Goal: Task Accomplishment & Management: Manage account settings

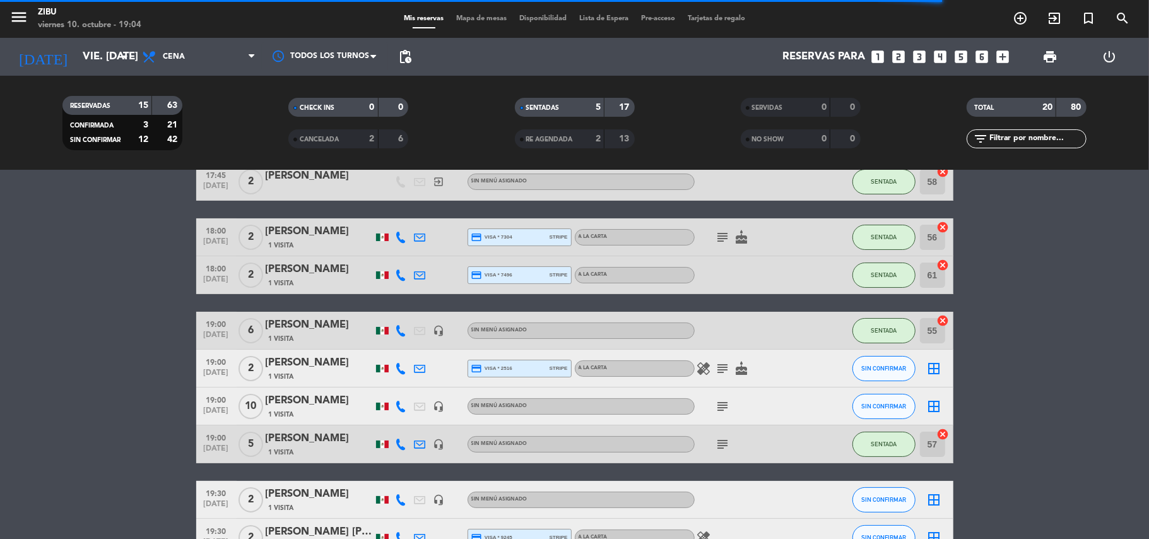
scroll to position [67, 0]
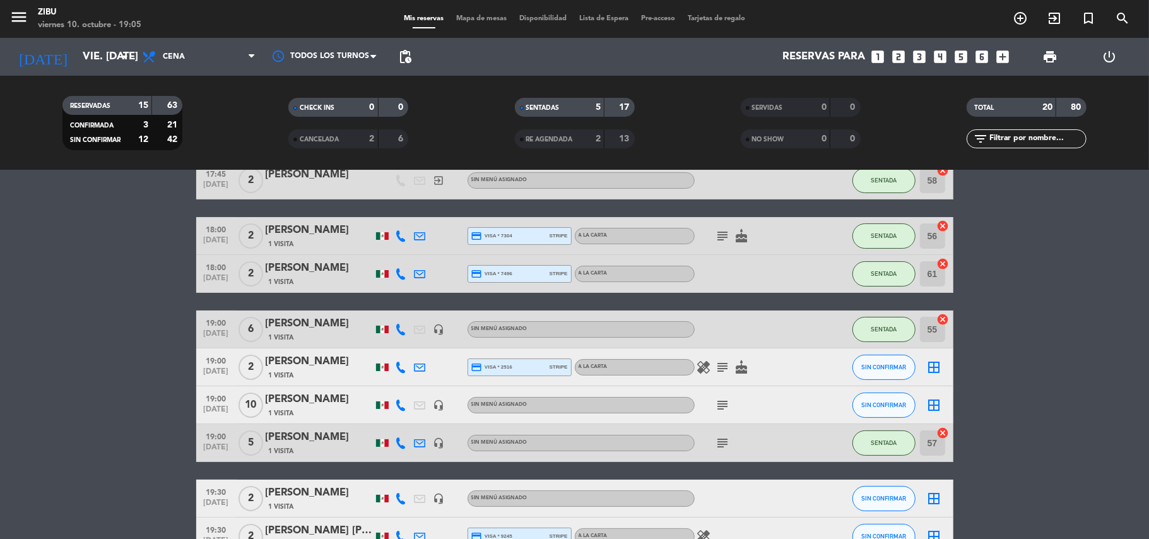
click at [302, 402] on div "[PERSON_NAME]" at bounding box center [319, 399] width 107 height 16
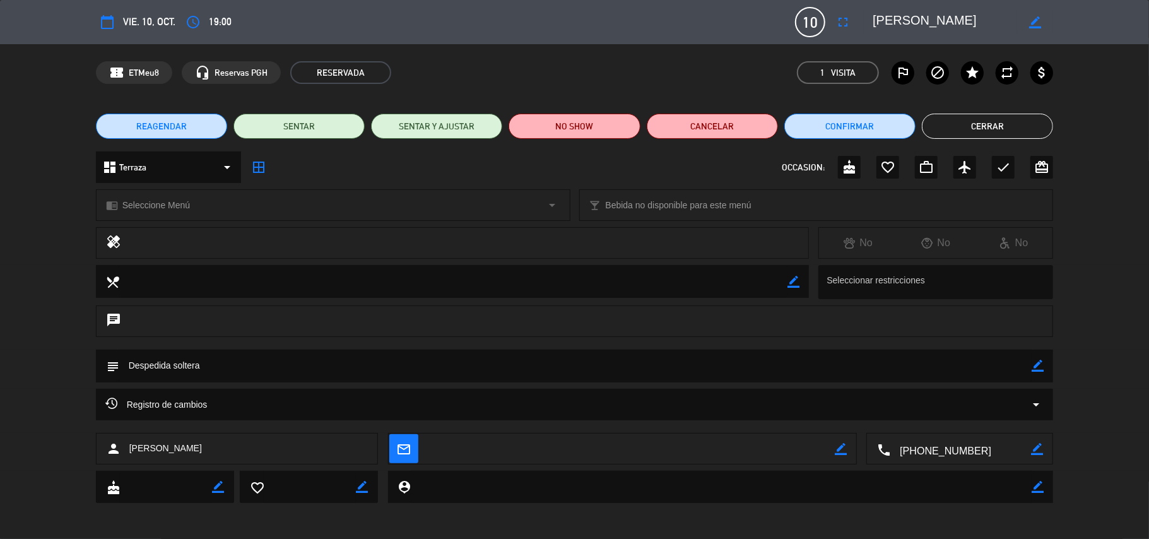
click at [155, 119] on button "REAGENDAR" at bounding box center [161, 126] width 131 height 25
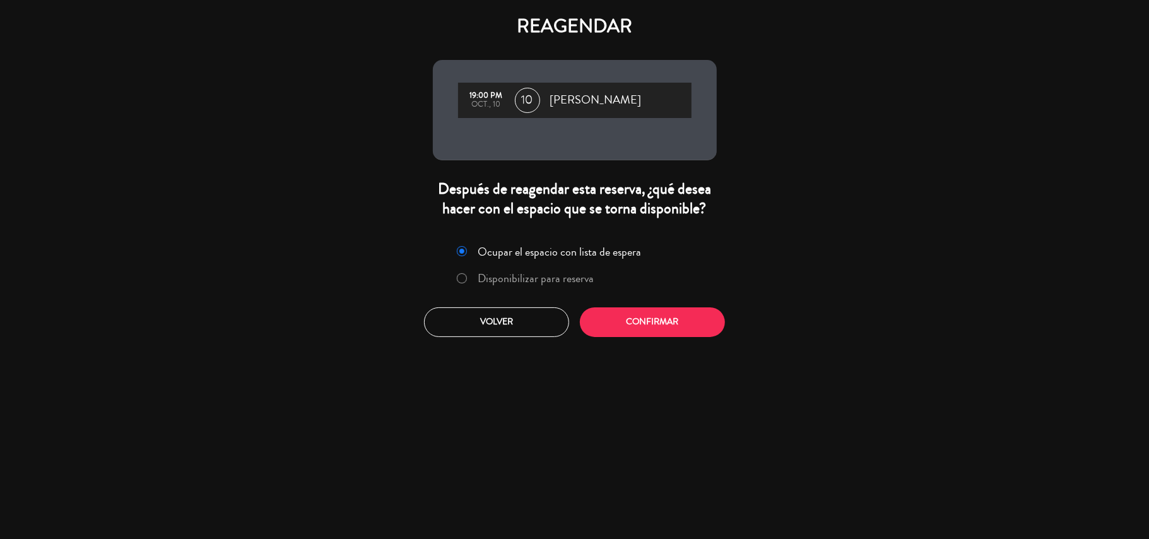
click at [538, 289] on label "Disponibilizar para reserva" at bounding box center [525, 279] width 150 height 23
click at [697, 327] on button "Confirmar" at bounding box center [652, 322] width 145 height 30
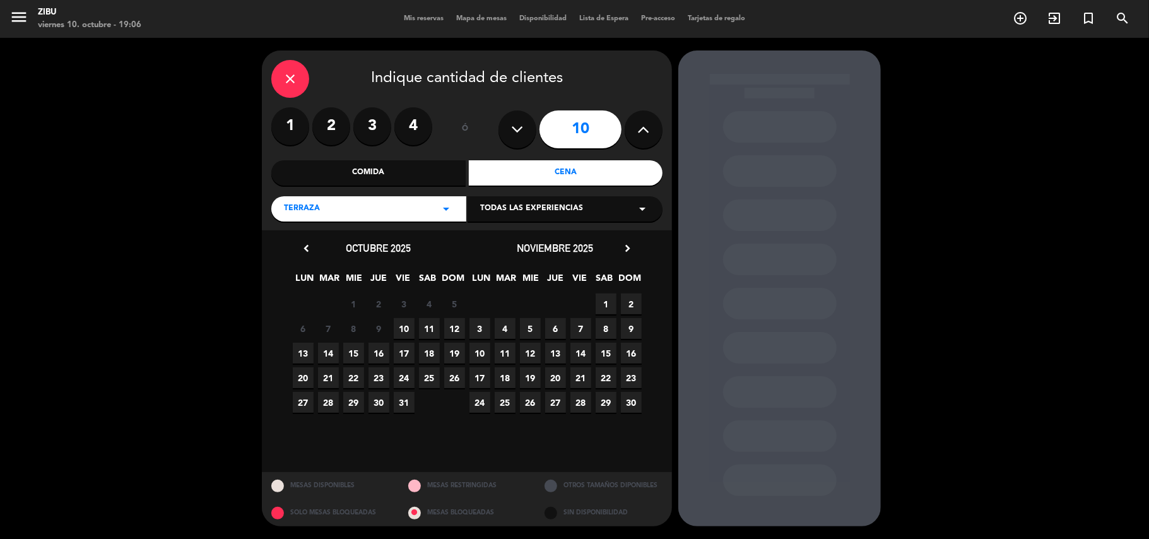
click at [434, 324] on span "11" at bounding box center [429, 328] width 21 height 21
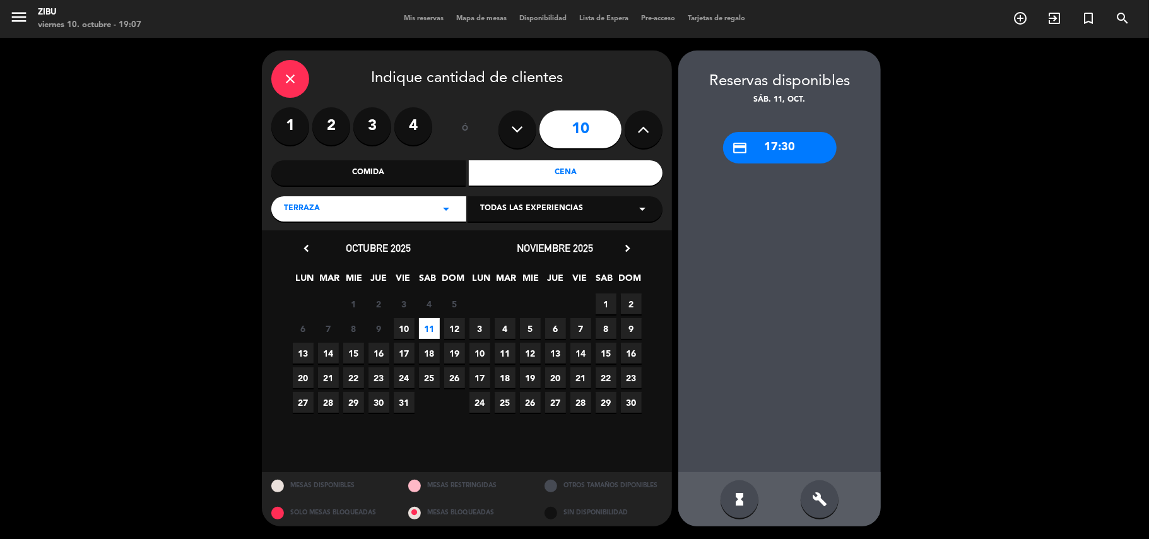
click at [430, 329] on span "11" at bounding box center [429, 328] width 21 height 21
click at [739, 163] on div "credit_card 17:30" at bounding box center [780, 148] width 114 height 32
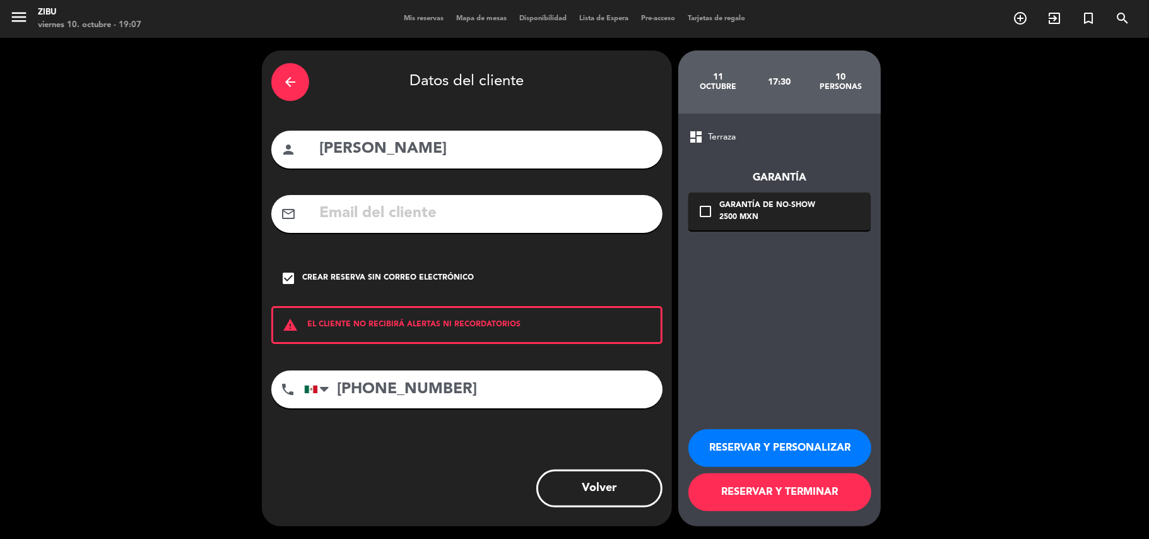
click at [791, 483] on button "RESERVAR Y TERMINAR" at bounding box center [779, 492] width 183 height 38
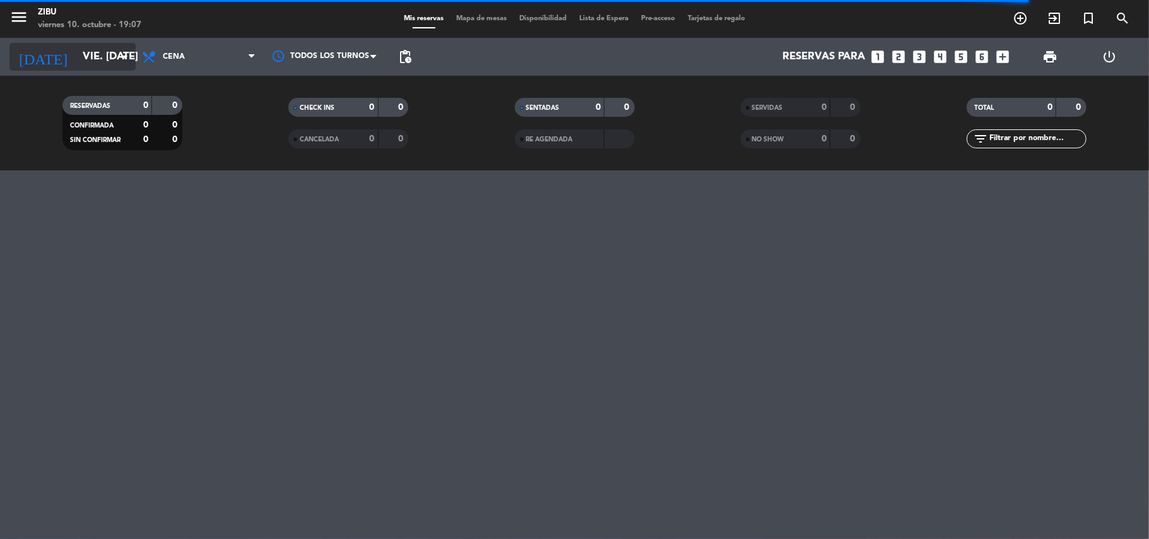
click at [76, 59] on input "vie. [DATE]" at bounding box center [144, 57] width 136 height 25
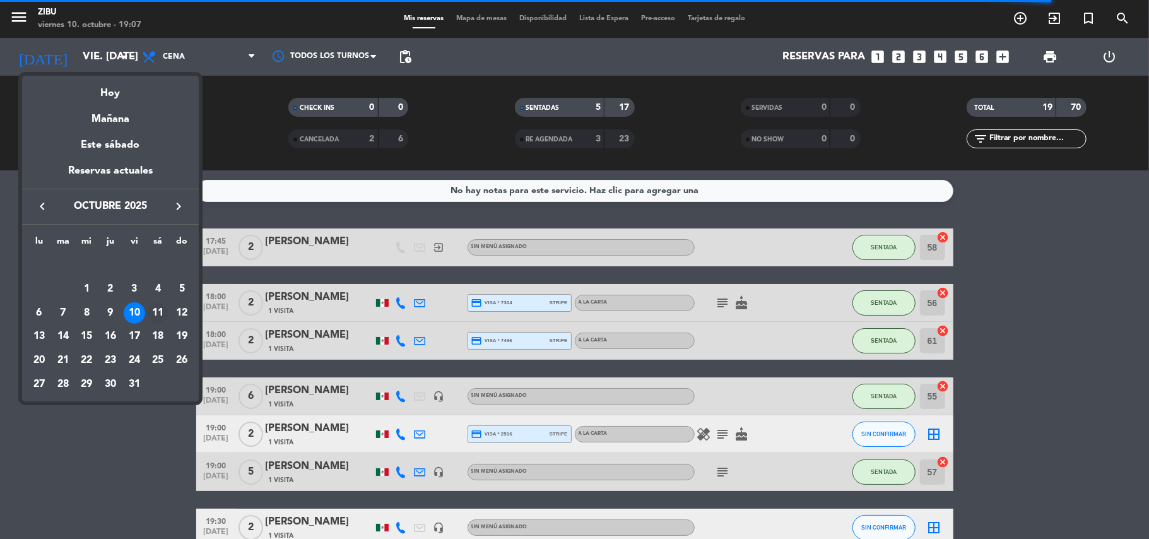
click at [151, 312] on div "11" at bounding box center [157, 312] width 21 height 21
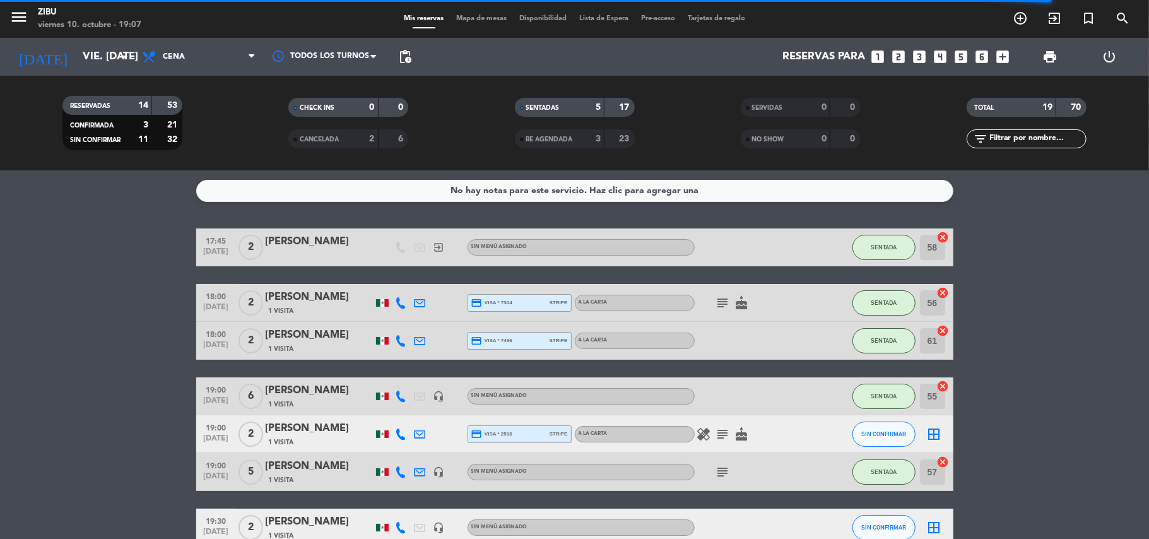
type input "sáb. [DATE]"
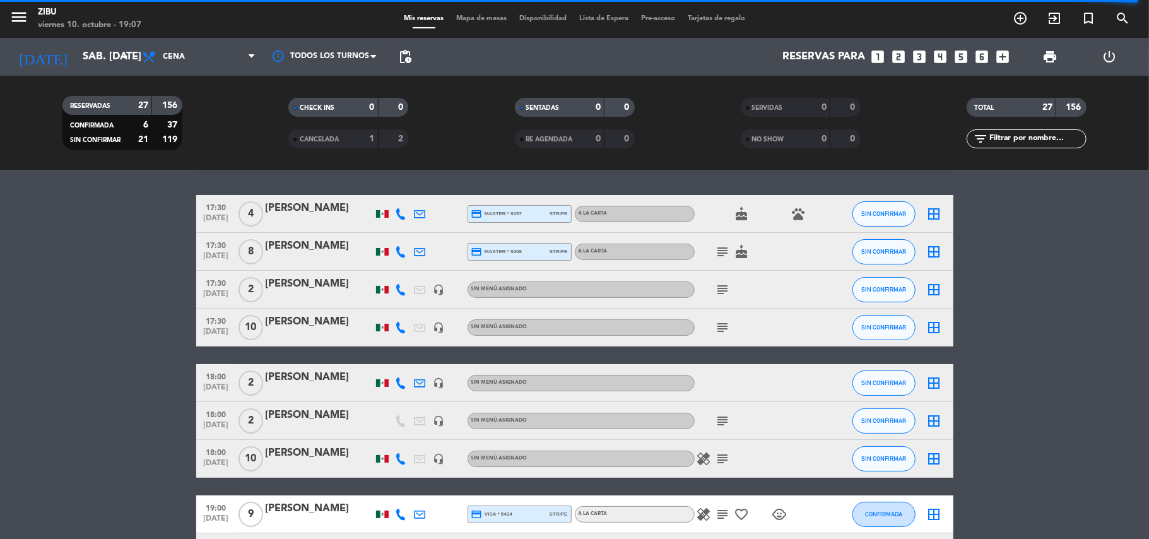
click at [356, 319] on div "[PERSON_NAME]" at bounding box center [319, 322] width 107 height 16
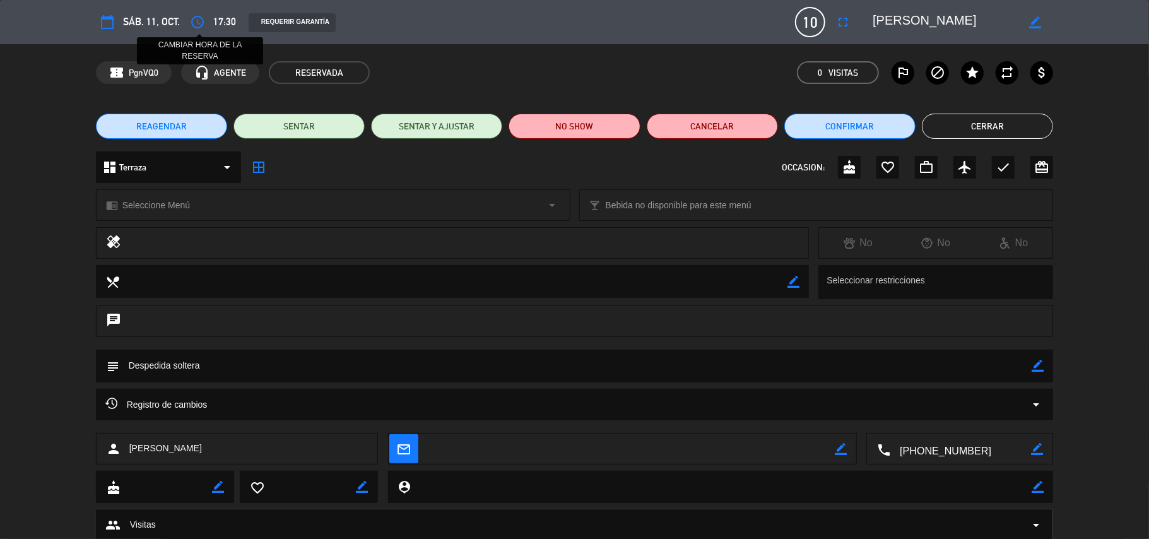
click at [197, 23] on icon "access_time" at bounding box center [197, 22] width 15 height 15
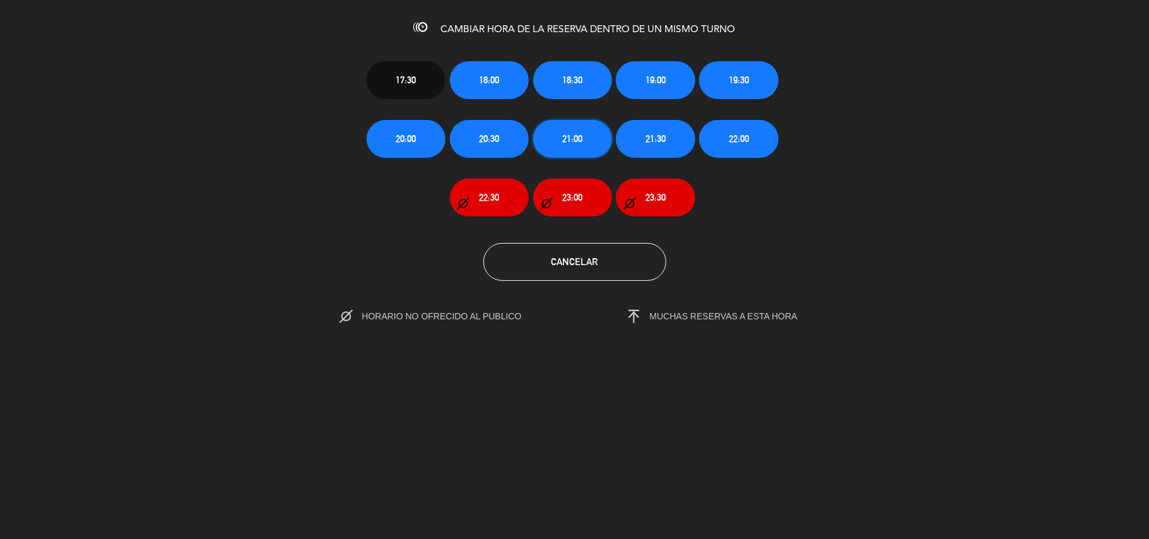
click at [566, 151] on button "21:00" at bounding box center [572, 139] width 79 height 38
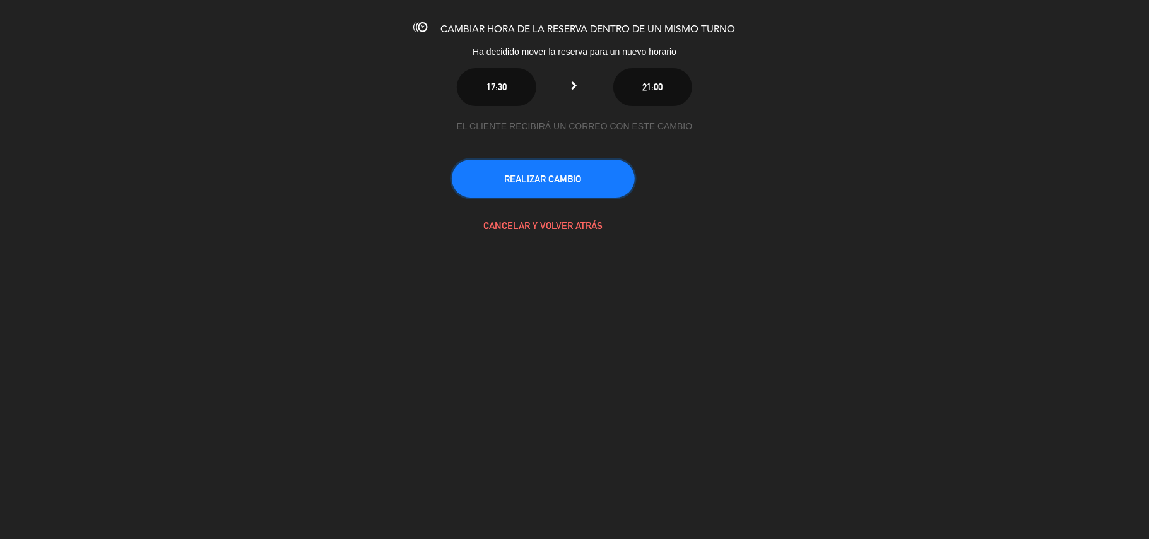
click at [538, 179] on button "REALIZAR CAMBIO" at bounding box center [543, 179] width 183 height 38
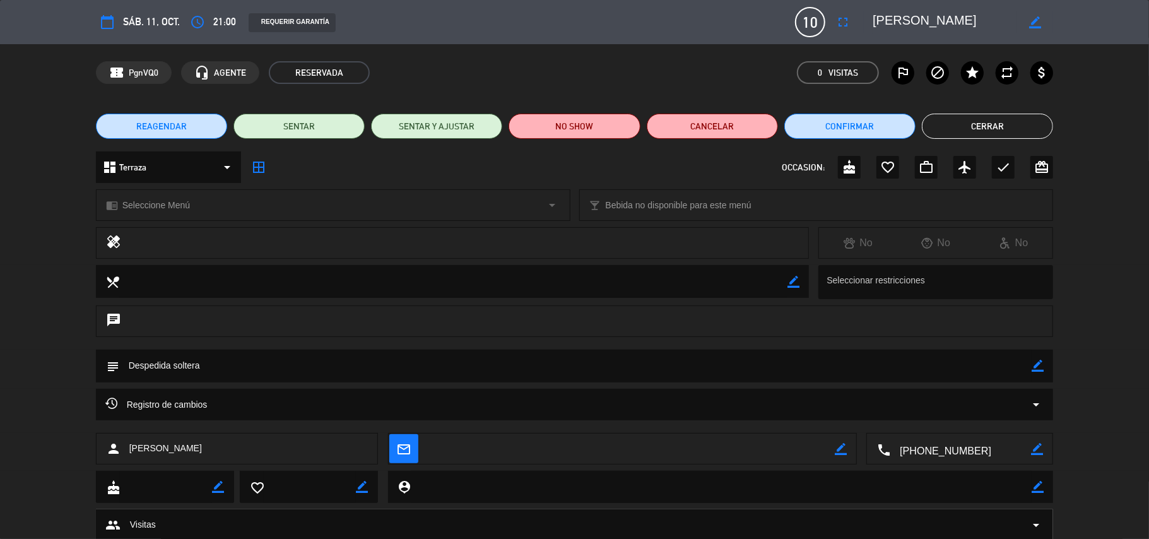
click at [1035, 16] on icon "border_color" at bounding box center [1035, 22] width 12 height 12
drag, startPoint x: 975, startPoint y: 16, endPoint x: 727, endPoint y: 38, distance: 248.3
click at [732, 38] on div "calendar_today sáb. 11, oct. access_time 21:00 REQUERIR GARANTÍA 10 [PERSON_NAM…" at bounding box center [574, 22] width 1149 height 44
type textarea "[PERSON_NAME]"
click at [1035, 26] on icon at bounding box center [1035, 22] width 12 height 12
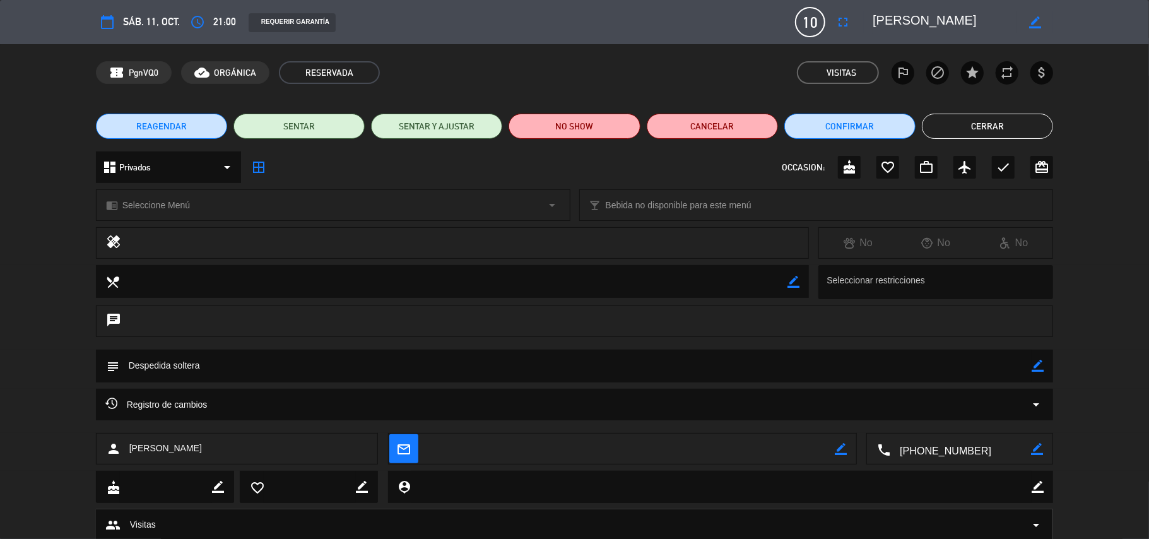
click at [1023, 111] on div "REAGENDAR SENTAR SENTAR Y AJUSTAR NO SHOW Cancelar Confirmar Cerrar" at bounding box center [574, 126] width 1149 height 50
click at [987, 130] on button "Cerrar" at bounding box center [987, 126] width 131 height 25
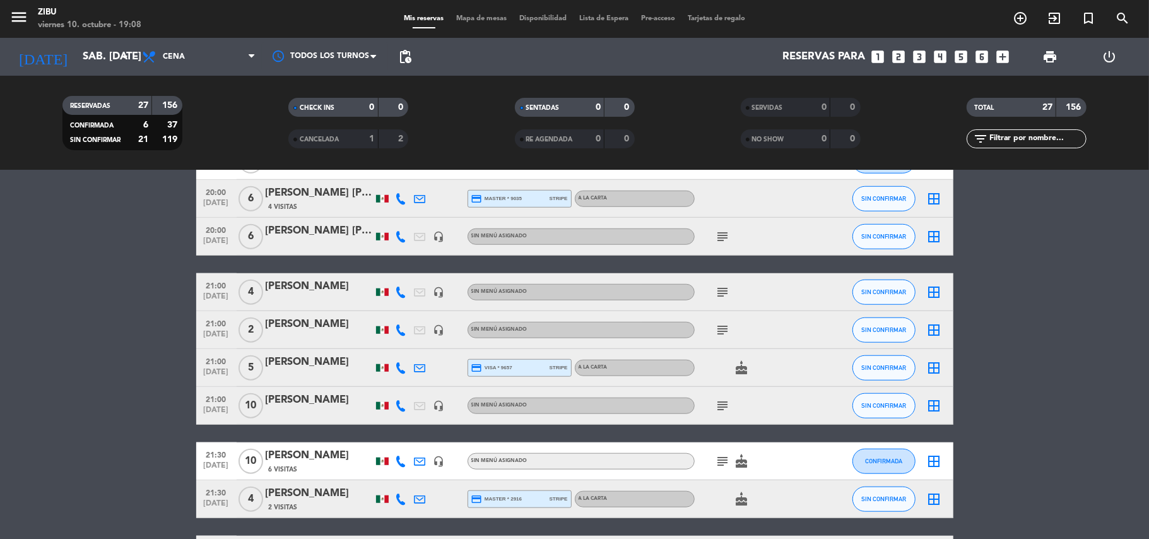
scroll to position [729, 0]
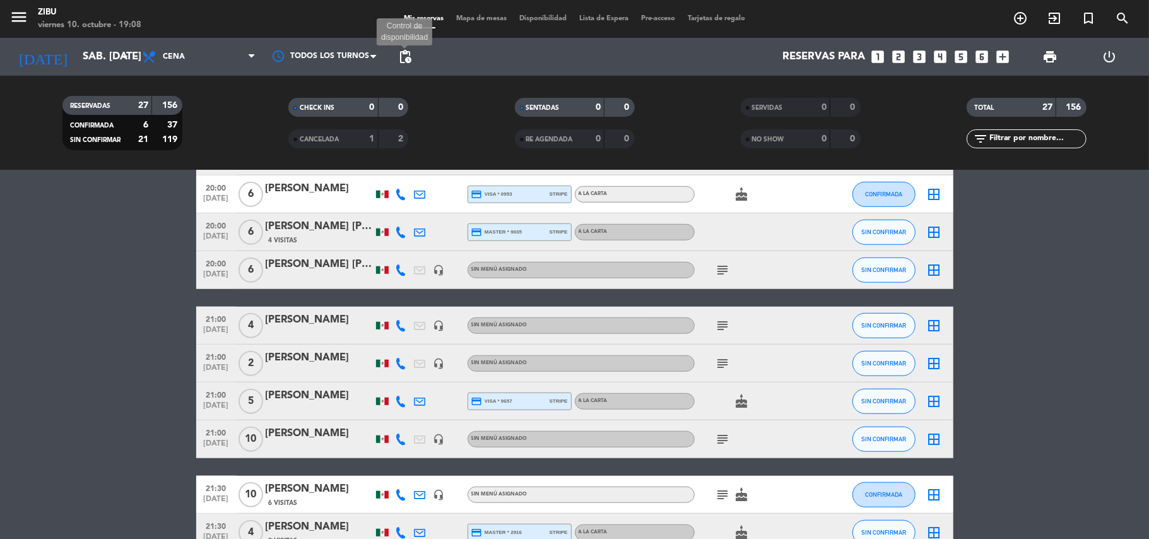
click at [404, 61] on span "pending_actions" at bounding box center [404, 56] width 15 height 15
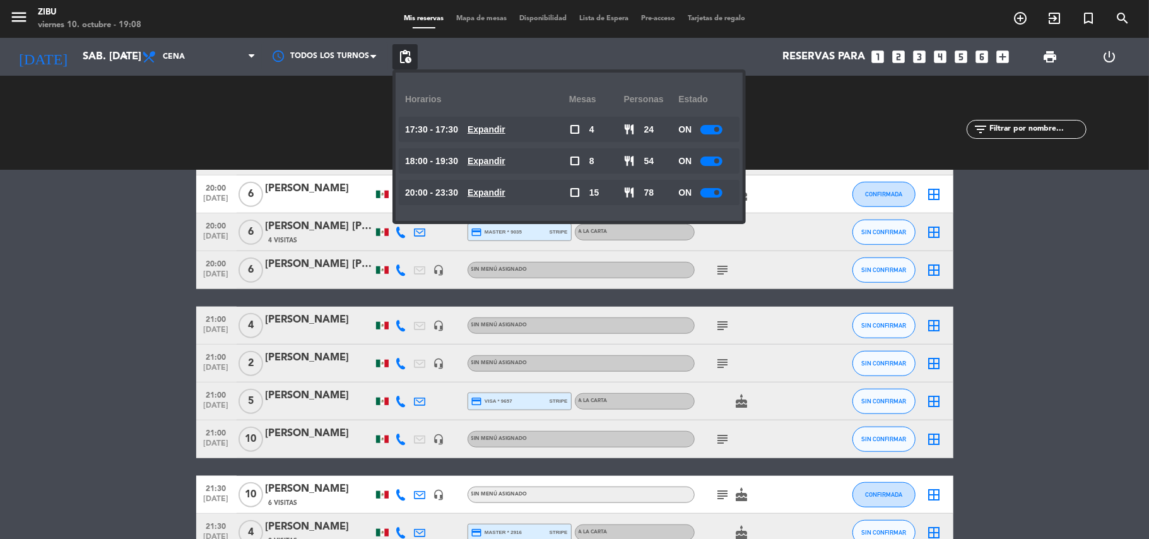
click at [498, 187] on u "Expandir" at bounding box center [486, 192] width 38 height 10
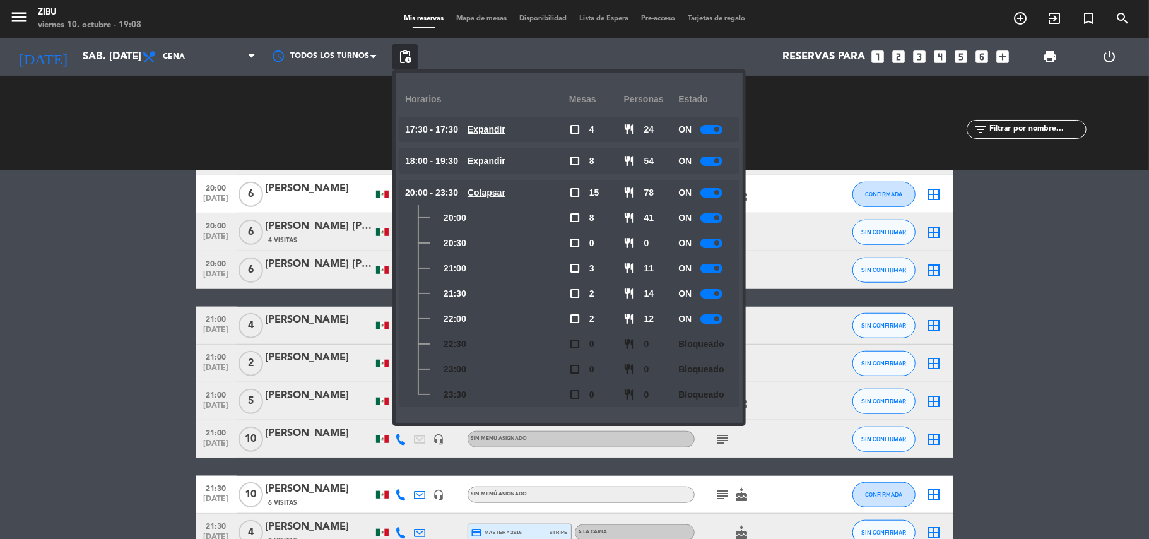
click at [712, 213] on div at bounding box center [711, 217] width 22 height 9
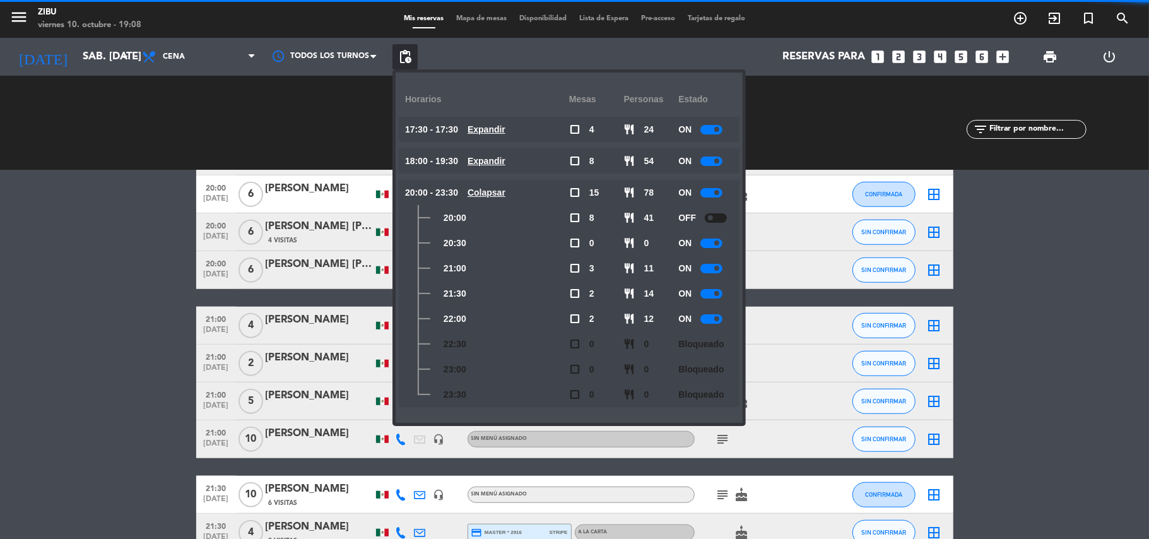
click at [710, 244] on div at bounding box center [711, 242] width 22 height 9
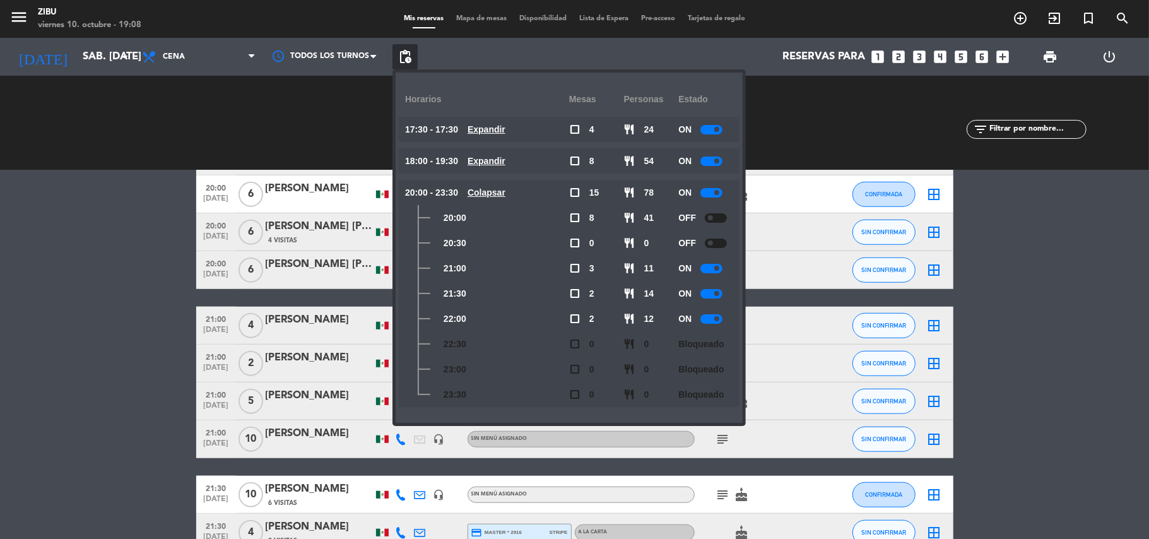
click at [1023, 288] on bookings-row "17:30 [DATE] 4 [PERSON_NAME] credit_card master * 9197 stripe A LA CARTA cake p…" at bounding box center [574, 72] width 1149 height 1146
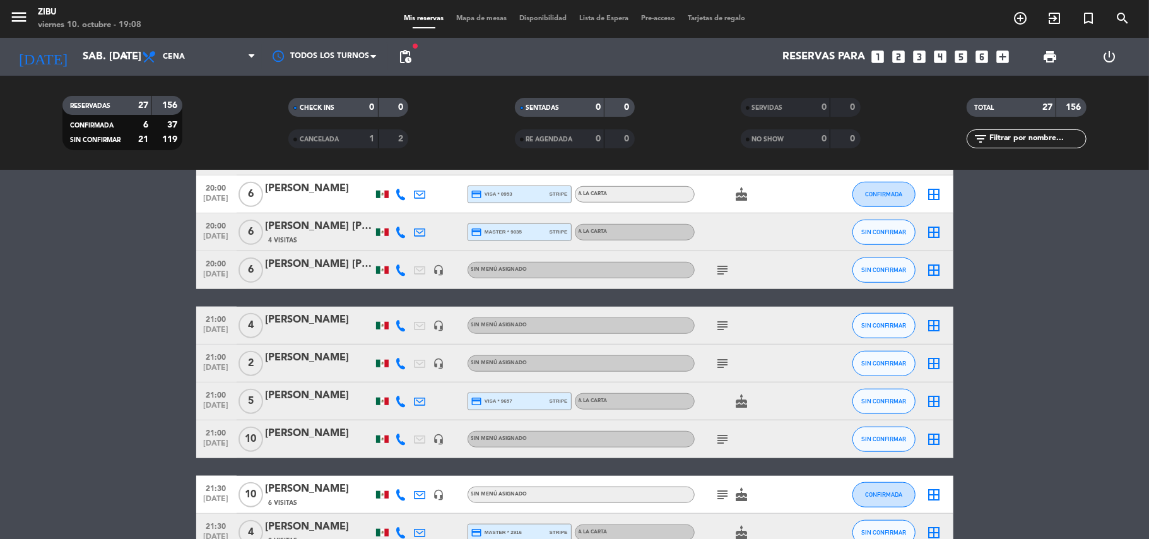
click at [79, 313] on bookings-row "17:30 [DATE] 4 [PERSON_NAME] credit_card master * 9197 stripe A LA CARTA cake p…" at bounding box center [574, 72] width 1149 height 1146
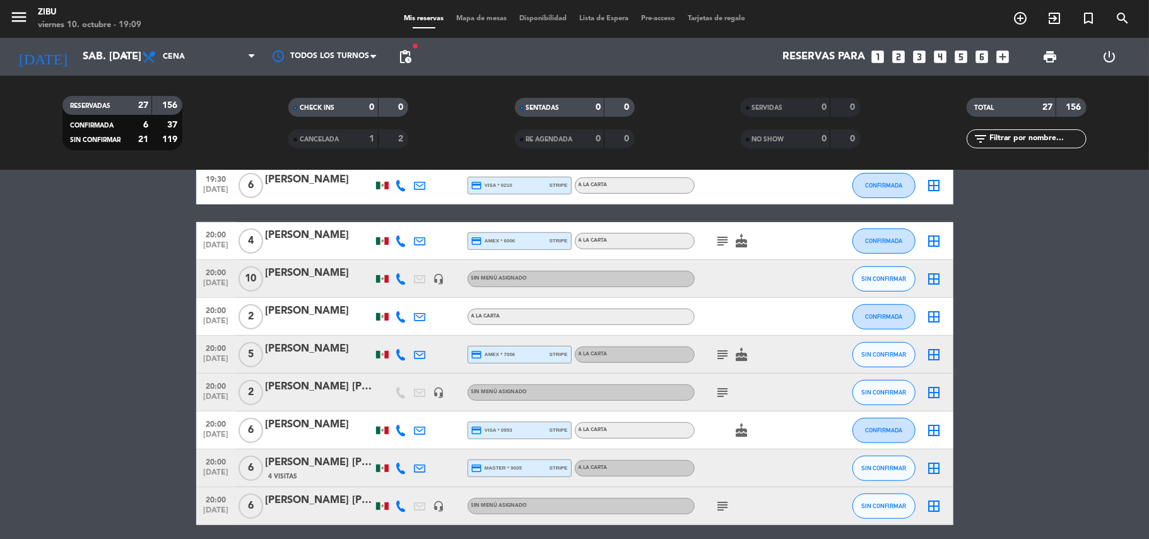
scroll to position [527, 0]
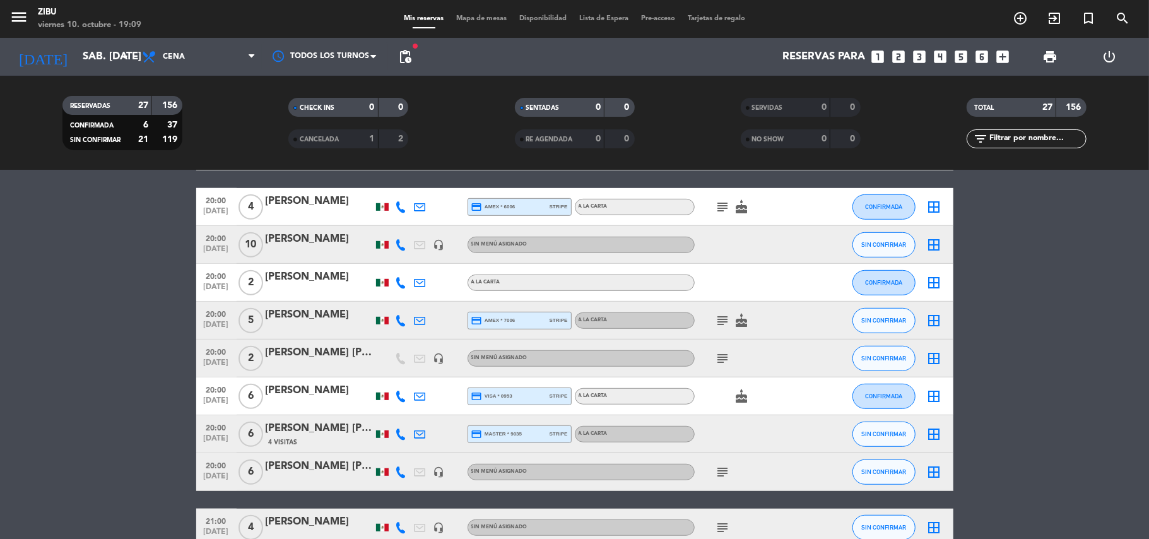
click at [724, 472] on icon "subject" at bounding box center [722, 471] width 15 height 15
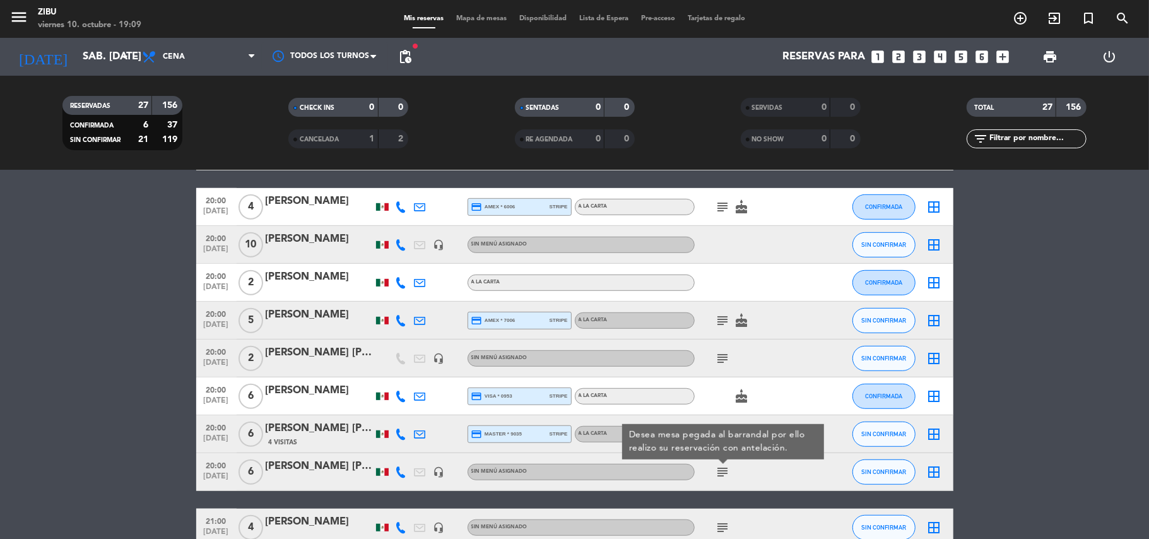
click at [138, 447] on bookings-row "17:30 [DATE] 4 [PERSON_NAME] credit_card master * 9197 stripe A LA CARTA cake p…" at bounding box center [574, 274] width 1149 height 1146
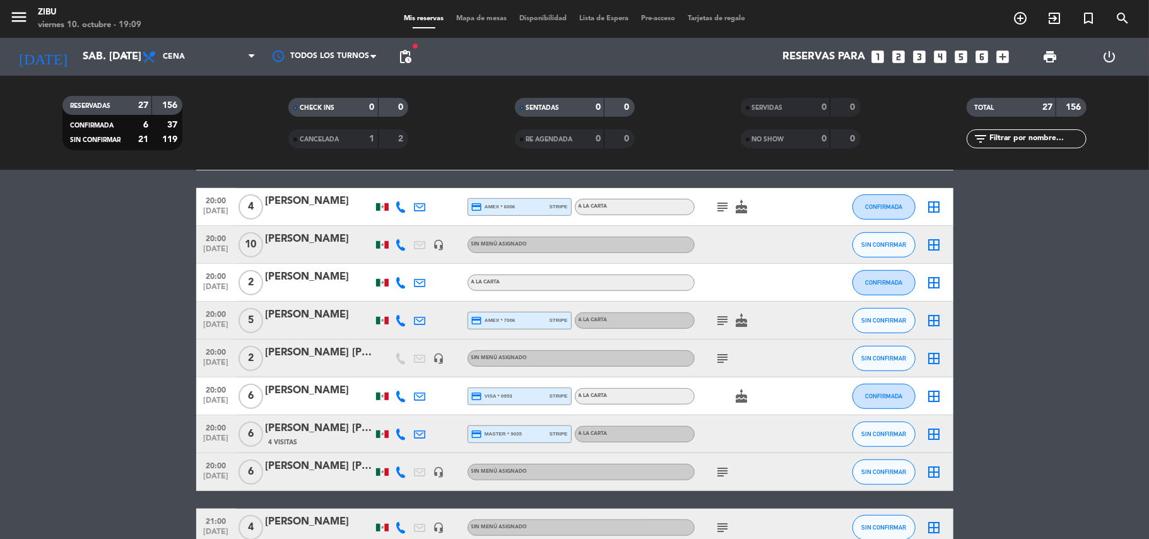
click at [715, 474] on icon "subject" at bounding box center [722, 471] width 15 height 15
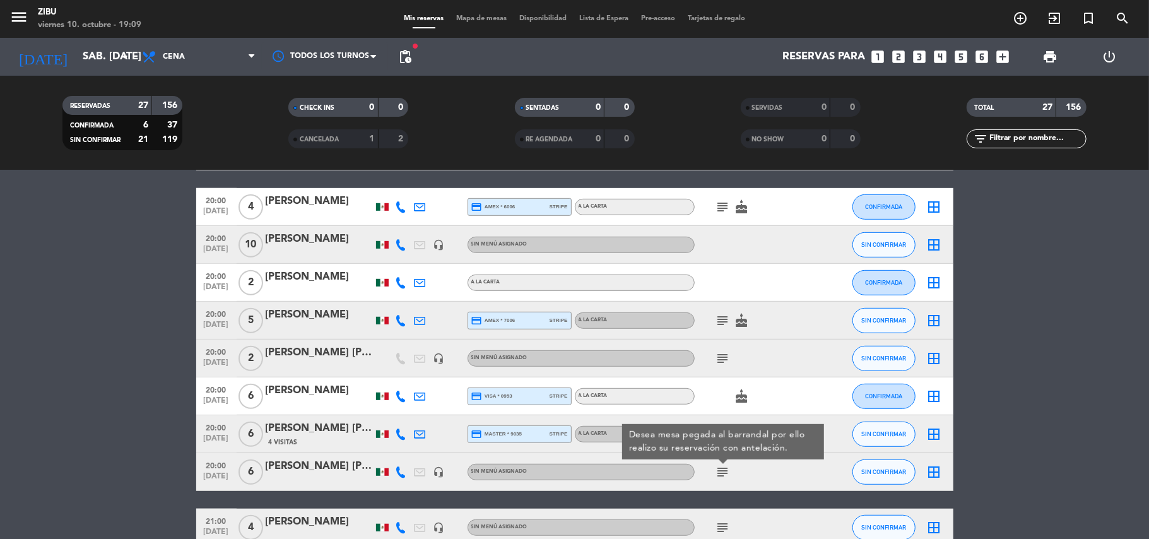
click at [168, 457] on bookings-row "17:30 [DATE] 4 [PERSON_NAME] credit_card master * 9197 stripe A LA CARTA cake p…" at bounding box center [574, 274] width 1149 height 1146
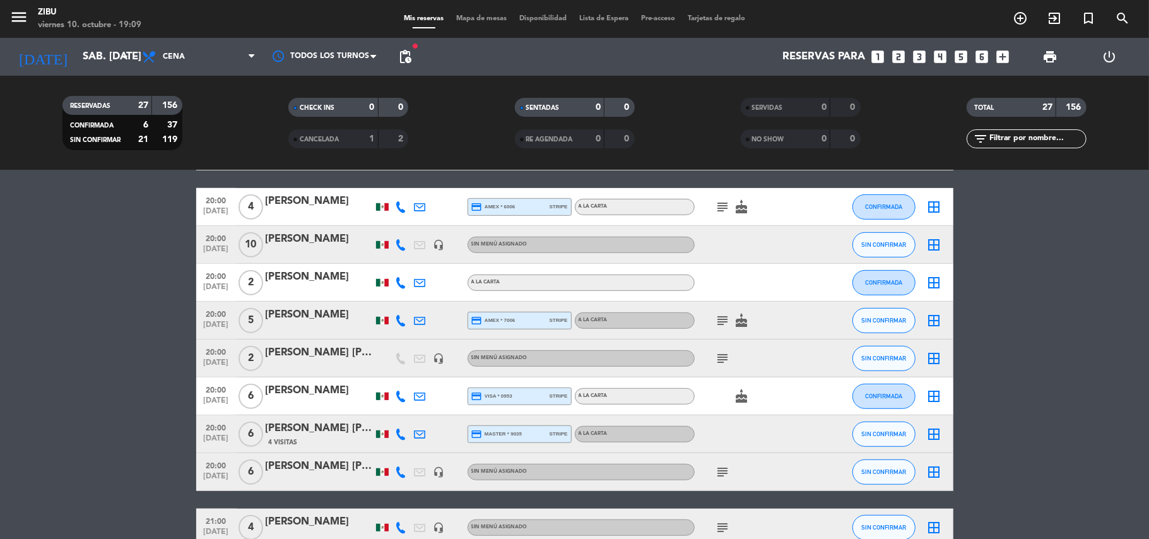
click at [213, 437] on span "[DATE]" at bounding box center [217, 441] width 32 height 15
click at [215, 473] on span "[DATE]" at bounding box center [217, 479] width 32 height 15
click at [319, 477] on div at bounding box center [319, 480] width 107 height 10
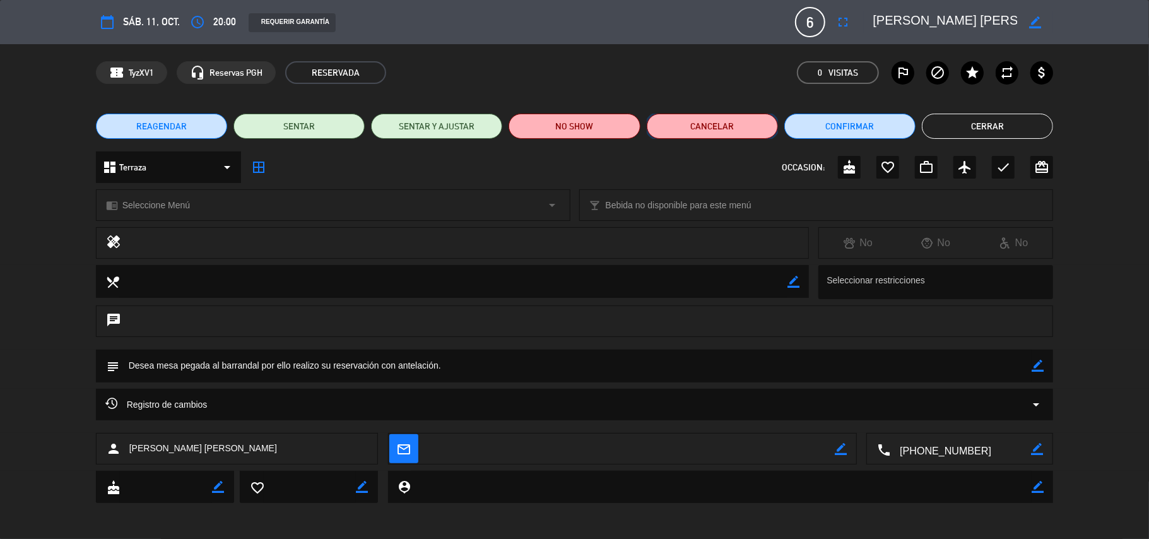
click at [690, 127] on button "Cancelar" at bounding box center [712, 126] width 131 height 25
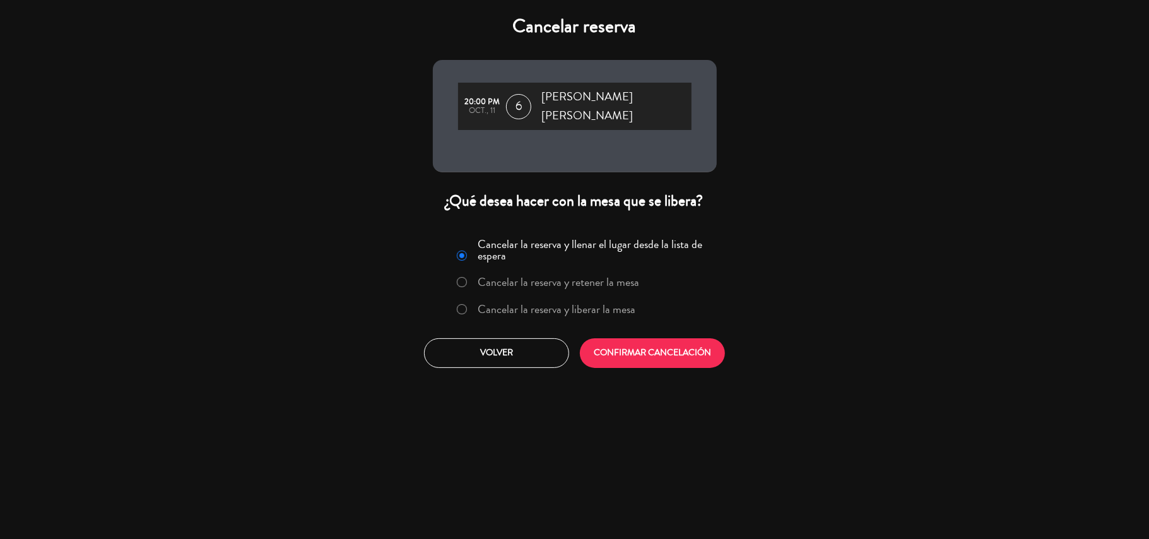
click at [564, 303] on label "Cancelar la reserva y liberar la mesa" at bounding box center [557, 308] width 158 height 11
click at [647, 351] on button "CONFIRMAR CANCELACIÓN" at bounding box center [652, 353] width 145 height 30
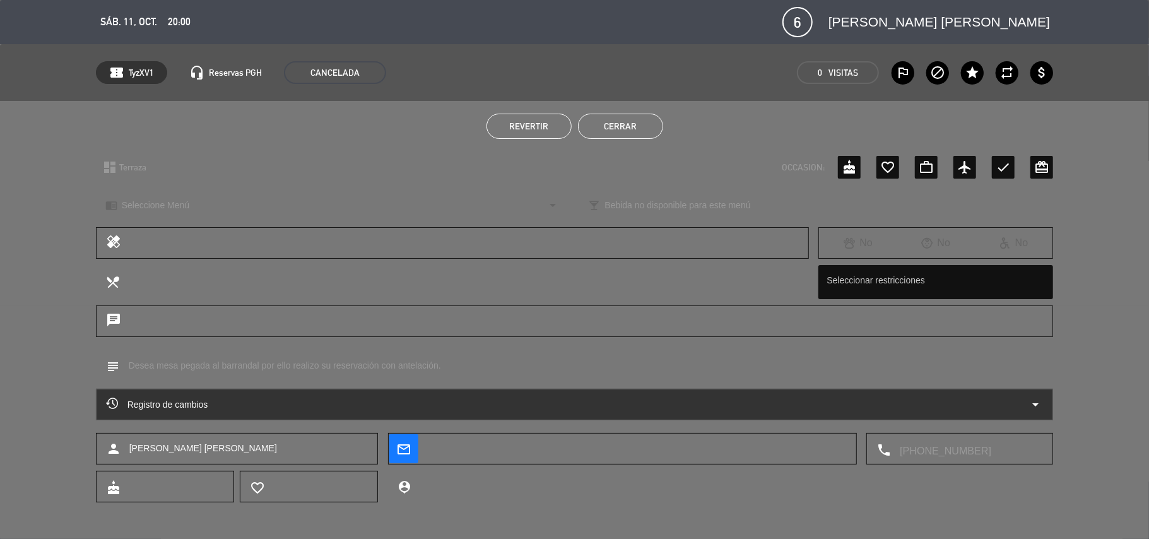
click at [631, 124] on button "Cerrar" at bounding box center [620, 126] width 85 height 25
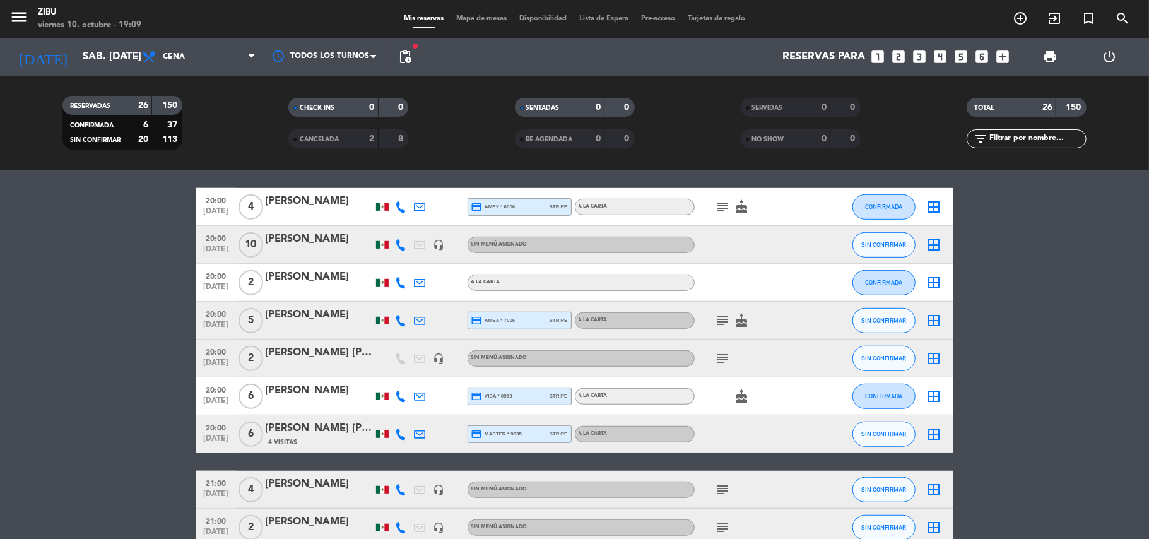
click at [321, 437] on div "4 Visitas" at bounding box center [319, 442] width 107 height 11
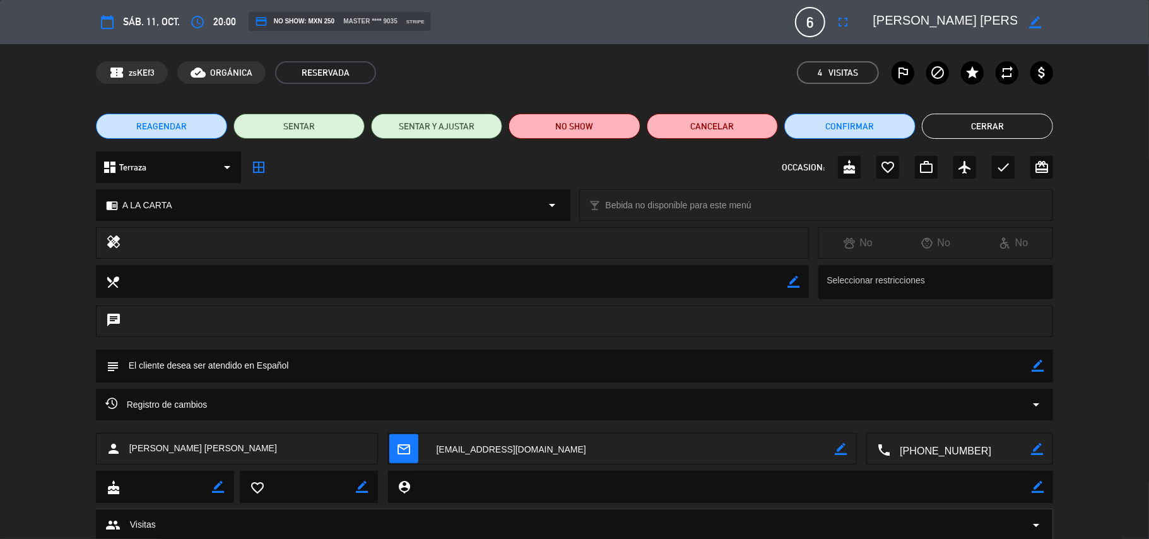
click at [1038, 366] on icon "border_color" at bounding box center [1038, 366] width 12 height 12
type textarea "D"
type textarea "Mesa cerca del [GEOGRAPHIC_DATA]"
click at [1049, 356] on div "subject" at bounding box center [575, 366] width 958 height 33
click at [1035, 360] on icon at bounding box center [1038, 366] width 12 height 12
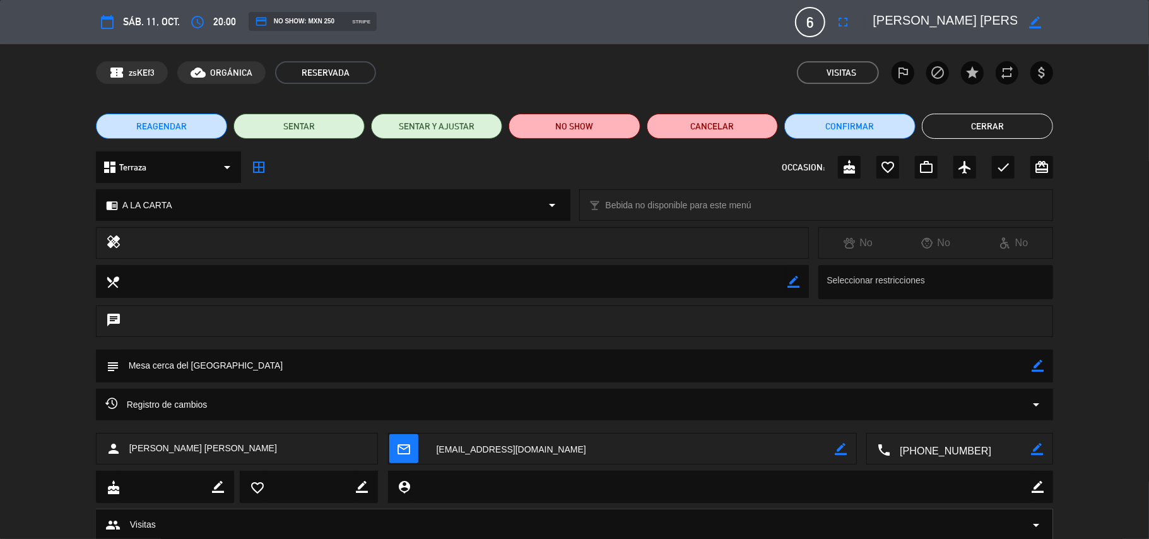
click at [1008, 130] on button "Cerrar" at bounding box center [987, 126] width 131 height 25
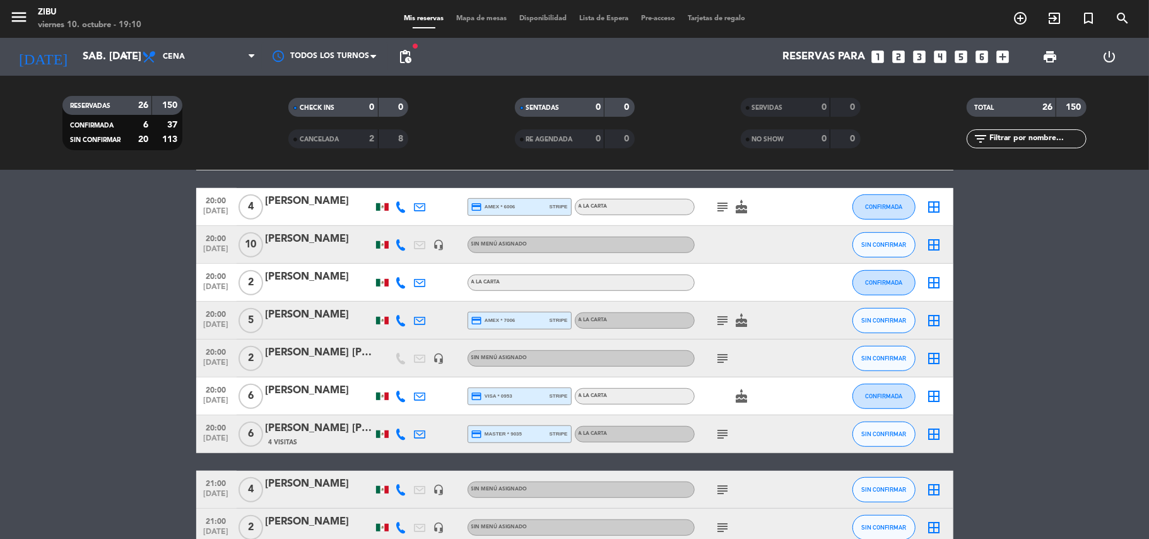
click at [13, 329] on bookings-row "17:30 [DATE] 4 [PERSON_NAME] credit_card master * 9197 stripe A LA CARTA cake p…" at bounding box center [574, 255] width 1149 height 1108
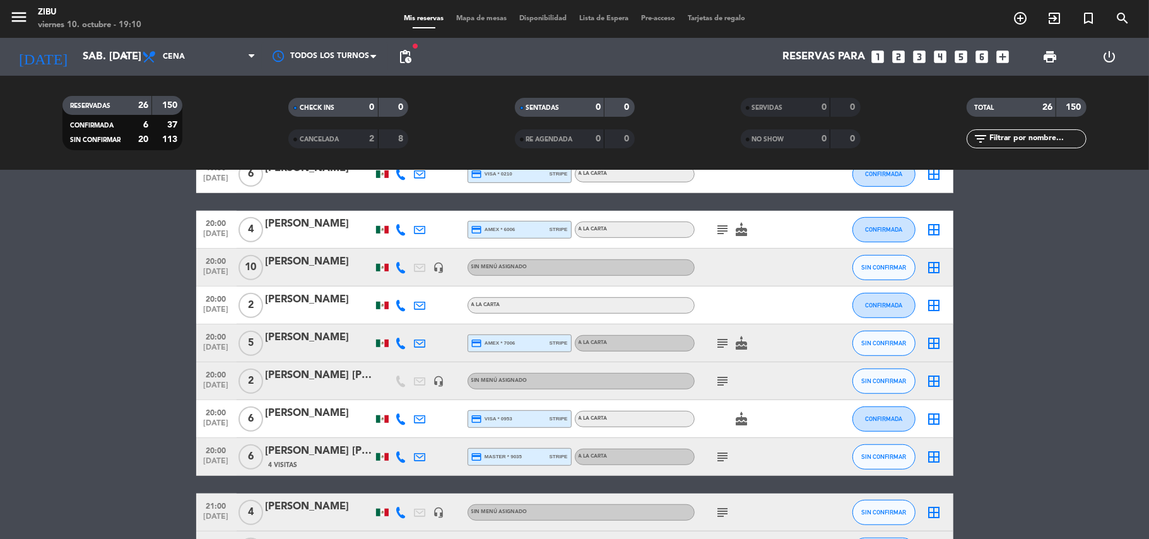
scroll to position [538, 0]
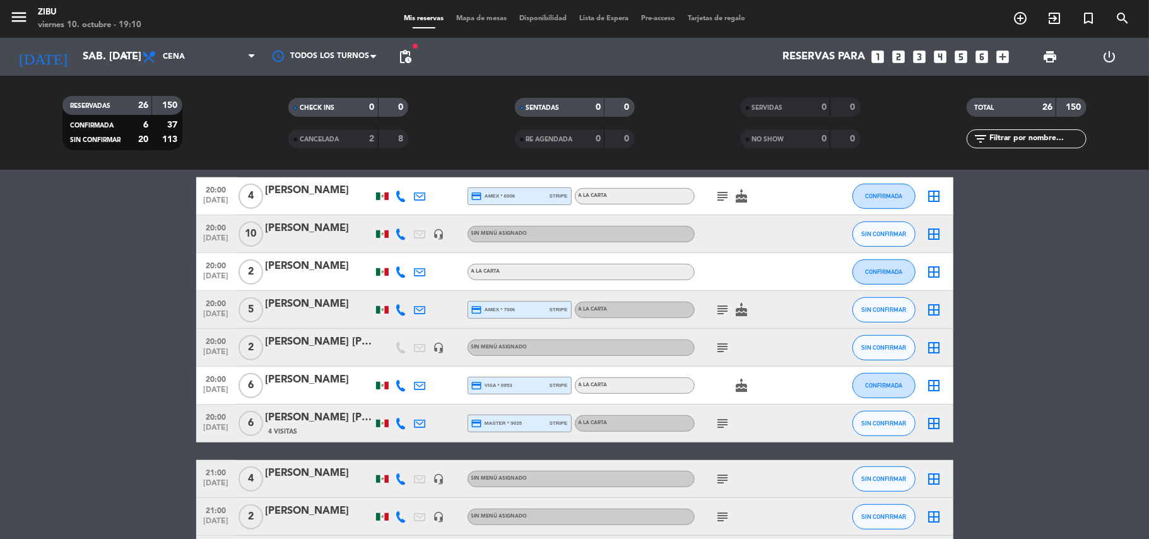
click at [216, 238] on span "[DATE]" at bounding box center [217, 241] width 32 height 15
click at [173, 231] on bookings-row "17:30 [DATE] 4 [PERSON_NAME] credit_card master * 9197 stripe A LA CARTA cake p…" at bounding box center [574, 244] width 1149 height 1108
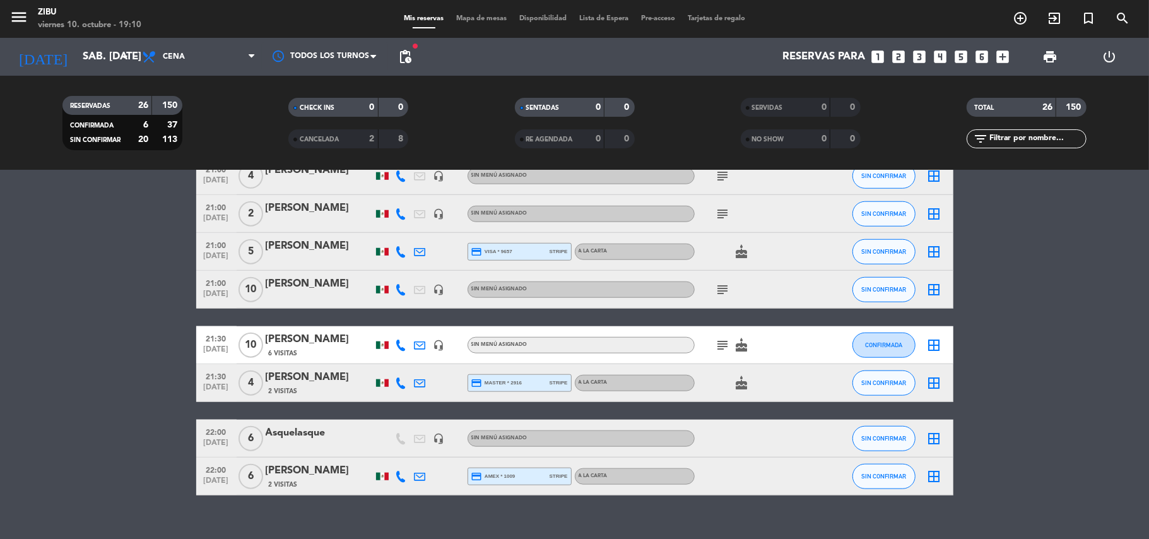
scroll to position [859, 0]
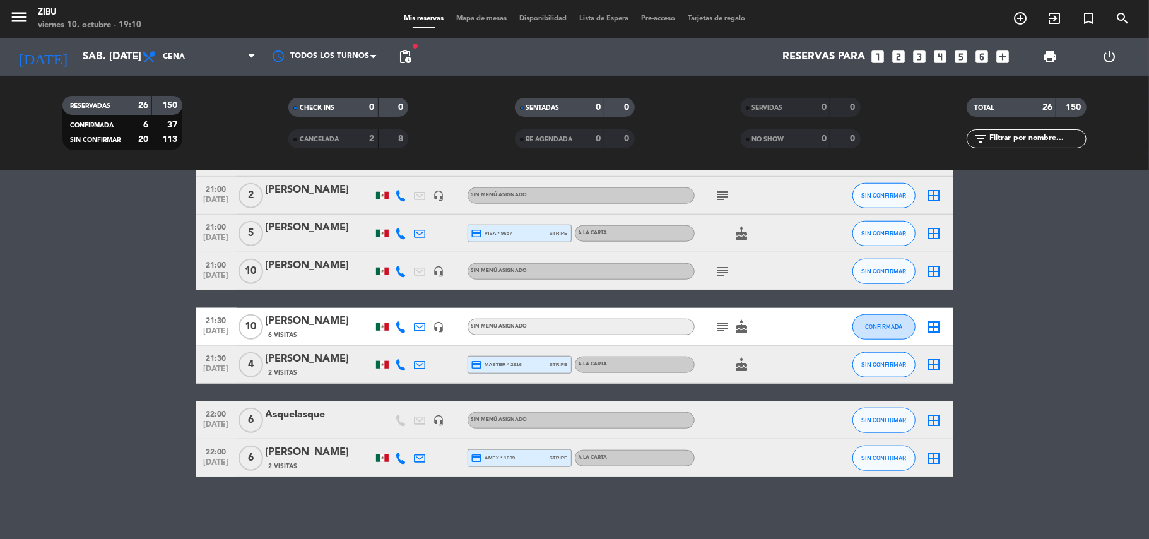
click at [218, 425] on span "[DATE]" at bounding box center [217, 427] width 32 height 15
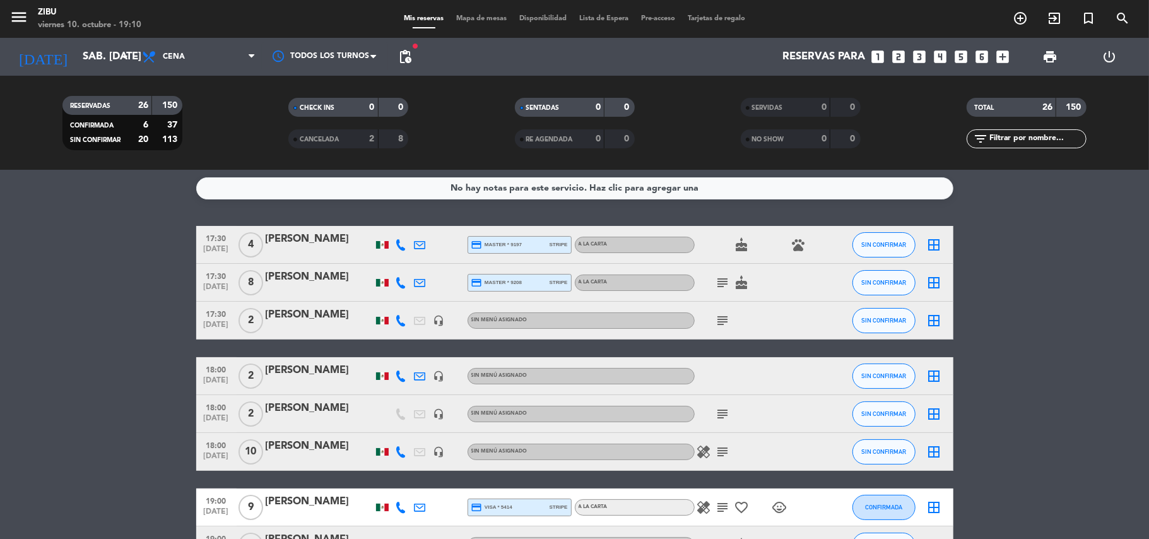
scroll to position [0, 0]
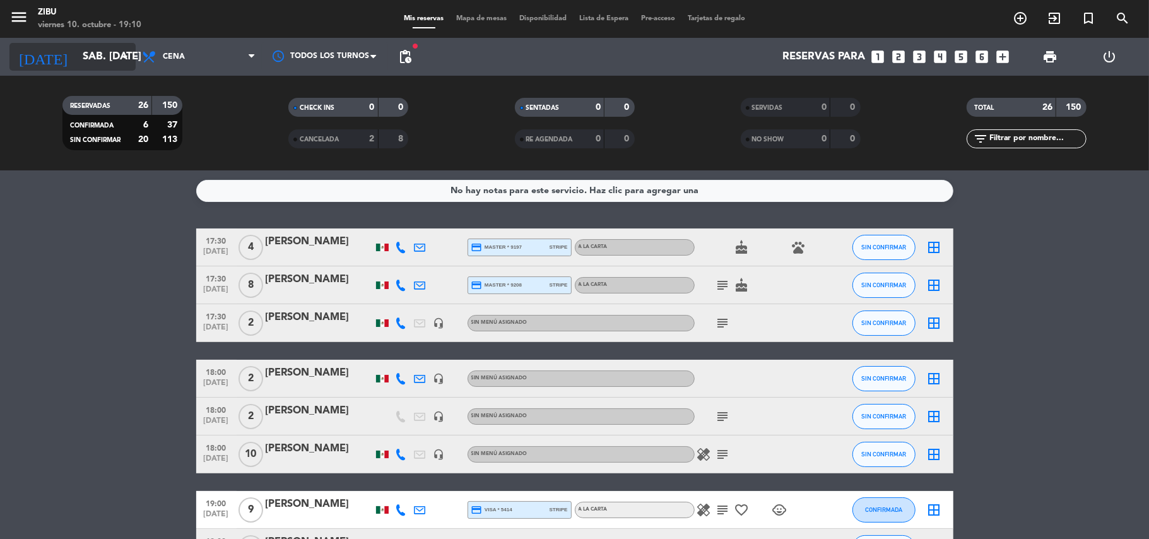
click at [76, 45] on input "sáb. [DATE]" at bounding box center [144, 57] width 136 height 25
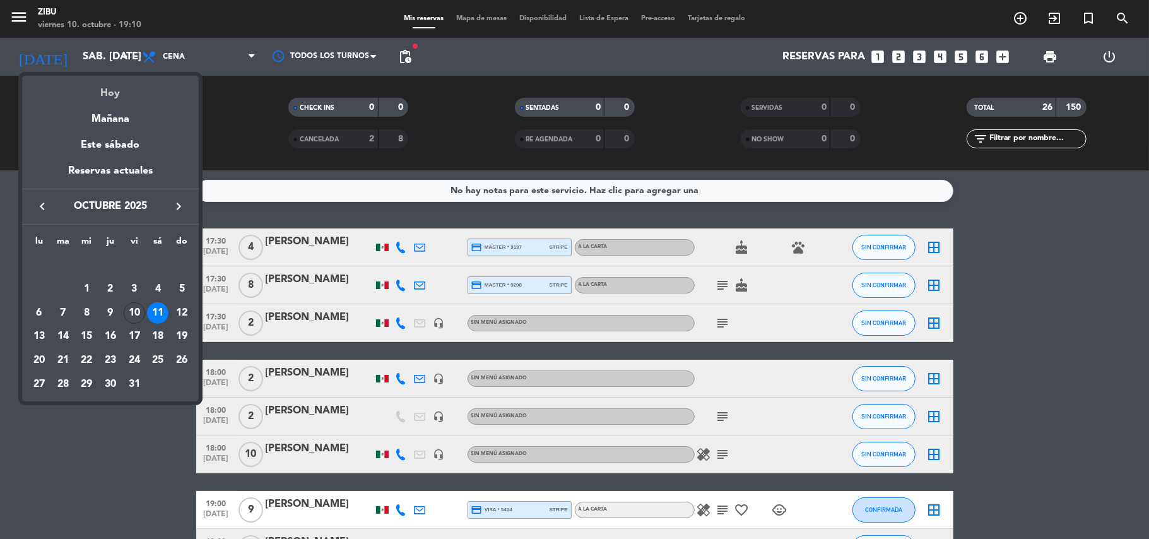
click at [109, 87] on div "Hoy" at bounding box center [110, 89] width 177 height 26
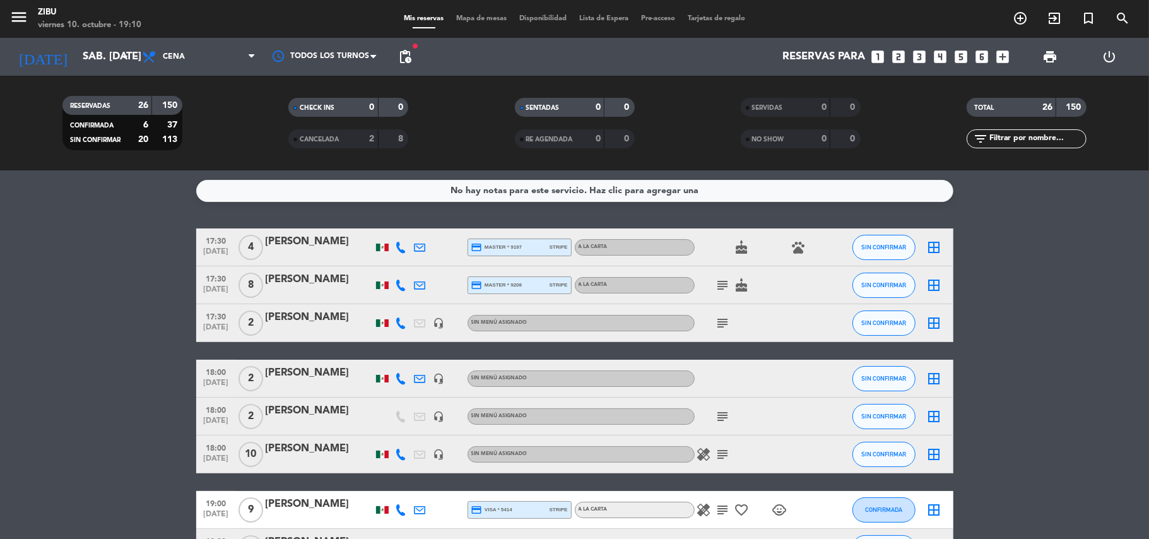
type input "vie. [DATE]"
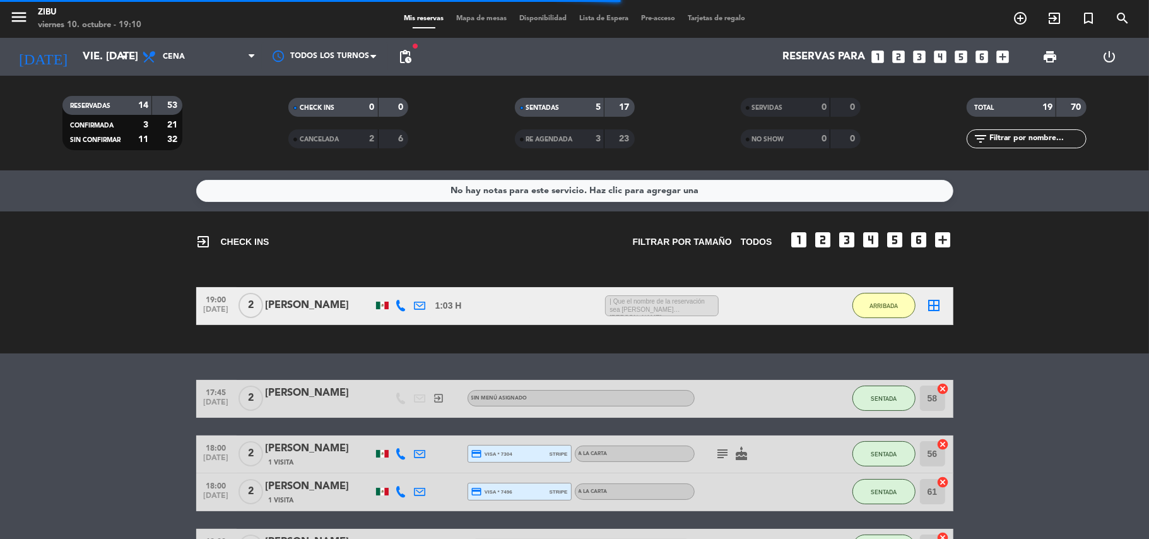
click at [83, 315] on bookings-row "19:00 [DATE] 2 [PERSON_NAME] 1:03 H / 11:32 H sms | Que el nombre de la reserva…" at bounding box center [574, 306] width 1149 height 38
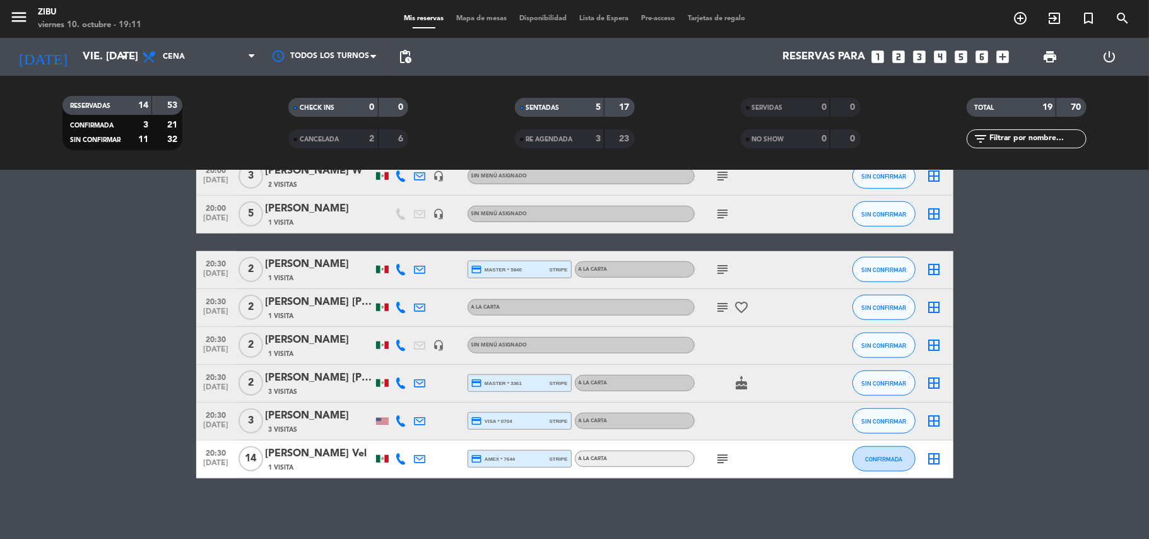
scroll to position [673, 0]
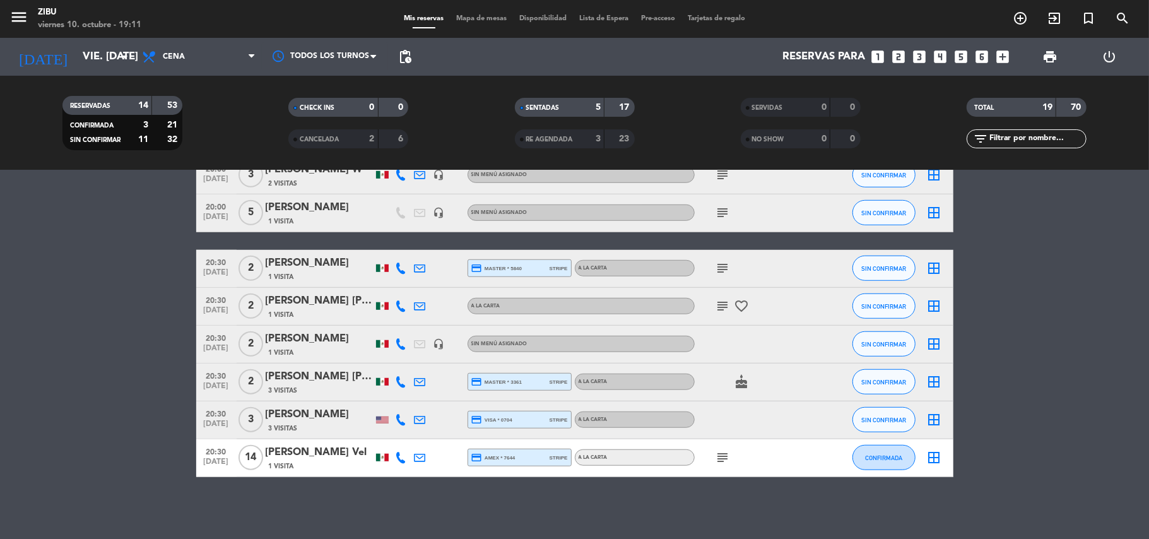
click at [394, 452] on div at bounding box center [401, 457] width 19 height 37
click at [399, 464] on div at bounding box center [401, 457] width 19 height 37
click at [399, 449] on div at bounding box center [401, 457] width 19 height 37
click at [397, 457] on icon at bounding box center [401, 457] width 11 height 11
click at [175, 302] on bookings-row "17:45 [DATE] 2 [PERSON_NAME] exit_to_app Sin menú asignado SENTADA 58 cancel 18…" at bounding box center [574, 92] width 1149 height 770
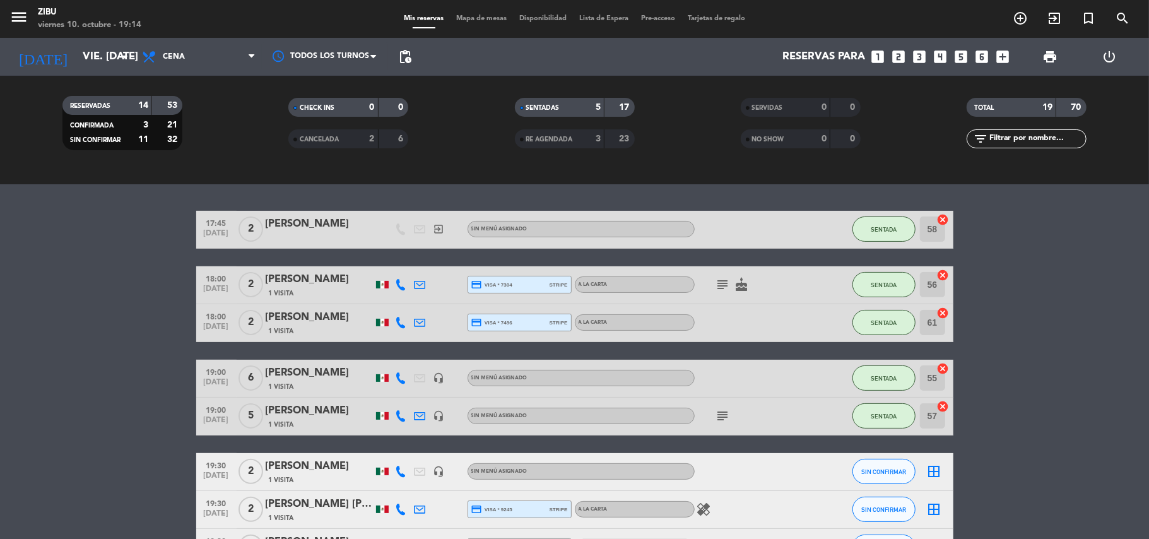
scroll to position [202, 0]
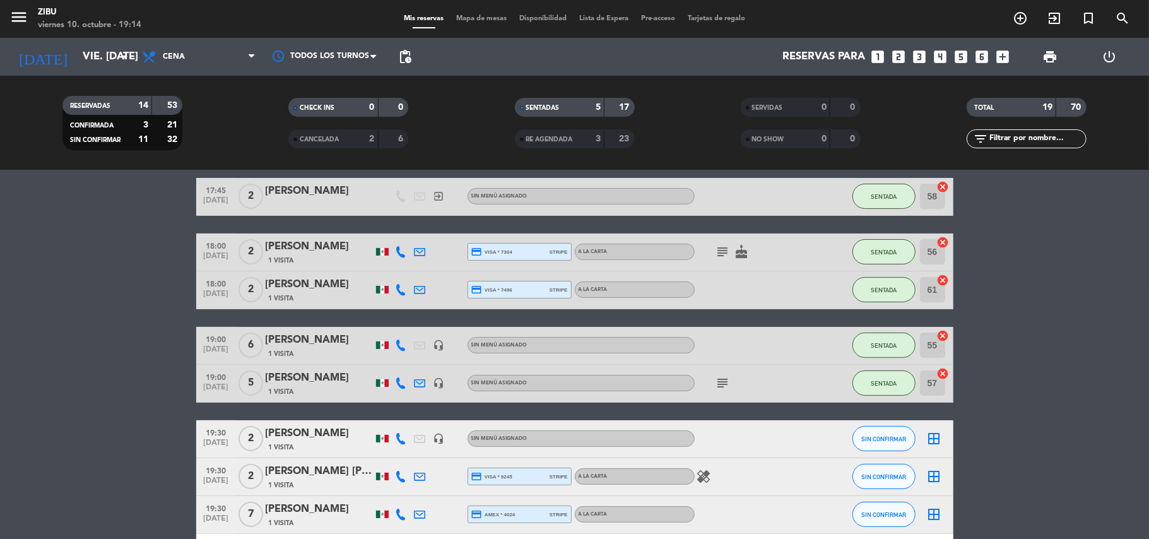
click at [980, 63] on icon "looks_6" at bounding box center [982, 57] width 16 height 16
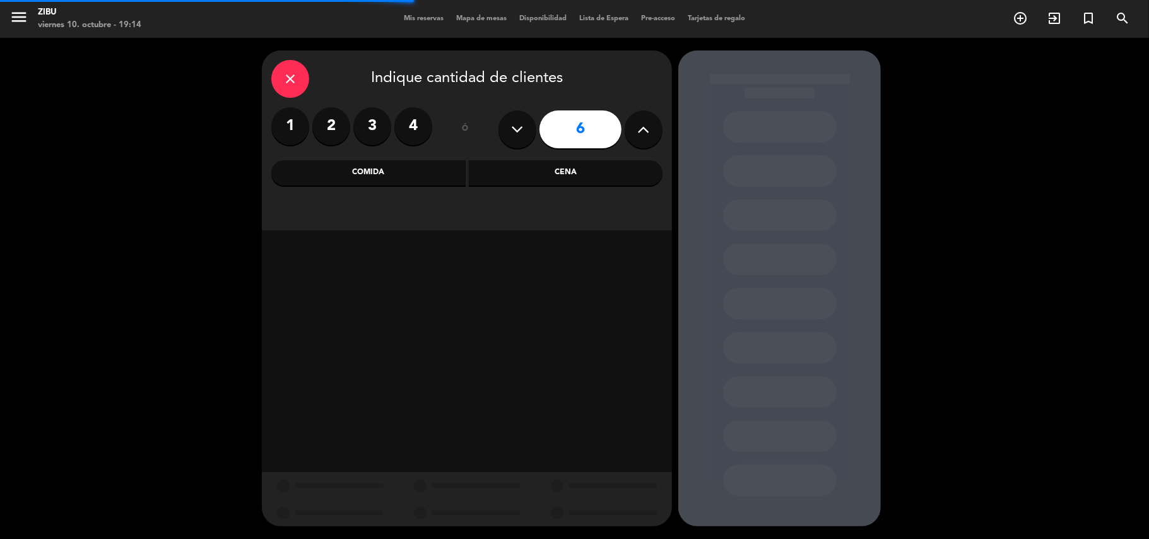
click at [517, 143] on button at bounding box center [517, 129] width 38 height 38
type input "5"
click at [533, 175] on div "Cena" at bounding box center [566, 172] width 194 height 25
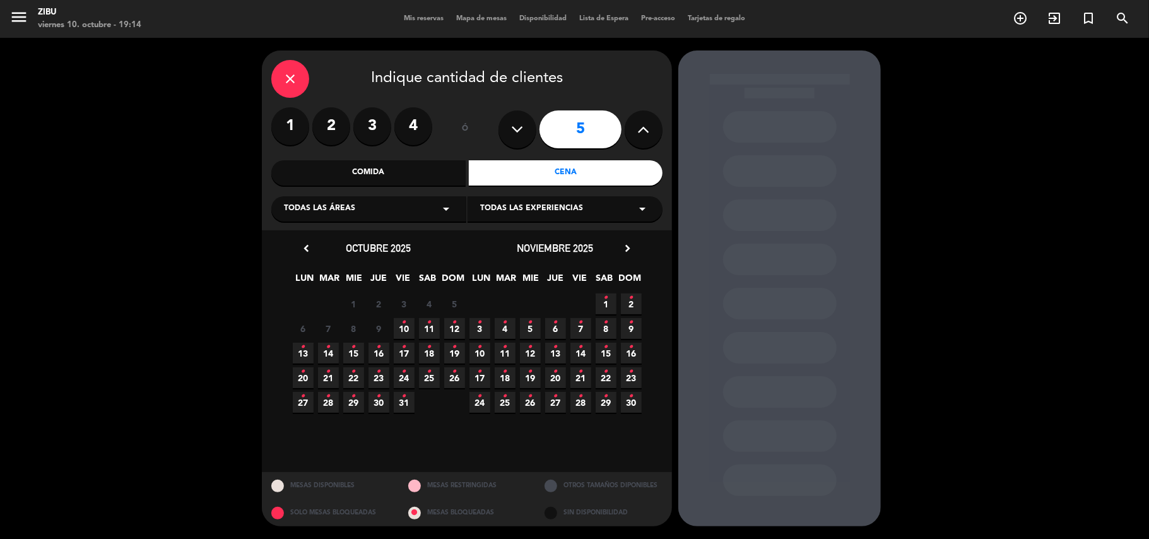
click at [405, 333] on span "10 •" at bounding box center [404, 328] width 21 height 21
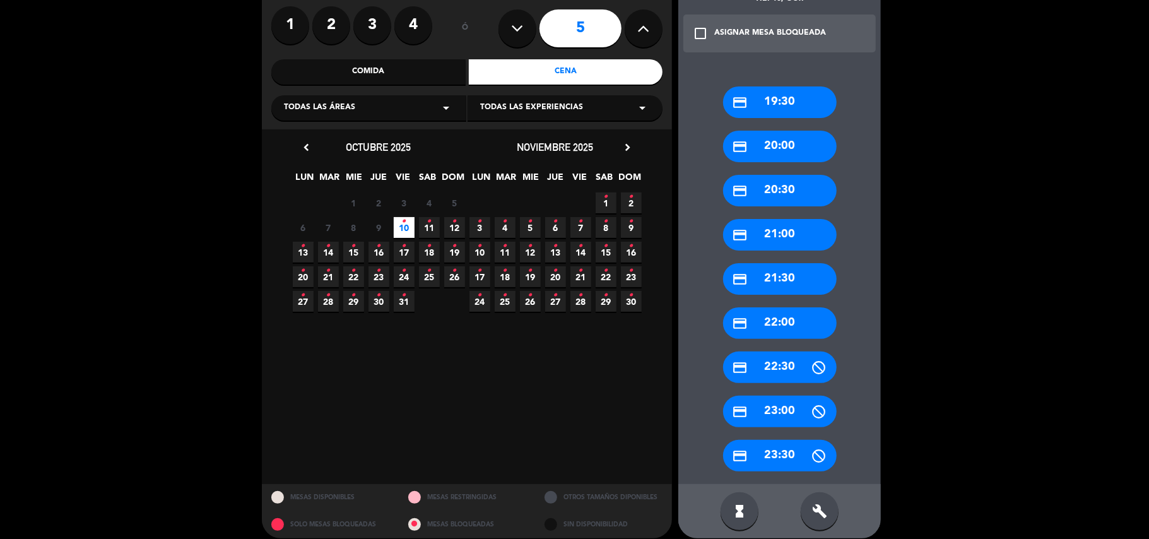
scroll to position [112, 0]
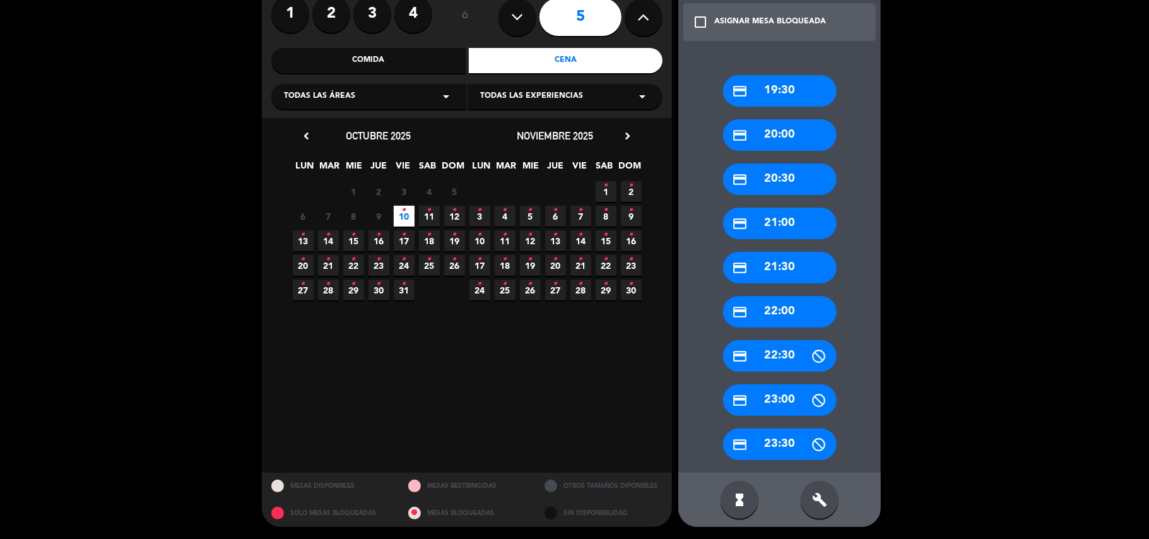
click at [791, 256] on div "credit_card 21:30" at bounding box center [780, 268] width 114 height 32
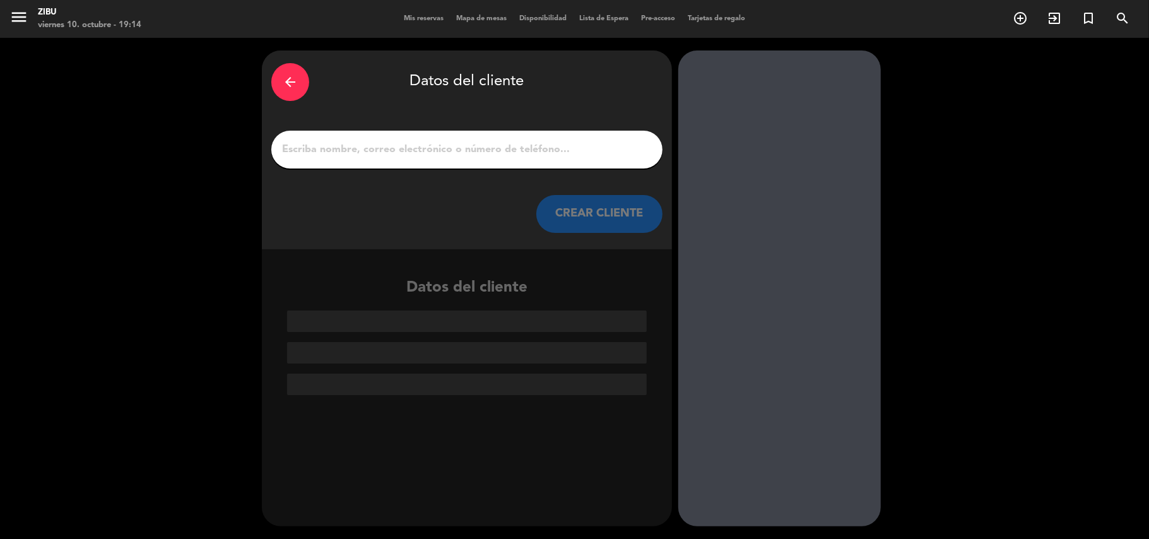
scroll to position [0, 0]
click at [609, 150] on input "1" at bounding box center [467, 150] width 372 height 18
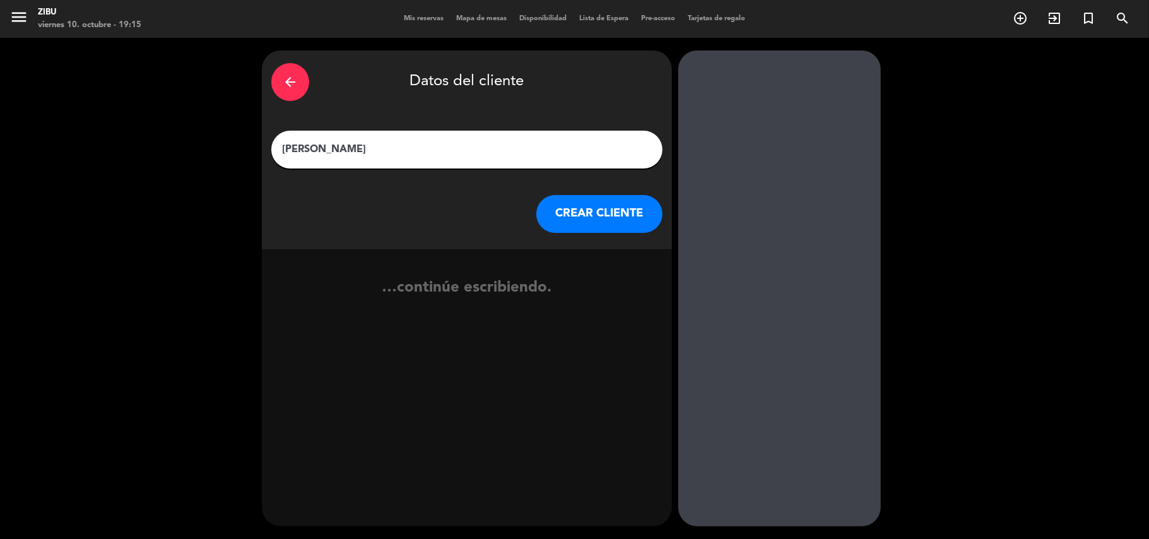
type input "[PERSON_NAME]"
click at [573, 227] on button "CREAR CLIENTE" at bounding box center [599, 214] width 126 height 38
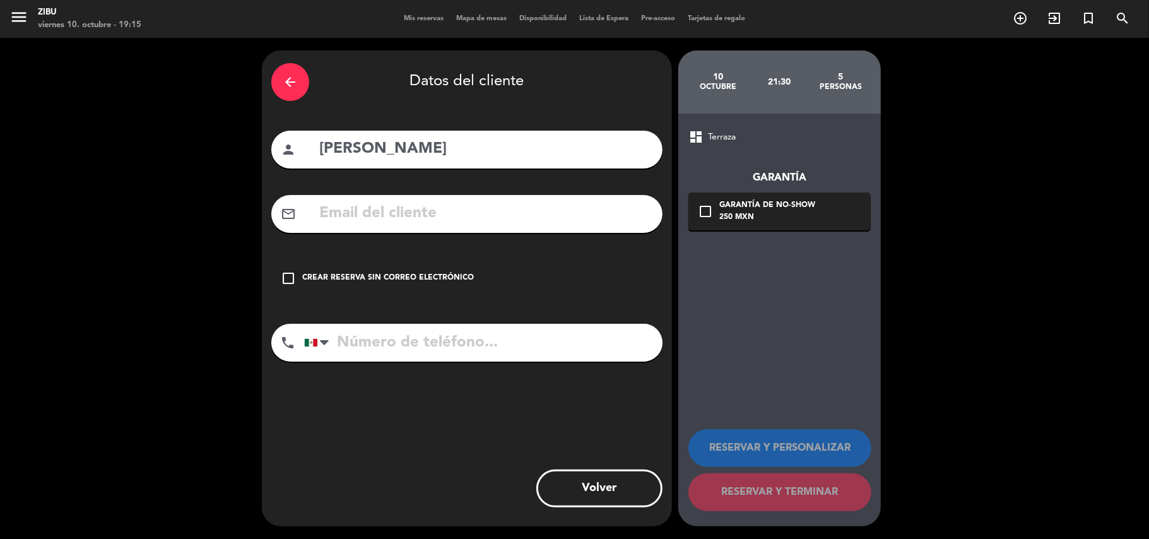
click at [389, 218] on input "text" at bounding box center [485, 214] width 335 height 26
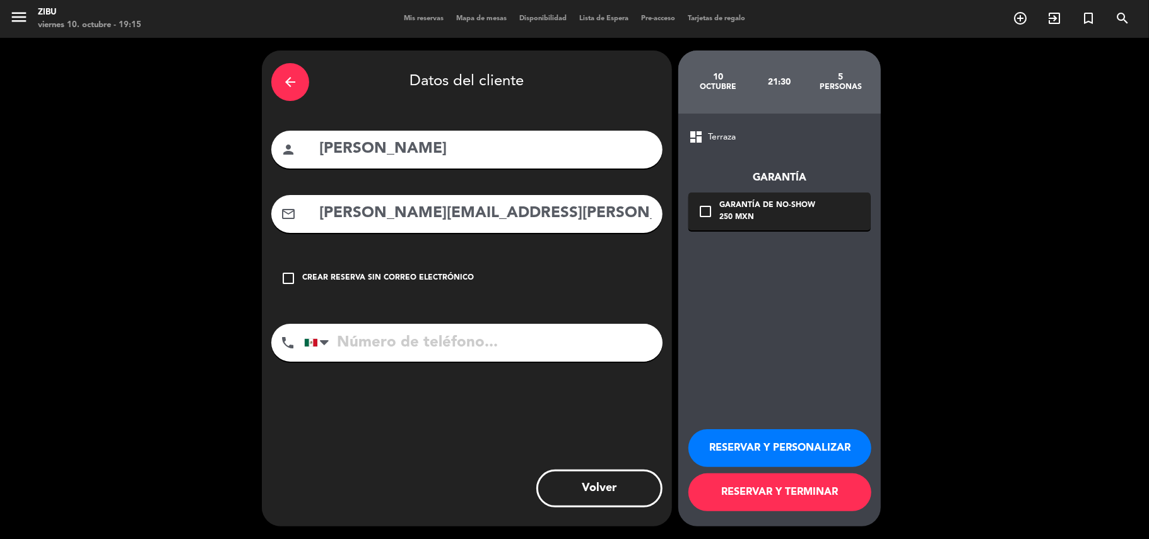
type input "[PERSON_NAME][EMAIL_ADDRESS][PERSON_NAME][DOMAIN_NAME]"
click at [443, 342] on input "tel" at bounding box center [483, 343] width 358 height 38
type input "5544701556"
click at [796, 438] on button "RESERVAR Y PERSONALIZAR" at bounding box center [779, 448] width 183 height 38
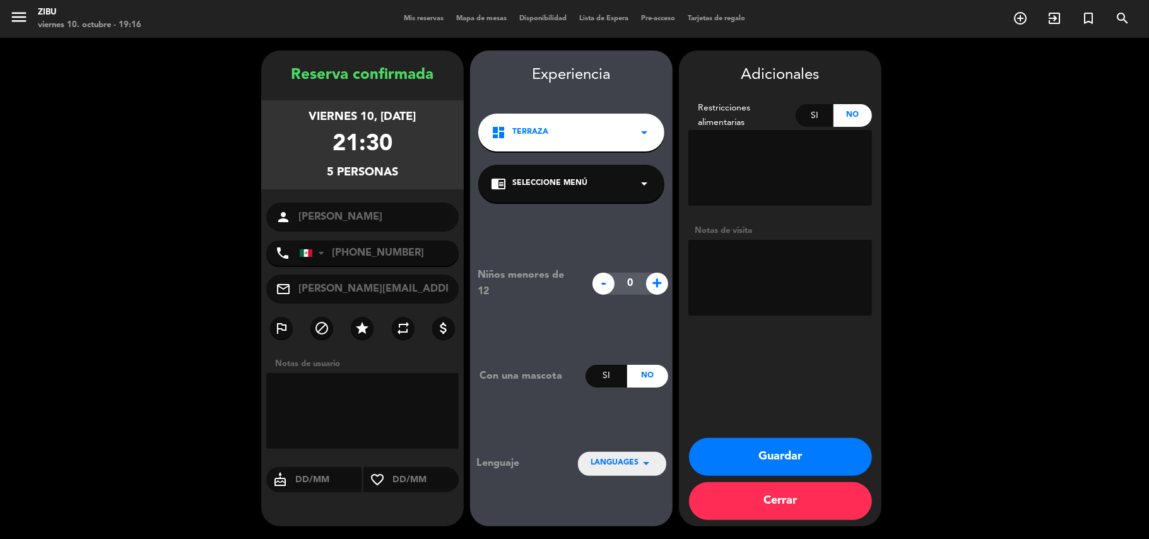
click at [772, 284] on textarea at bounding box center [780, 278] width 184 height 76
type textarea "Cumpleaños"
click at [811, 442] on button "Guardar" at bounding box center [780, 457] width 183 height 38
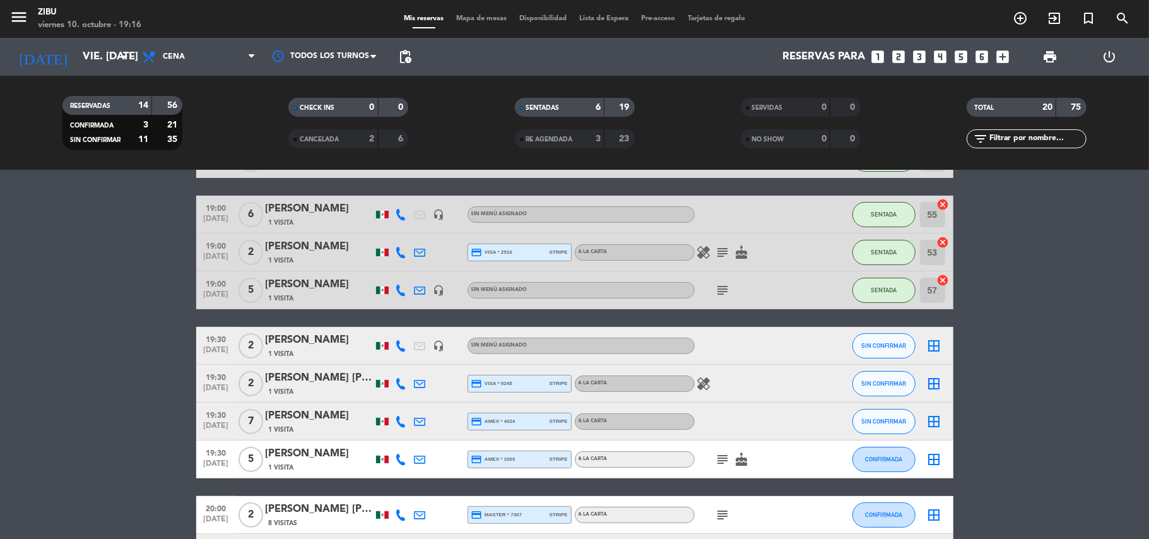
scroll to position [202, 0]
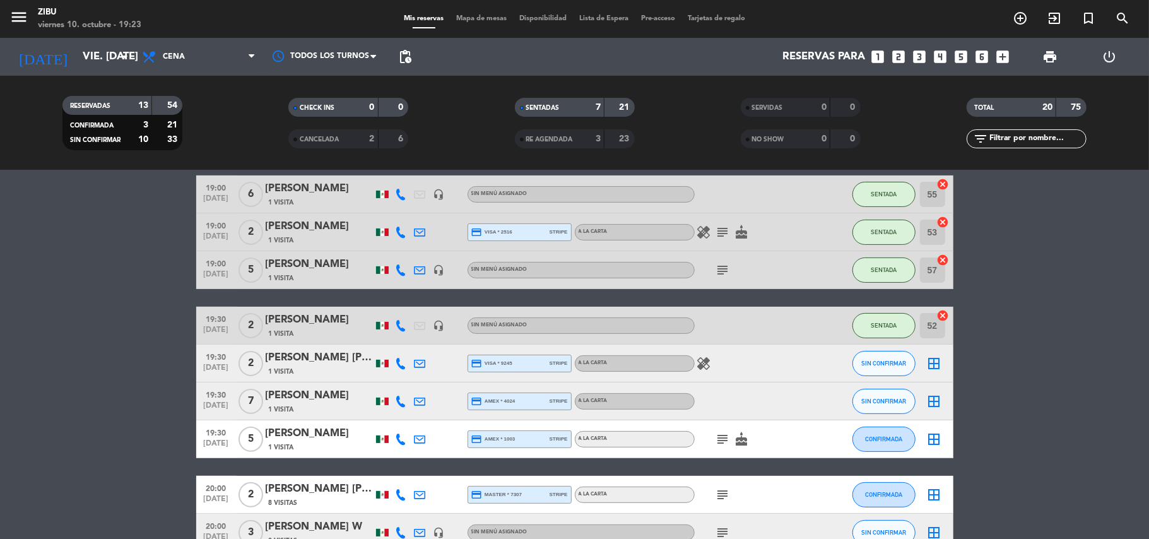
click at [8, 341] on bookings-row "17:45 [DATE] 2 [PERSON_NAME] exit_to_app Sin menú asignado SENTADA 58 cancel 18…" at bounding box center [574, 457] width 1149 height 863
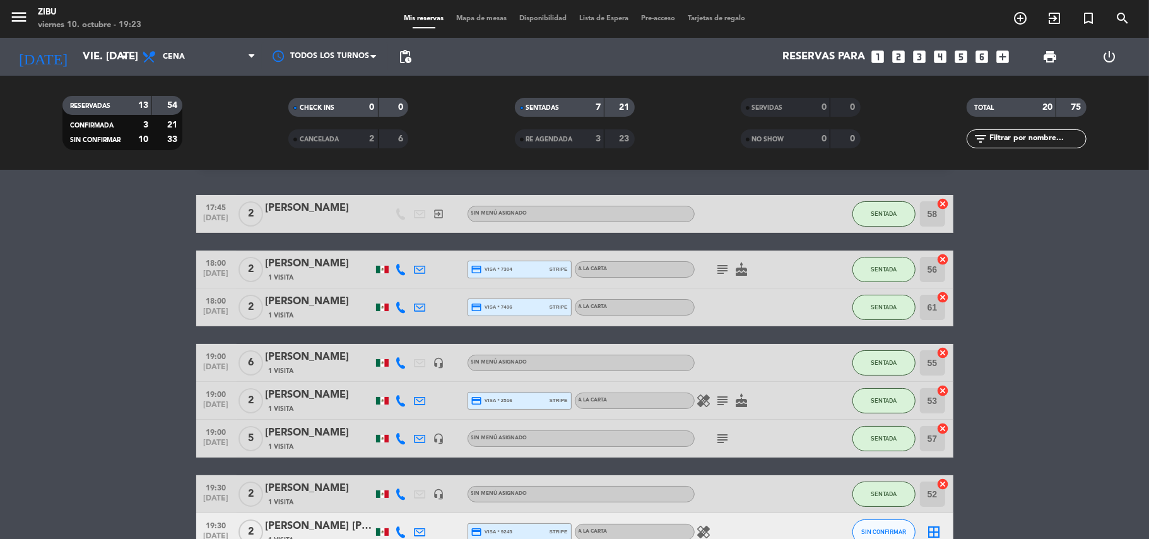
scroll to position [0, 0]
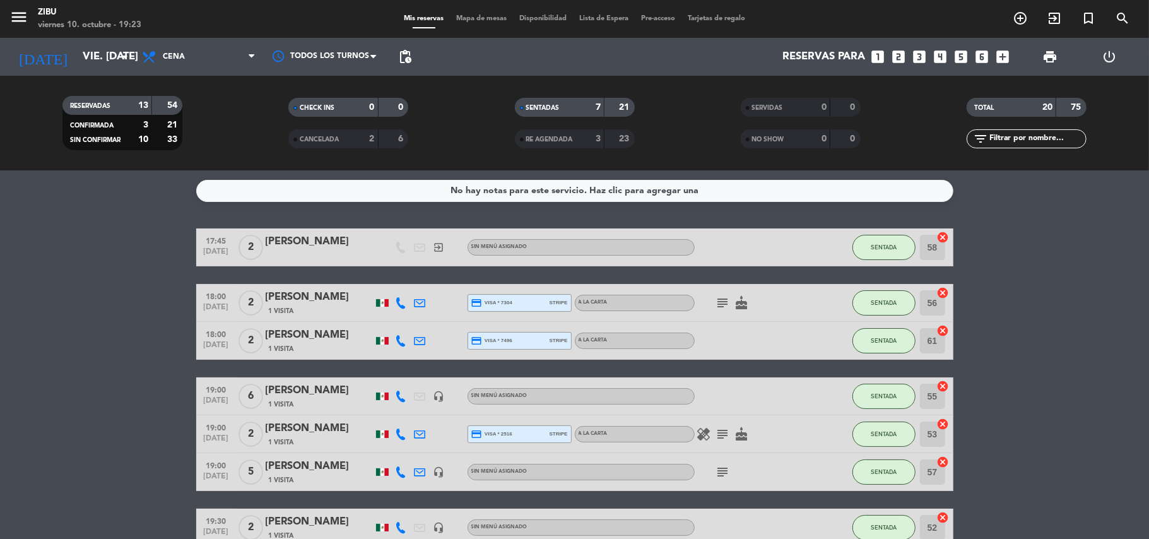
click at [717, 9] on div "menu Zibu viernes 10. octubre - 19:23 Mis reservas Mapa de mesas Disponibilidad…" at bounding box center [574, 19] width 1149 height 38
click at [715, 15] on span "Tarjetas de regalo" at bounding box center [716, 18] width 70 height 7
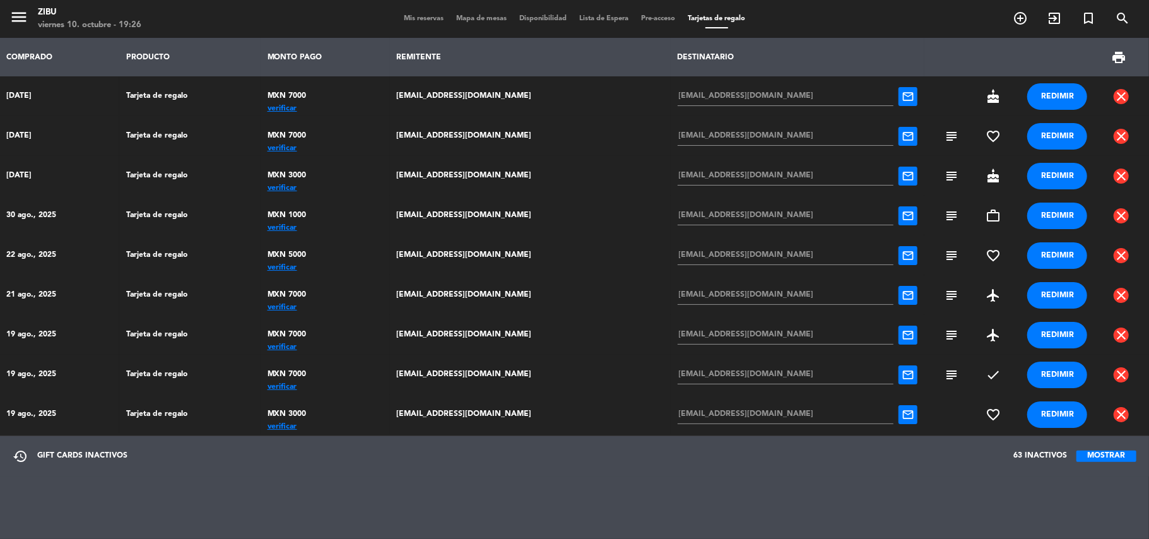
click at [944, 135] on span "subject" at bounding box center [951, 136] width 15 height 15
drag, startPoint x: 739, startPoint y: 134, endPoint x: 655, endPoint y: 152, distance: 86.4
click at [671, 152] on td "[EMAIL_ADDRESS][DOMAIN_NAME] mail_outline" at bounding box center [798, 136] width 254 height 40
click at [421, 20] on span "Mis reservas" at bounding box center [423, 18] width 52 height 7
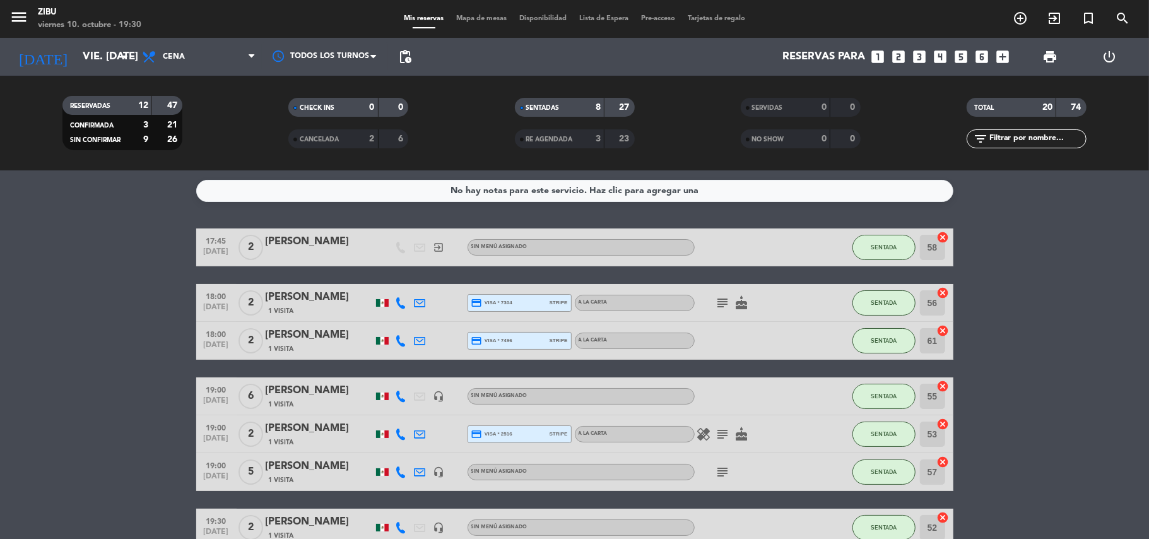
click at [902, 54] on icon "looks_two" at bounding box center [899, 57] width 16 height 16
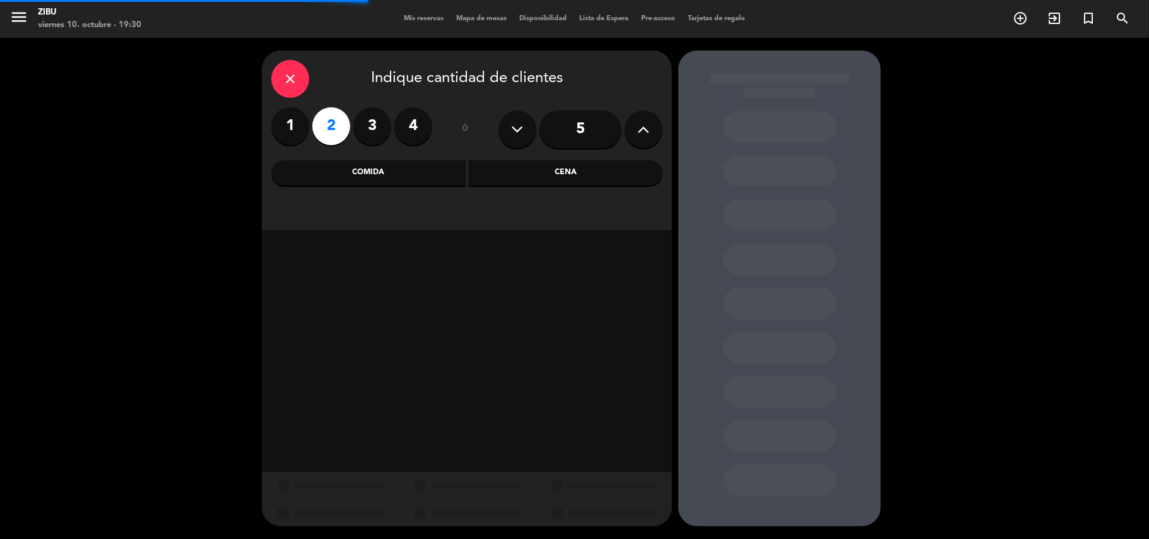
click at [620, 177] on div "Cena" at bounding box center [566, 172] width 194 height 25
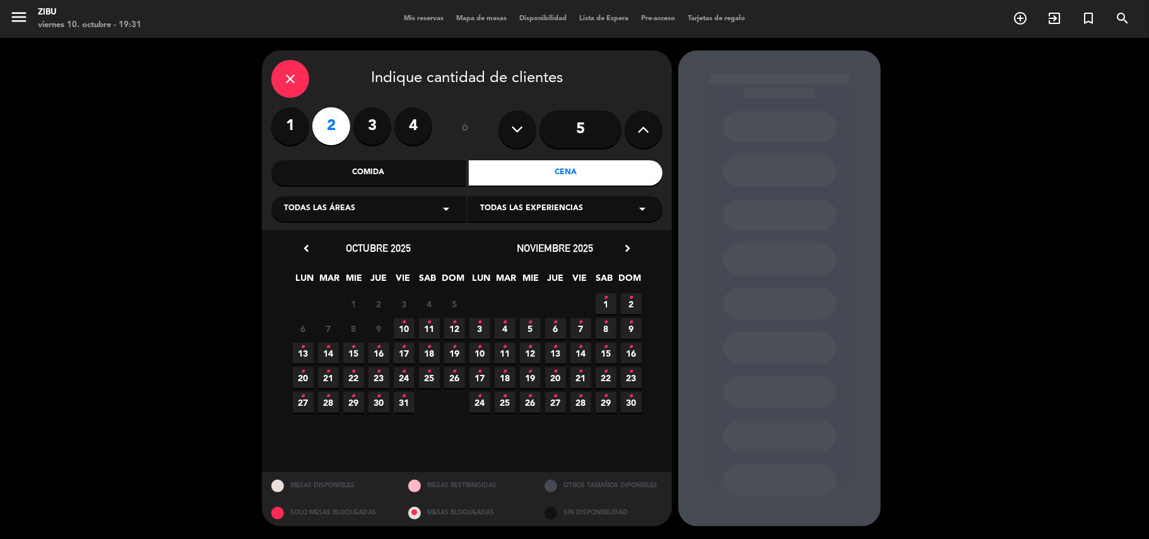
click at [404, 329] on icon "•" at bounding box center [404, 322] width 4 height 20
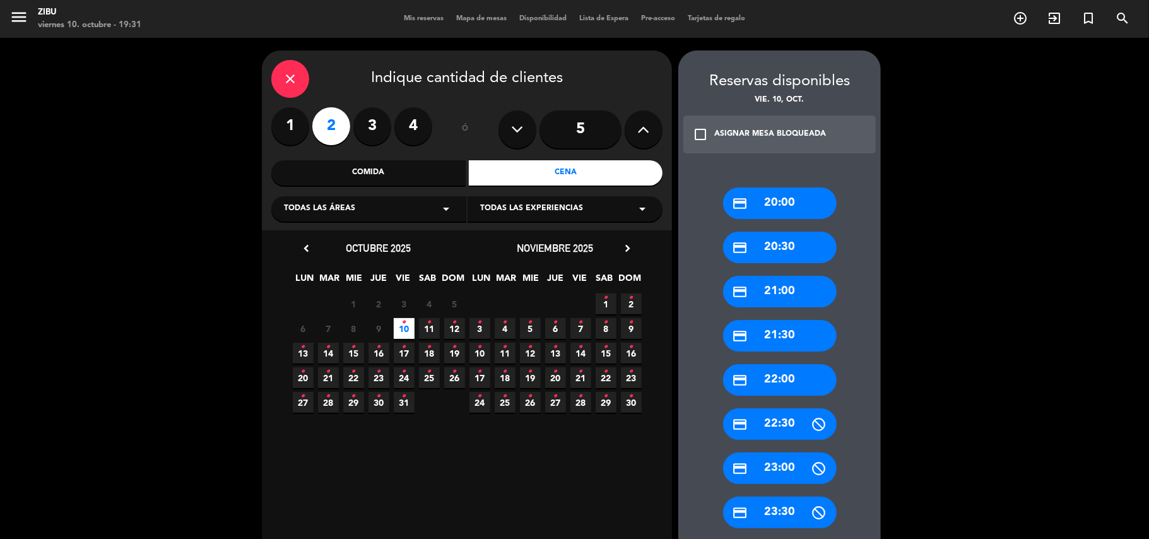
click at [811, 304] on div "credit_card 21:00" at bounding box center [780, 292] width 114 height 32
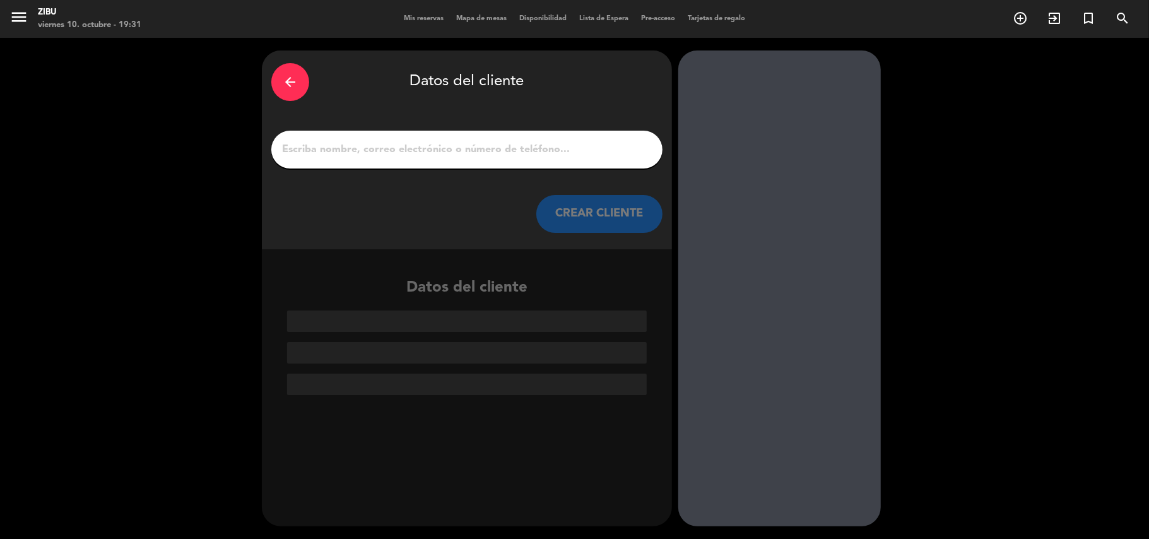
click at [646, 150] on input "1" at bounding box center [467, 150] width 372 height 18
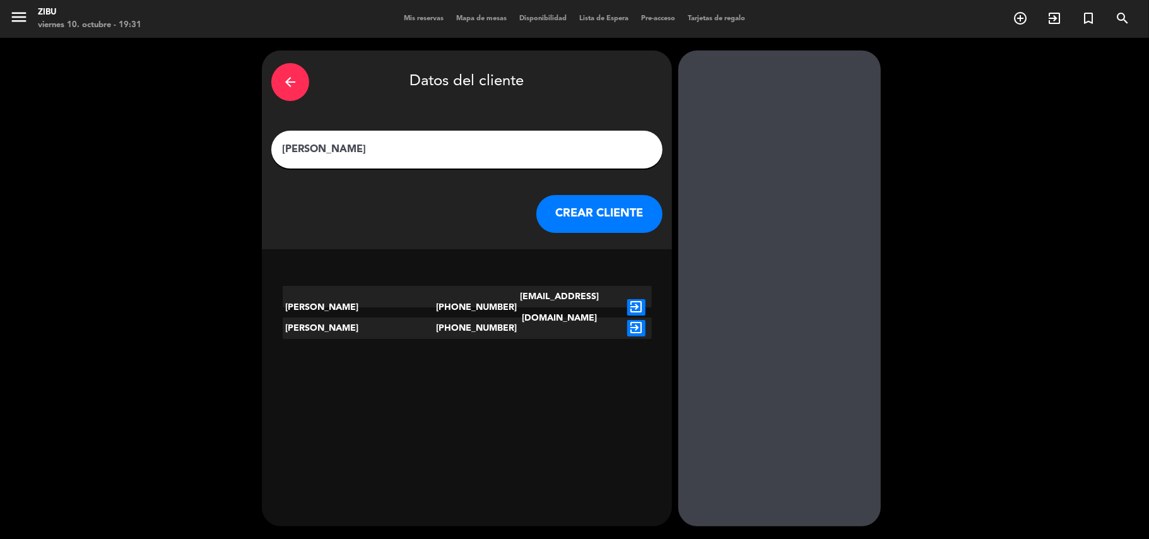
type input "[PERSON_NAME]"
click at [638, 299] on icon "exit_to_app" at bounding box center [636, 307] width 18 height 16
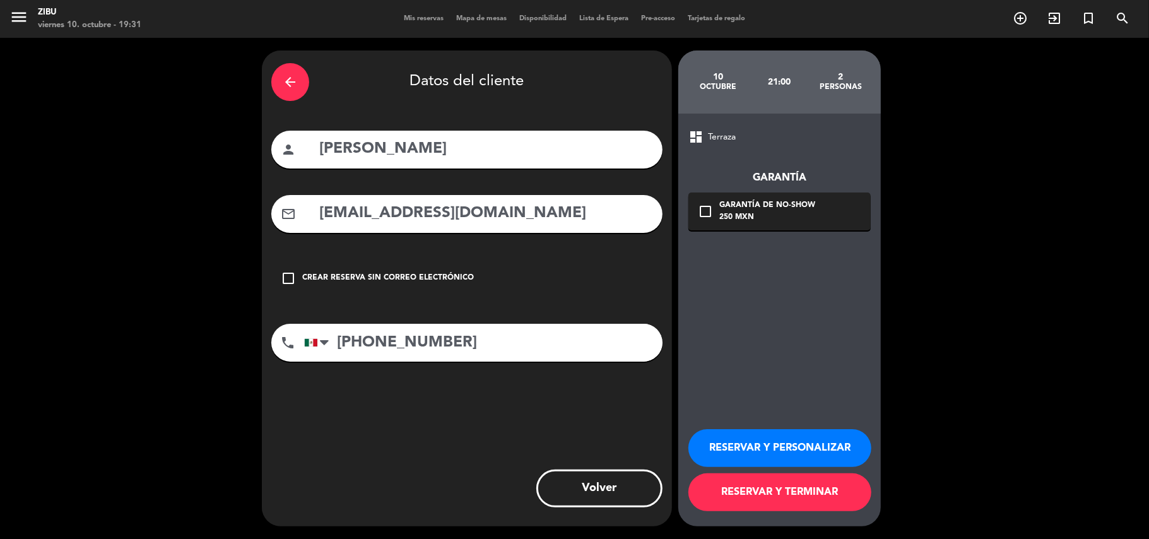
click at [796, 443] on button "RESERVAR Y PERSONALIZAR" at bounding box center [779, 448] width 183 height 38
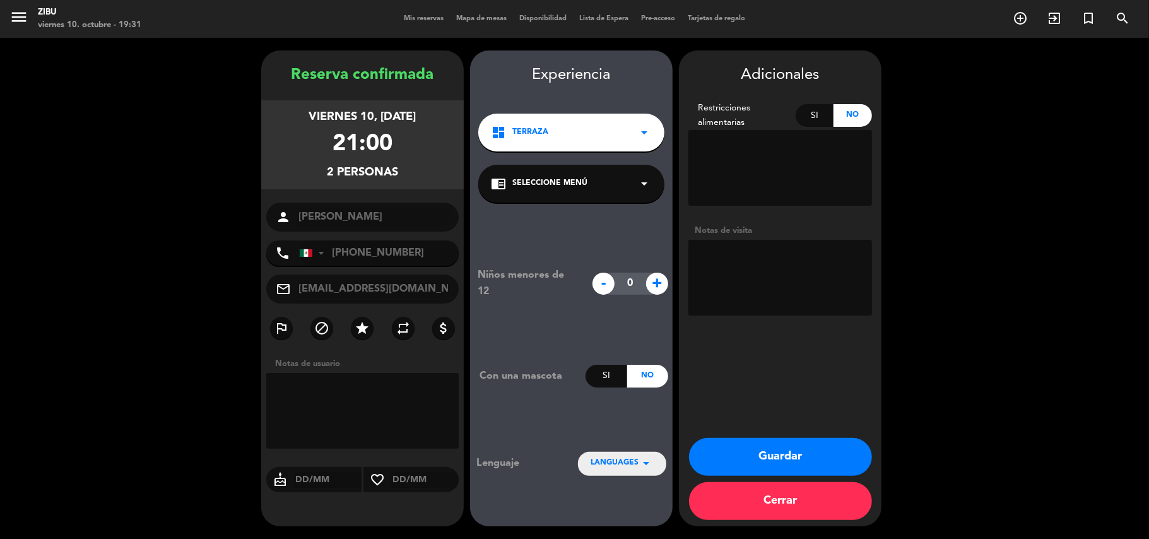
click at [809, 126] on div "Si" at bounding box center [815, 115] width 38 height 23
click at [795, 170] on textarea at bounding box center [780, 168] width 184 height 76
type textarea "Camarones"
click at [752, 452] on button "Guardar" at bounding box center [780, 457] width 183 height 38
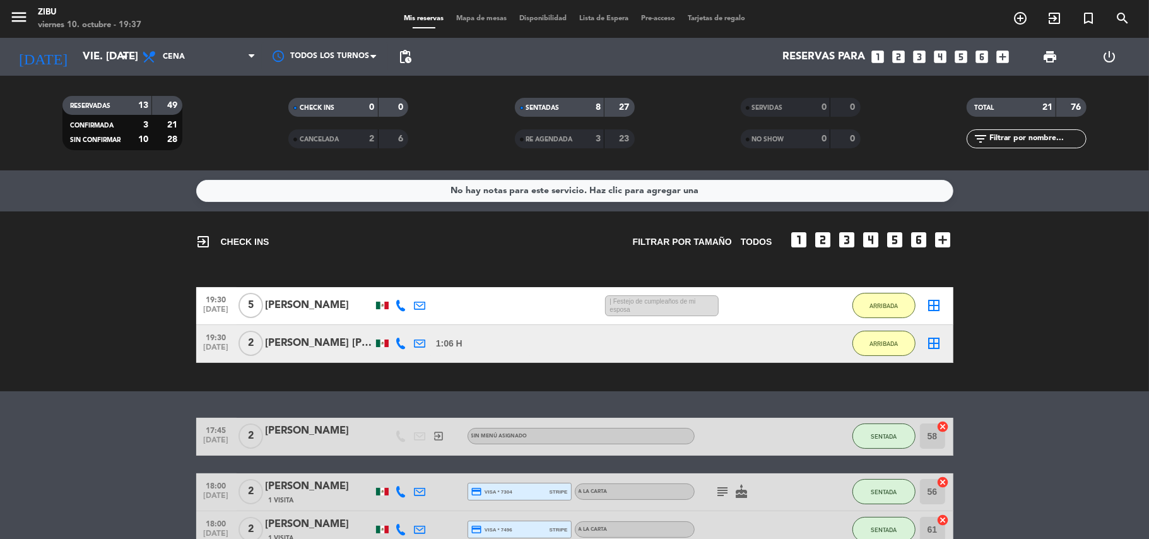
click at [121, 339] on bookings-row "19:30 [DATE] 5 [PERSON_NAME] 1:02 H / 5:37 H sms | [PERSON_NAME] de cumpleaños …" at bounding box center [574, 325] width 1149 height 76
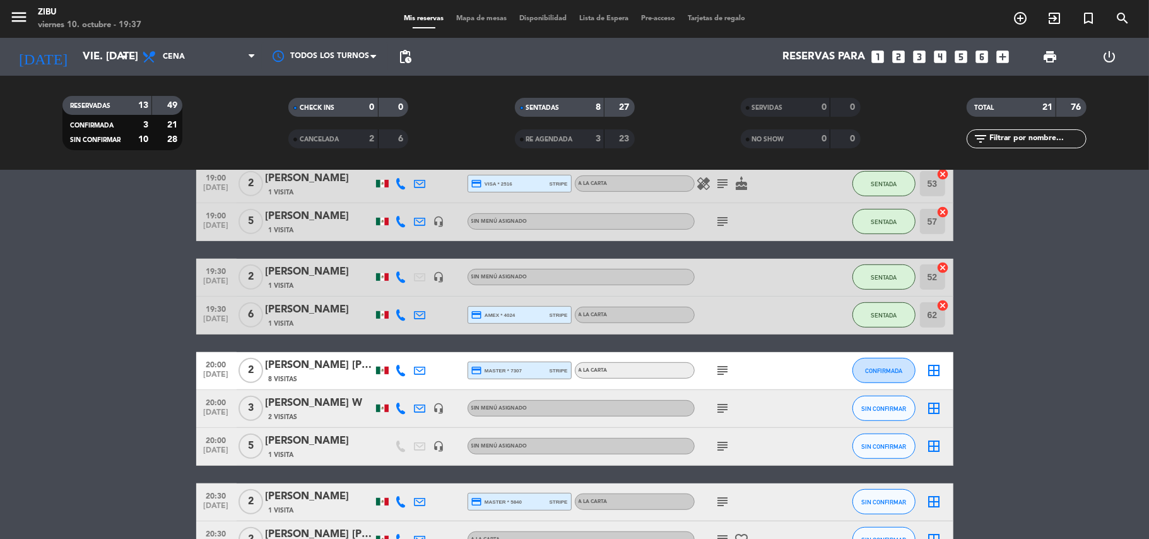
scroll to position [437, 0]
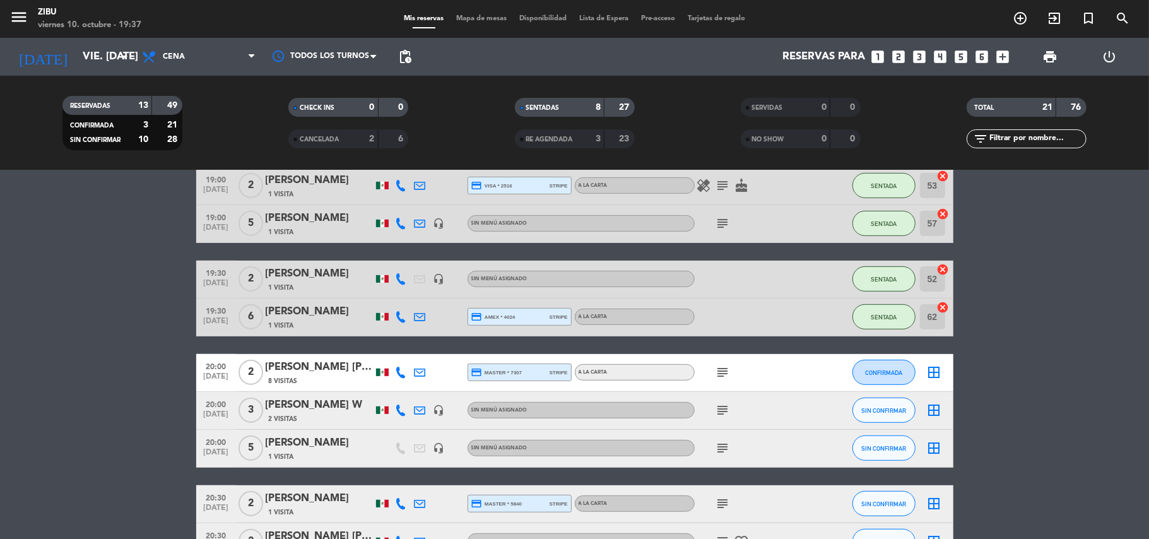
click at [114, 376] on bookings-row "17:45 [DATE] 2 [PERSON_NAME] exit_to_app Sin menú asignado SENTADA 58 cancel 18…" at bounding box center [574, 401] width 1149 height 843
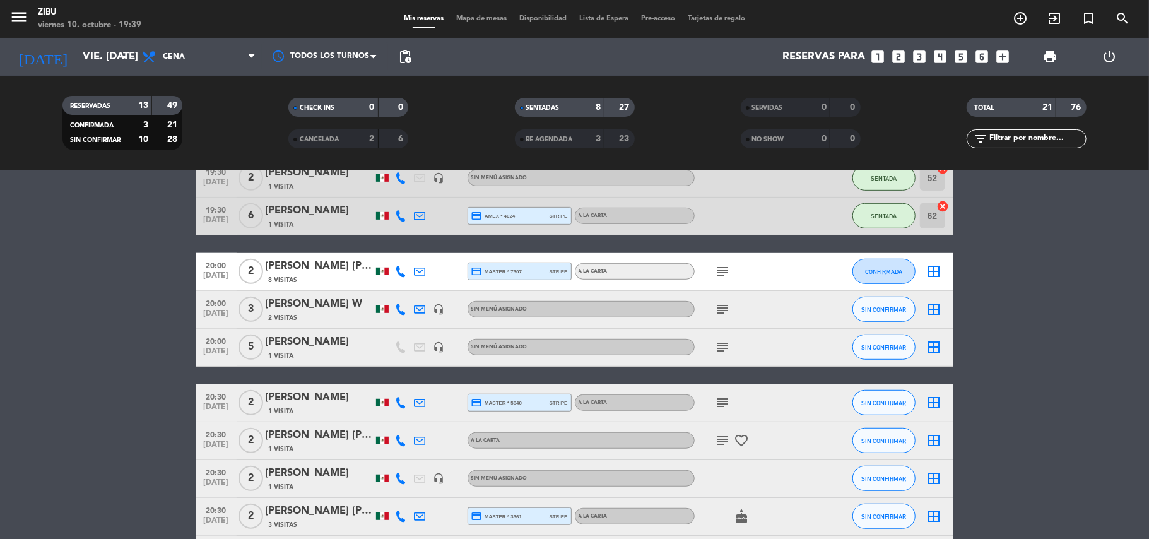
scroll to position [572, 0]
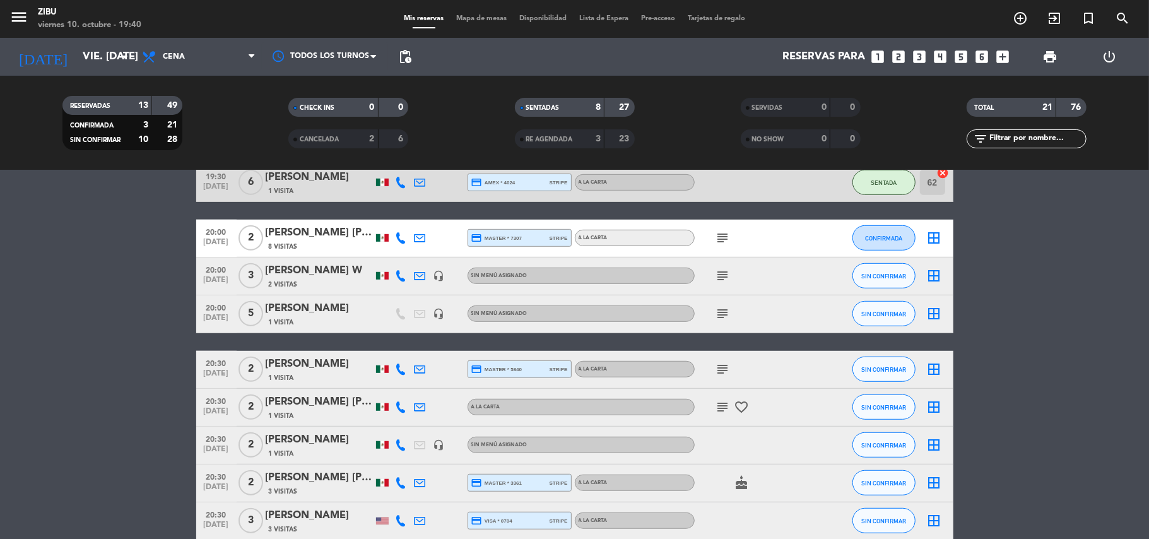
click at [91, 74] on div "[DATE] vie. [DATE] arrow_drop_down" at bounding box center [72, 57] width 126 height 38
click at [90, 45] on input "vie. [DATE]" at bounding box center [144, 57] width 136 height 25
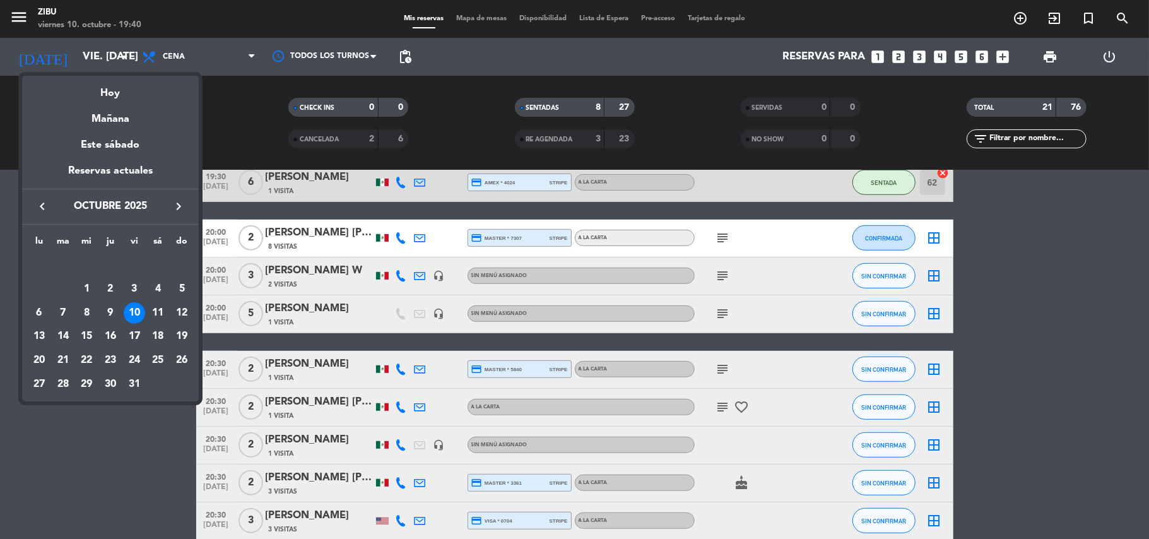
click at [102, 311] on div "9" at bounding box center [110, 312] width 21 height 21
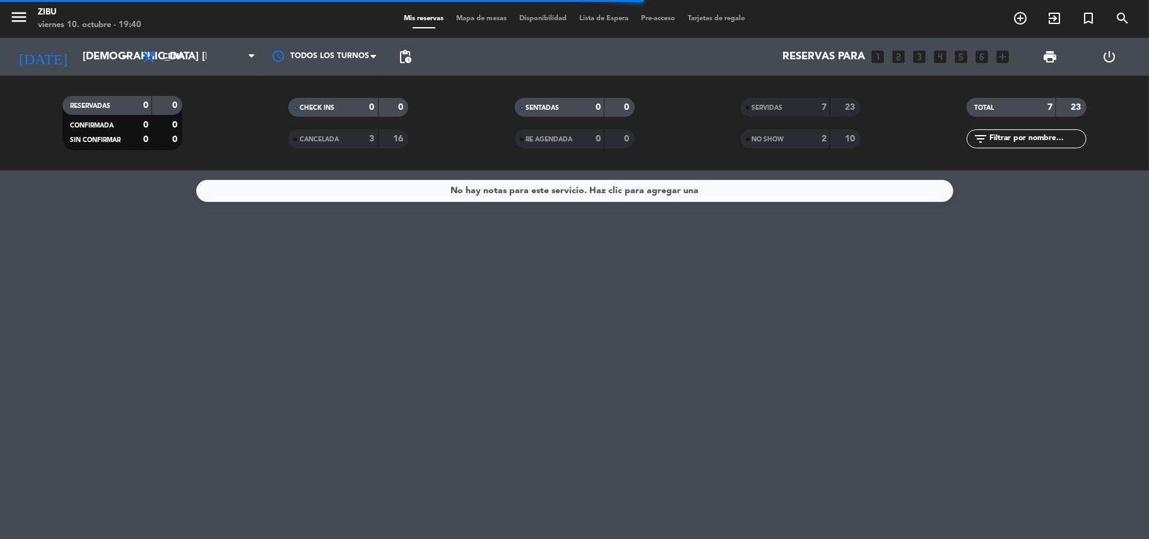
scroll to position [0, 0]
click at [768, 144] on div "NO SHOW" at bounding box center [773, 139] width 58 height 15
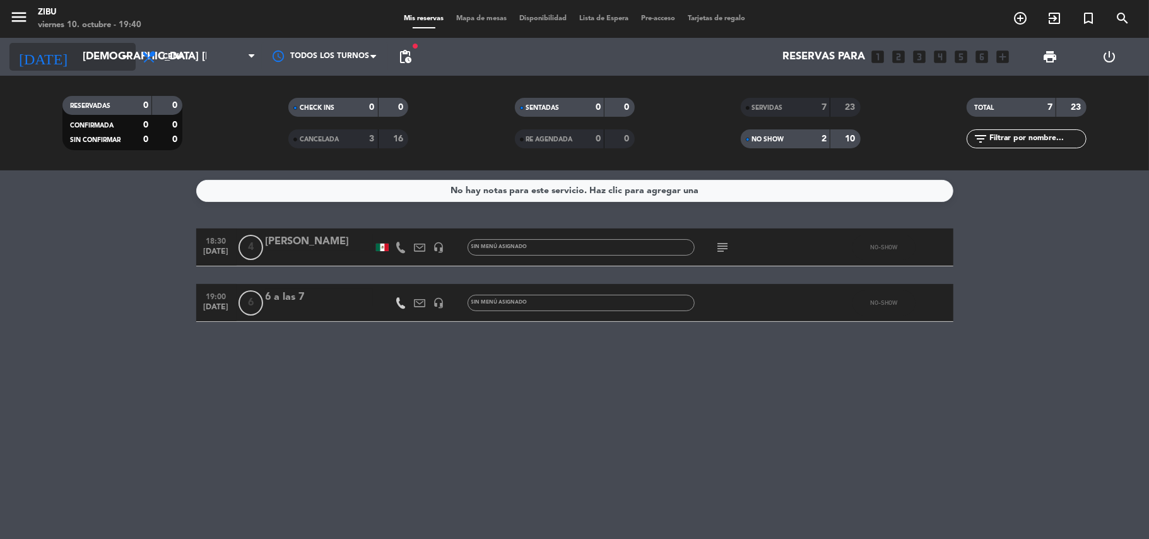
click at [81, 53] on input "[DEMOGRAPHIC_DATA] [DATE]" at bounding box center [144, 57] width 136 height 25
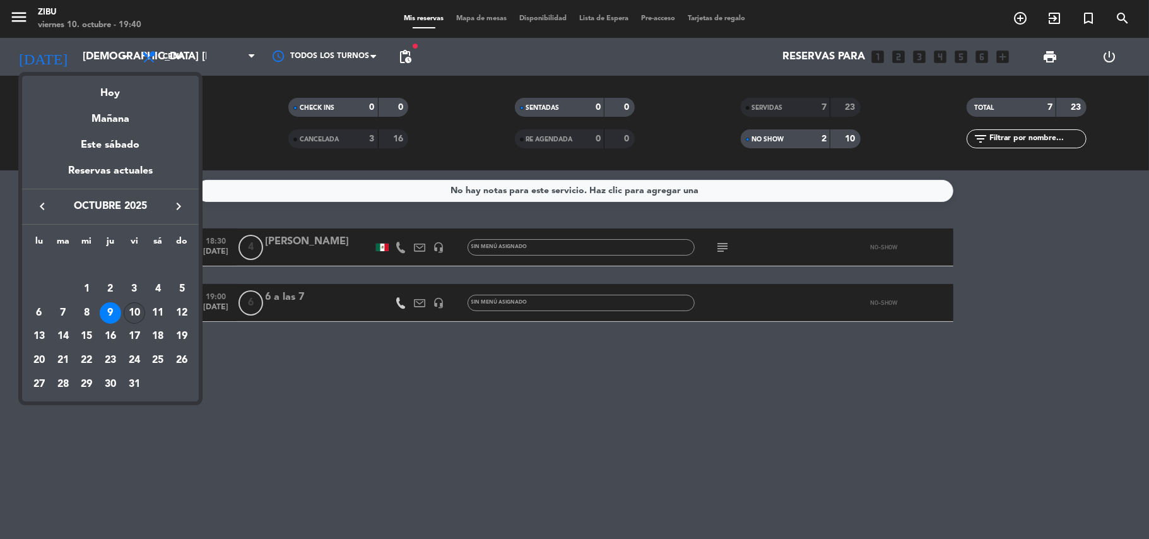
click at [138, 310] on div "10" at bounding box center [134, 312] width 21 height 21
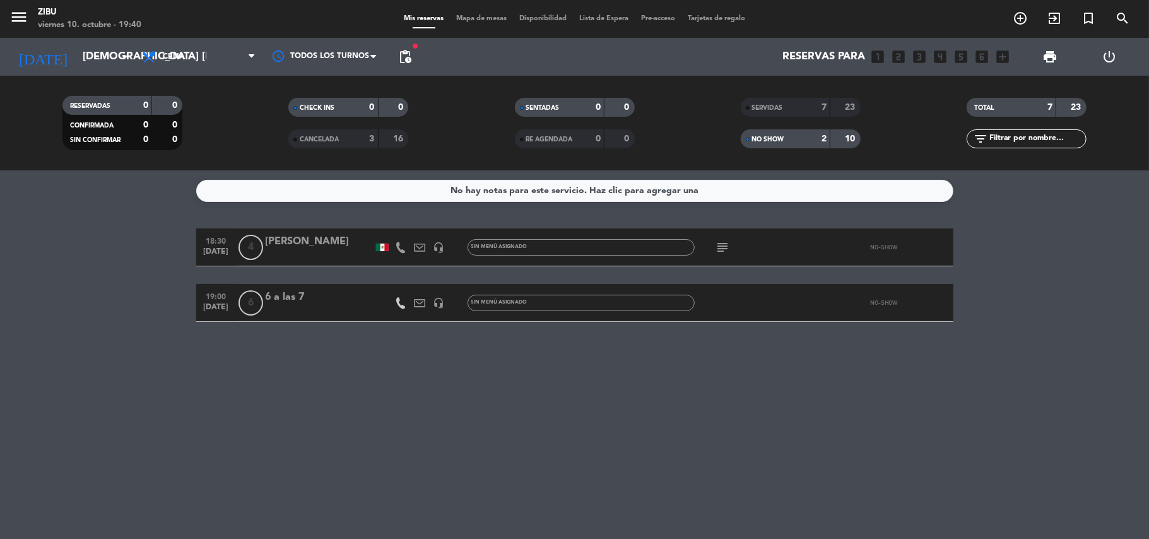
type input "vie. [DATE]"
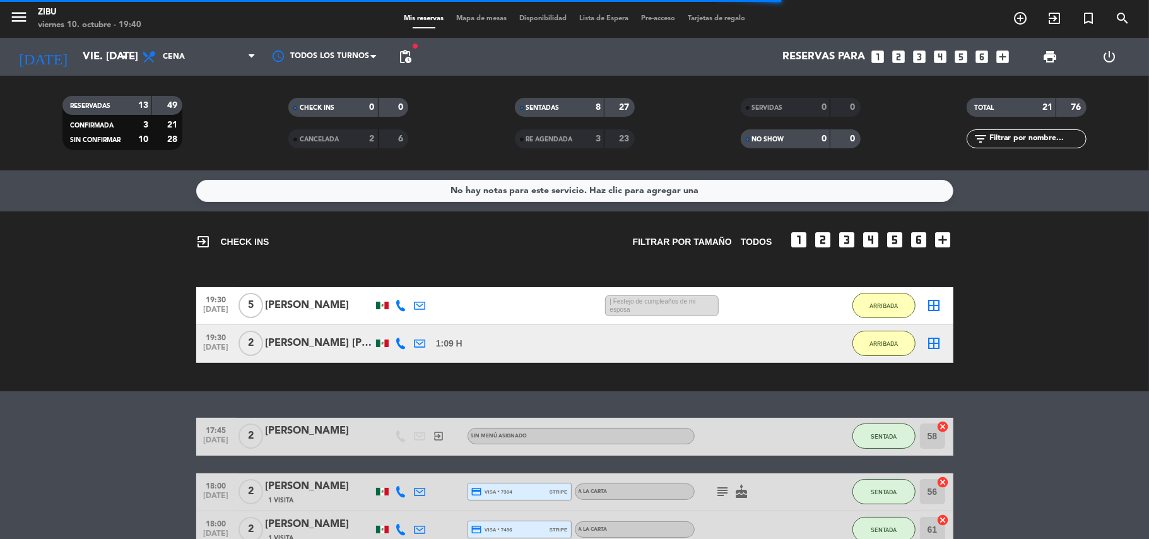
click at [904, 61] on icon "looks_two" at bounding box center [899, 57] width 16 height 16
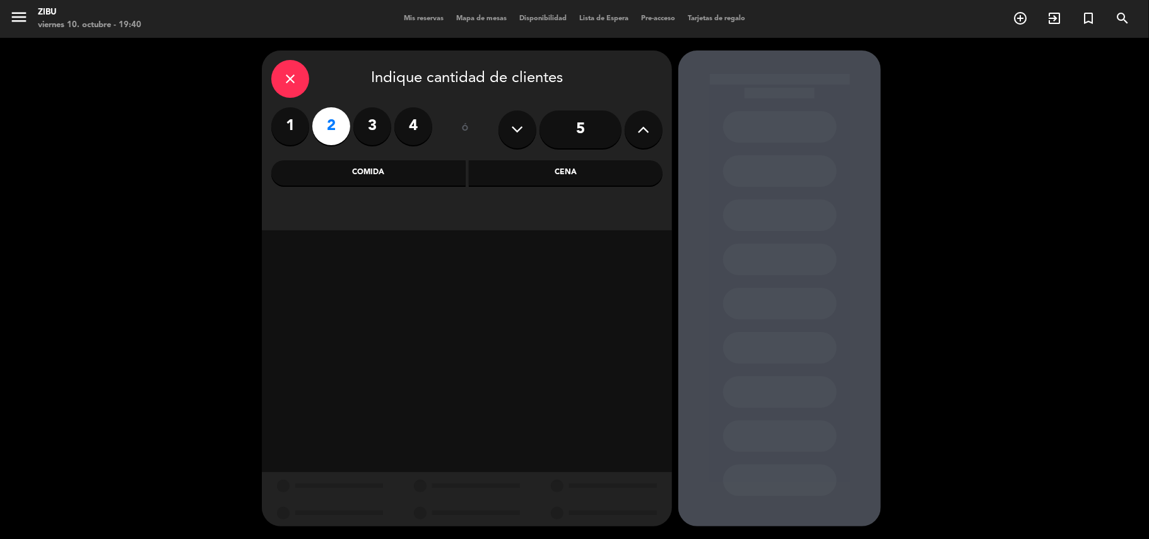
click at [576, 170] on div "Cena" at bounding box center [566, 172] width 194 height 25
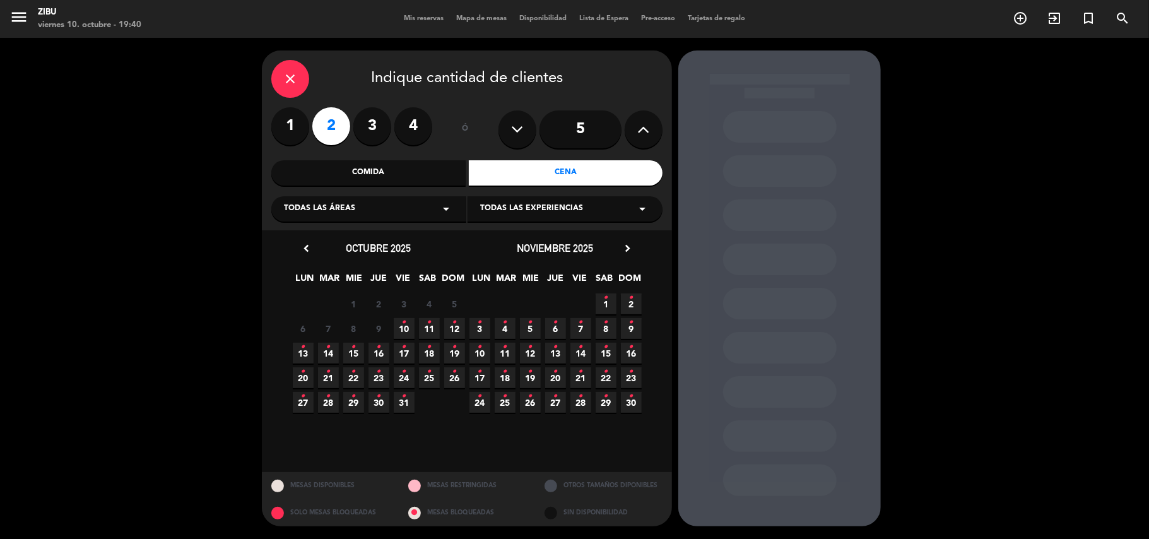
click at [425, 327] on span "11 •" at bounding box center [429, 328] width 21 height 21
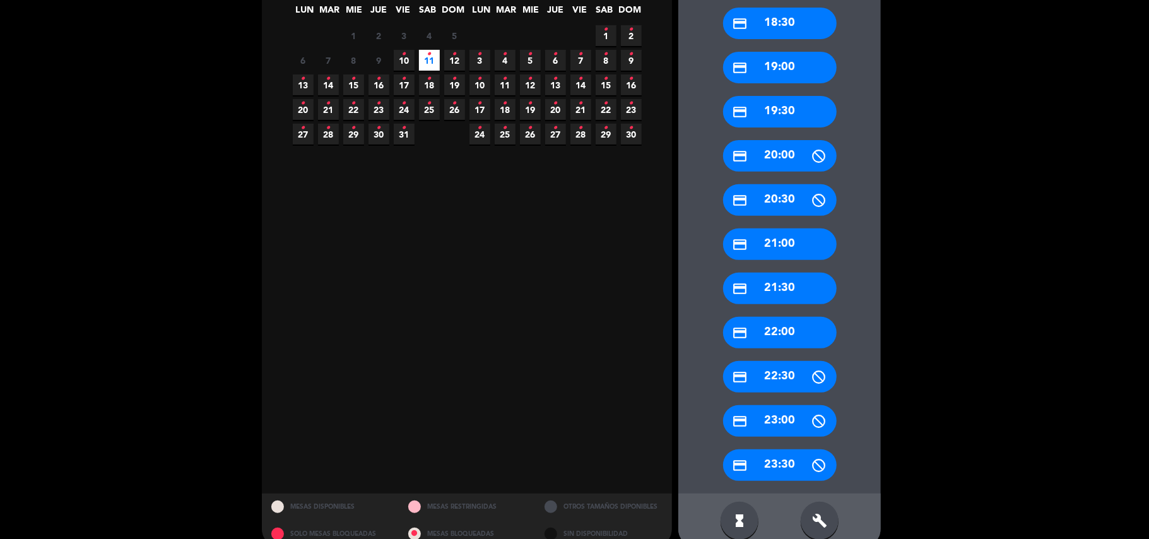
scroll to position [269, 0]
click at [785, 253] on div "credit_card 21:00" at bounding box center [780, 244] width 114 height 32
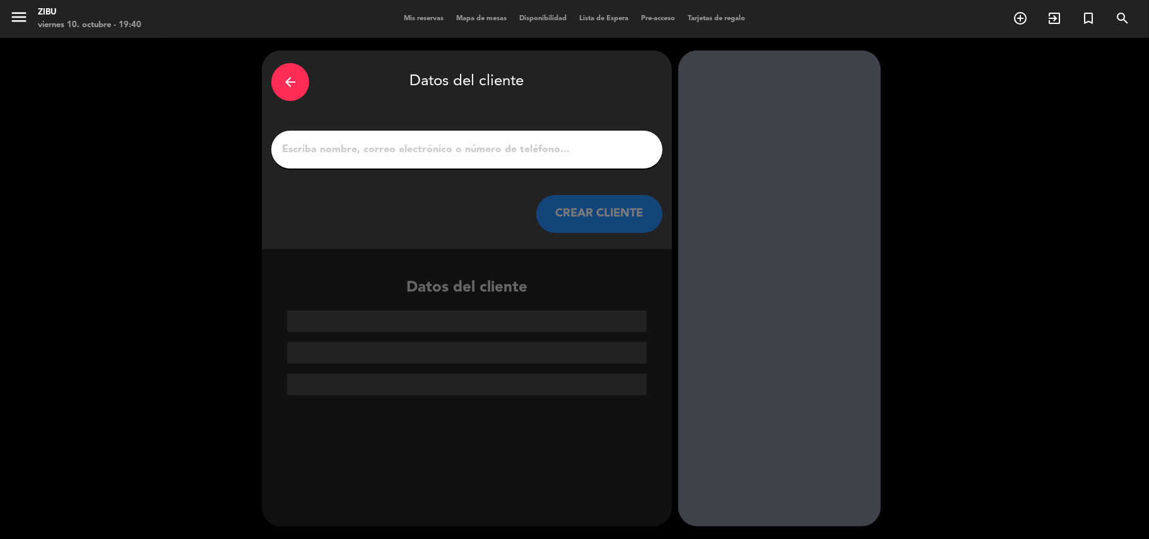
scroll to position [0, 0]
click at [589, 154] on input "1" at bounding box center [467, 150] width 372 height 18
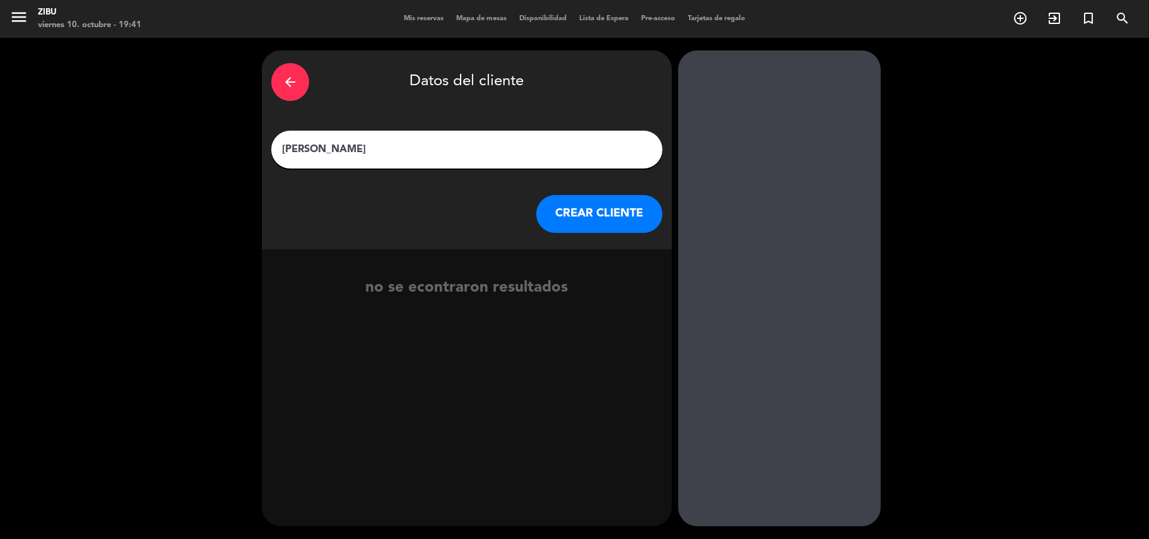
type input "[PERSON_NAME]"
click at [601, 210] on button "CREAR CLIENTE" at bounding box center [599, 214] width 126 height 38
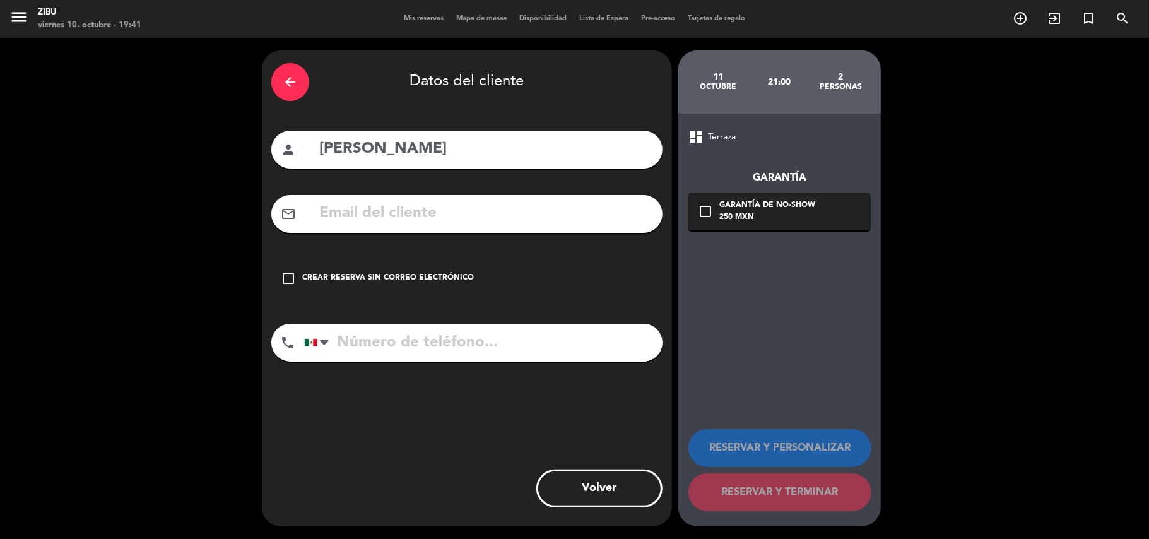
click at [375, 220] on input "text" at bounding box center [485, 214] width 335 height 26
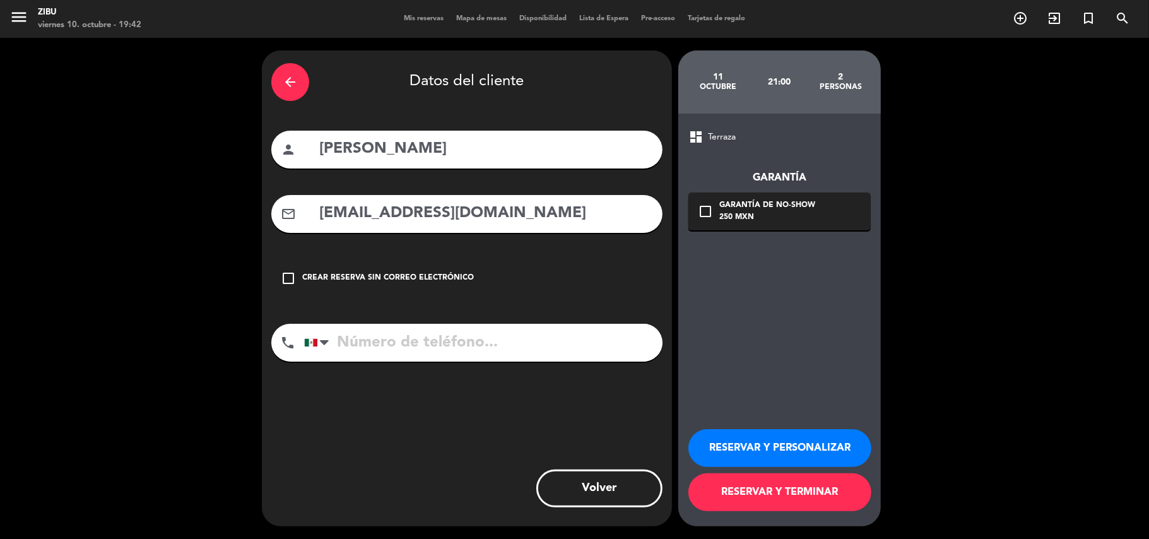
type input "[EMAIL_ADDRESS][DOMAIN_NAME]"
click at [510, 353] on input "tel" at bounding box center [483, 343] width 358 height 38
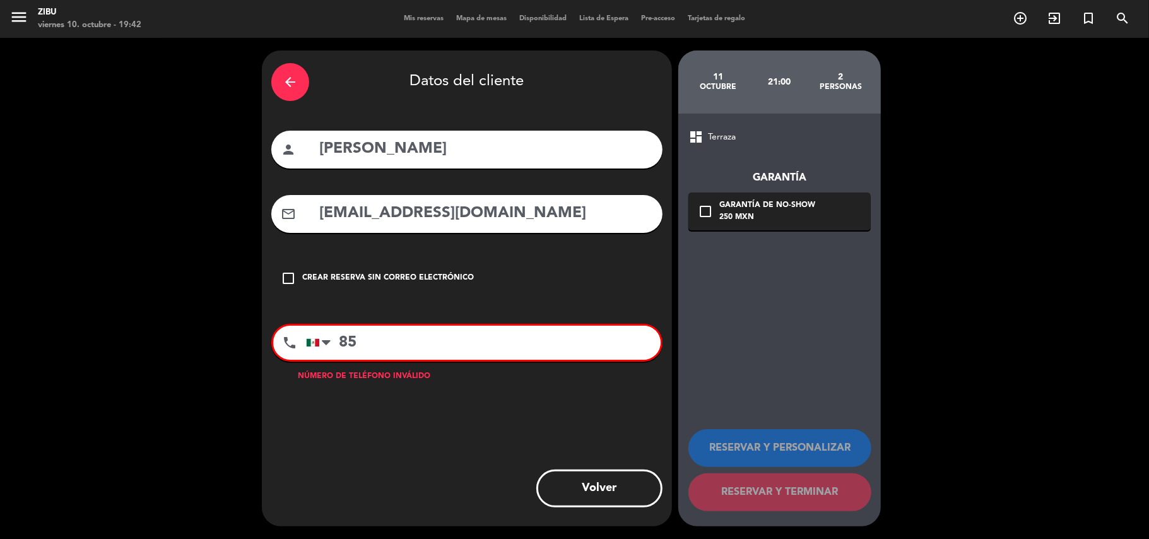
type input "8"
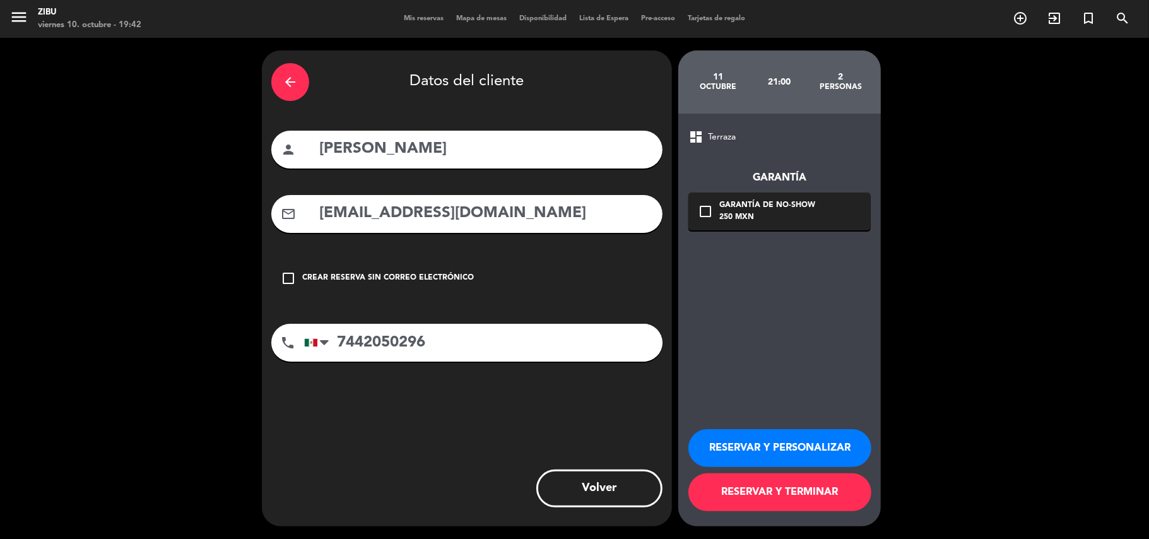
type input "7442050296"
click at [778, 447] on button "RESERVAR Y PERSONALIZAR" at bounding box center [779, 448] width 183 height 38
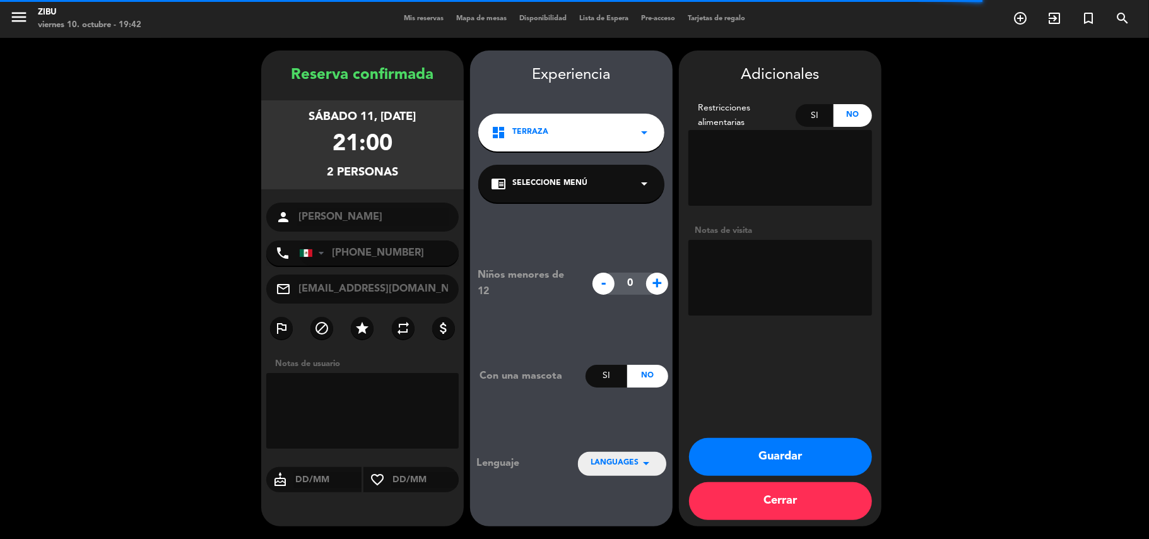
click at [849, 274] on textarea at bounding box center [780, 278] width 184 height 76
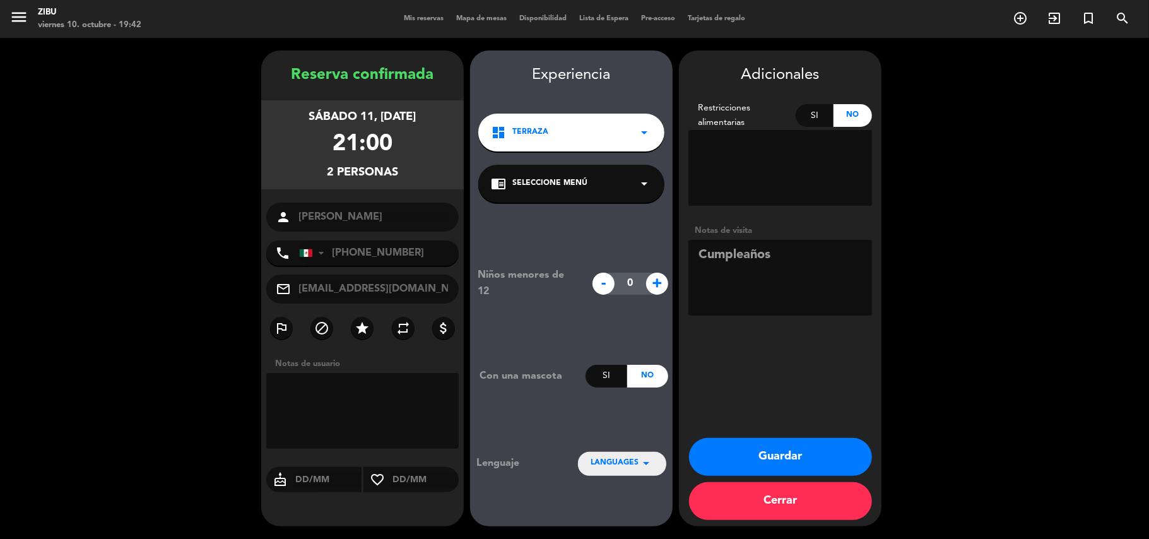
type textarea "Cumpleaños"
click at [741, 457] on button "Guardar" at bounding box center [780, 457] width 183 height 38
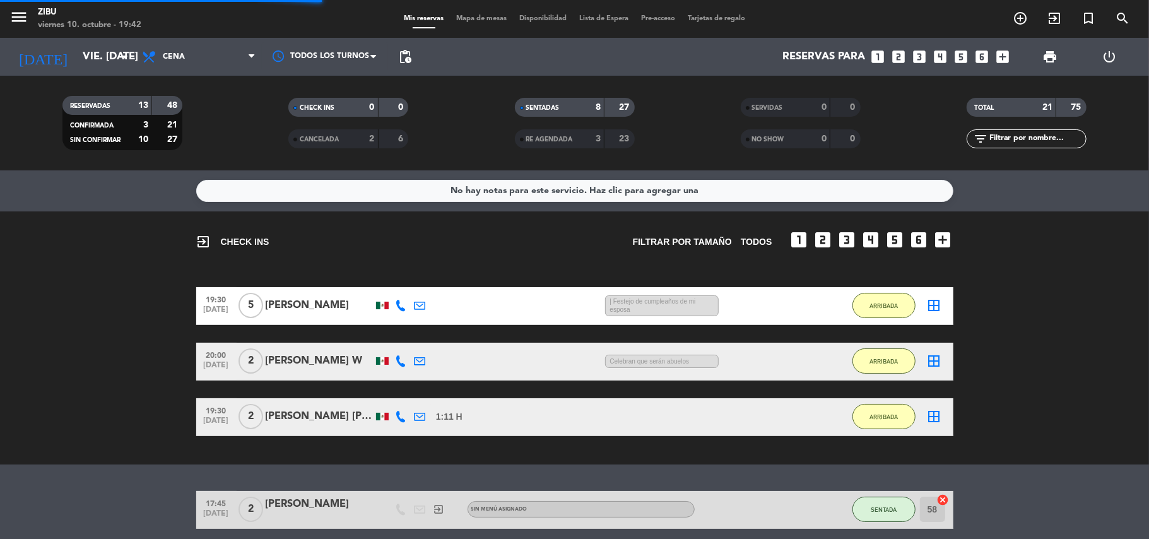
click at [99, 296] on bookings-row "19:30 [DATE] 5 [PERSON_NAME] 1:08 H / 5:37 H sms | [PERSON_NAME] de cumpleaños …" at bounding box center [574, 361] width 1149 height 149
click at [1123, 18] on icon "search" at bounding box center [1122, 18] width 15 height 15
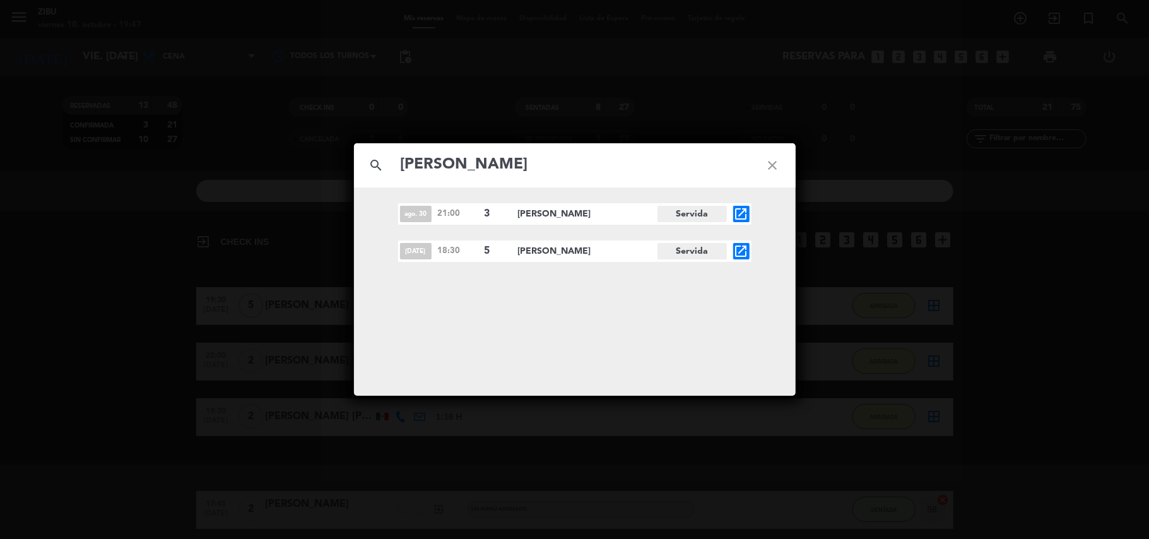
type input "[PERSON_NAME]"
click at [744, 248] on icon "open_in_new" at bounding box center [741, 251] width 15 height 15
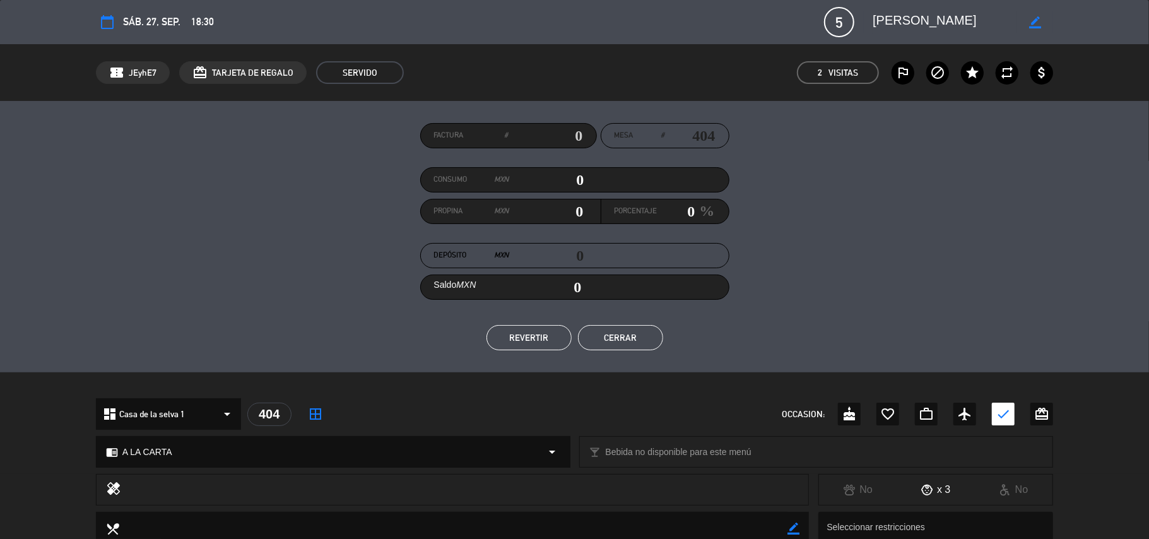
click at [613, 332] on button "Cerrar" at bounding box center [620, 337] width 85 height 25
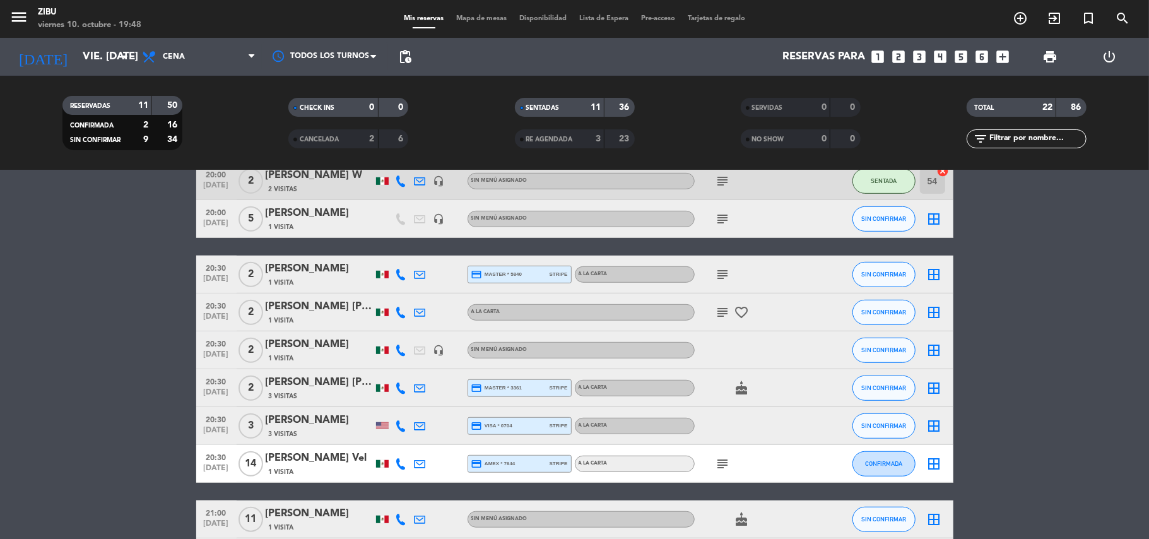
scroll to position [708, 0]
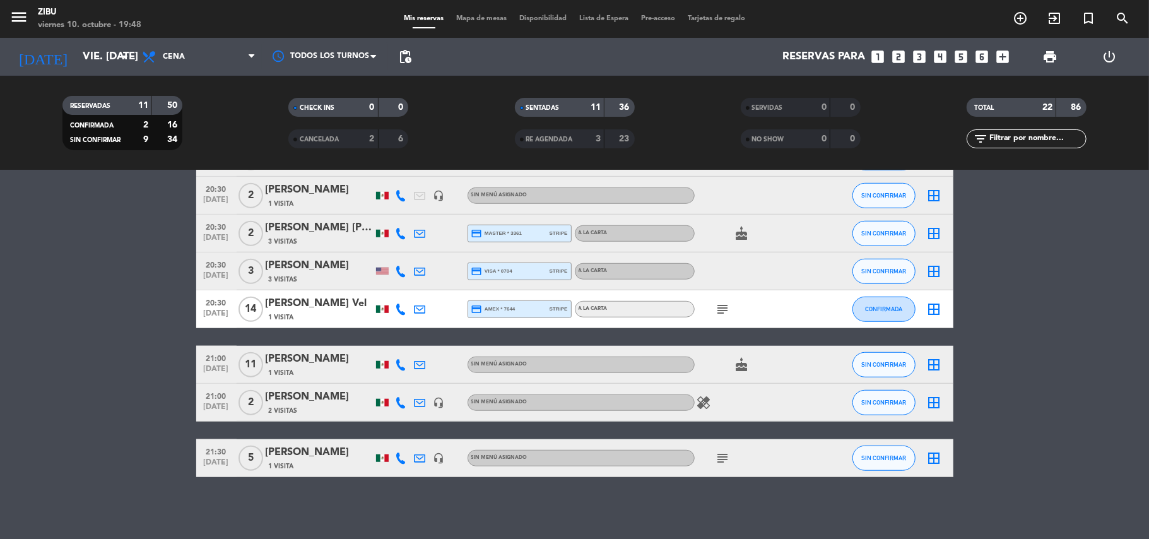
click at [213, 365] on span "[DATE]" at bounding box center [217, 372] width 32 height 15
click at [223, 362] on span "21:00" at bounding box center [217, 357] width 32 height 15
click at [208, 389] on span "21:00" at bounding box center [217, 395] width 32 height 15
click at [210, 442] on div "21:30 [DATE]" at bounding box center [216, 457] width 40 height 37
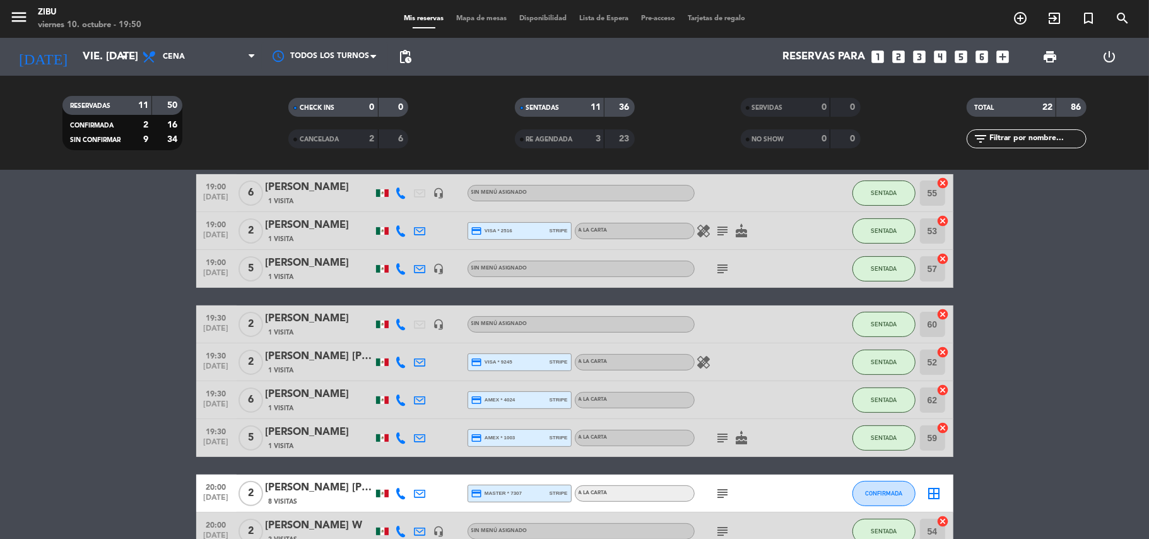
scroll to position [237, 0]
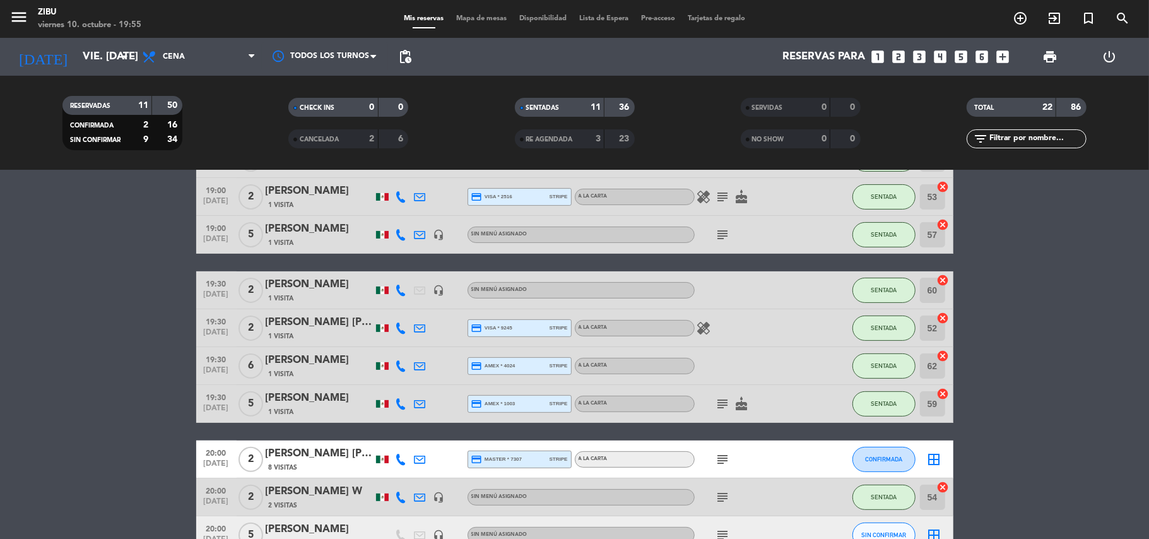
click at [59, 397] on bookings-row "17:45 [DATE] 2 [PERSON_NAME] exit_to_app Sin menú asignado SENTADA 58 cancel 18…" at bounding box center [574, 469] width 1149 height 956
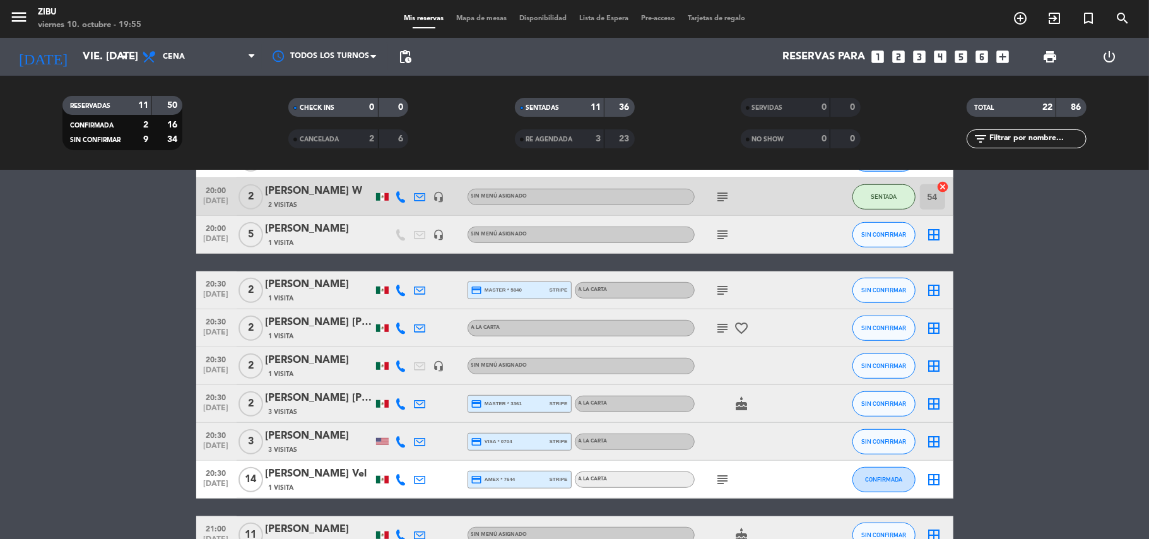
scroll to position [540, 0]
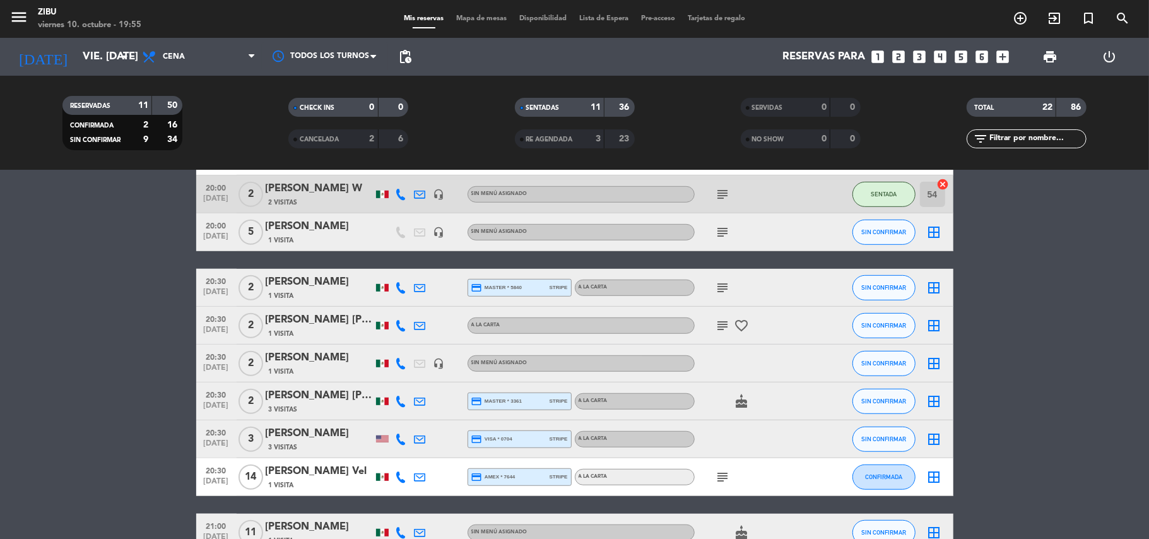
click at [323, 350] on div "[PERSON_NAME]" at bounding box center [319, 358] width 107 height 16
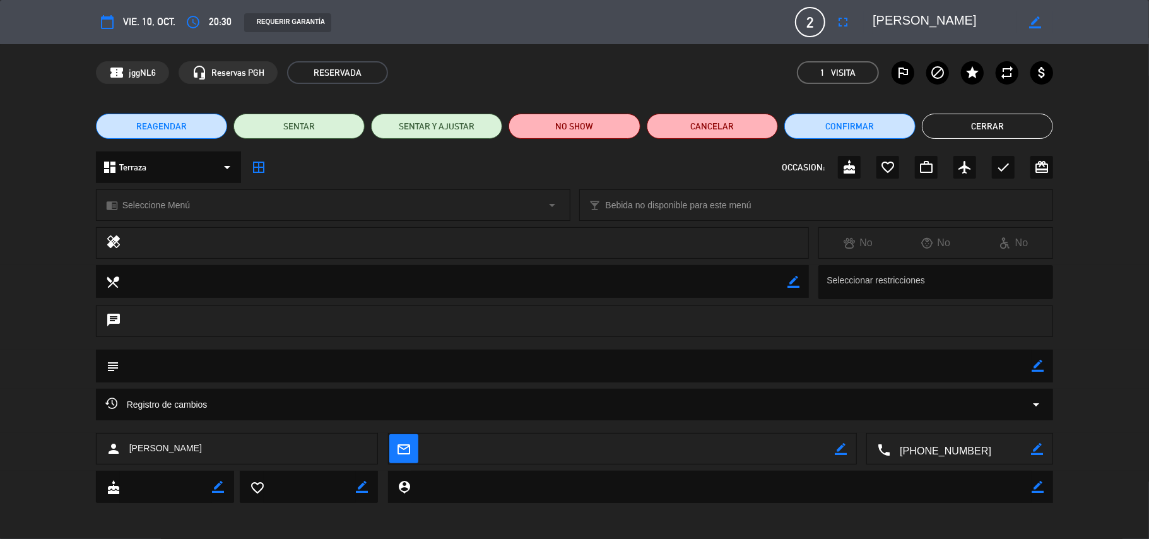
click at [215, 23] on span "20:30" at bounding box center [220, 22] width 23 height 16
click at [197, 19] on icon "access_time" at bounding box center [192, 22] width 15 height 15
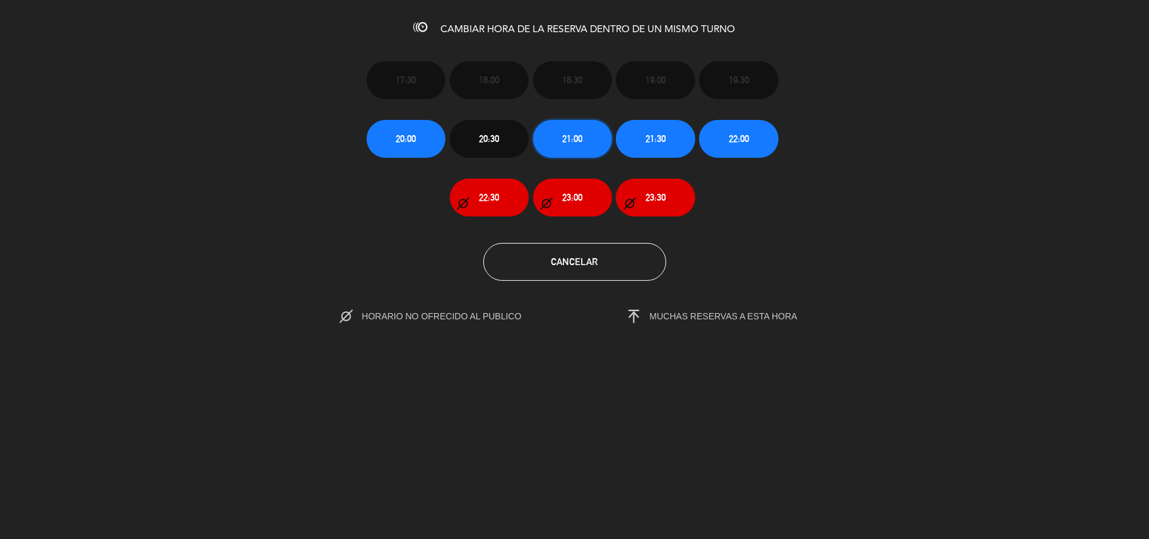
click at [592, 120] on button "21:00" at bounding box center [572, 139] width 79 height 38
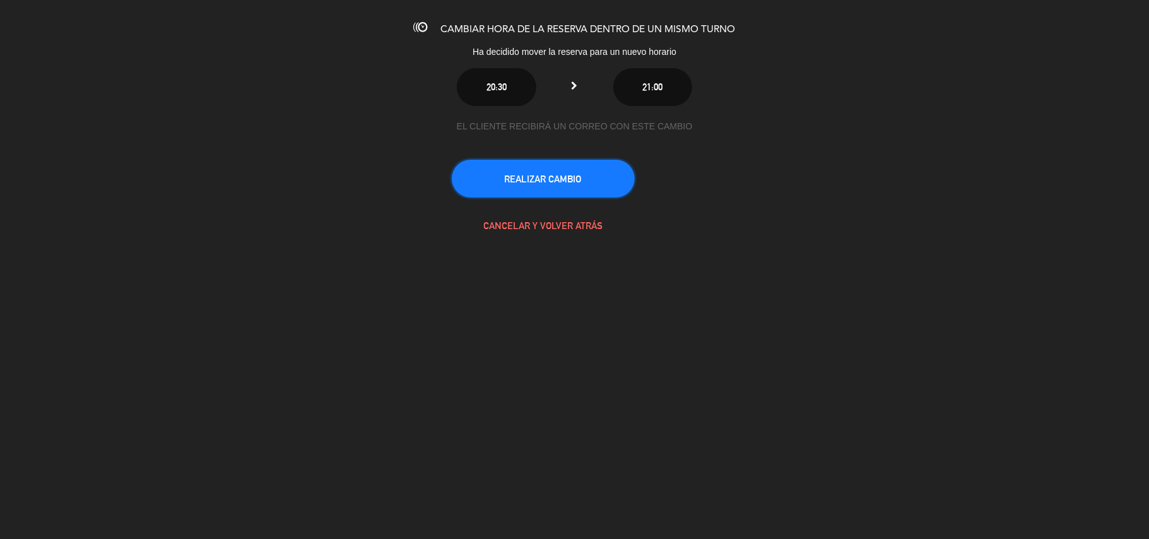
click at [549, 170] on button "REALIZAR CAMBIO" at bounding box center [543, 179] width 183 height 38
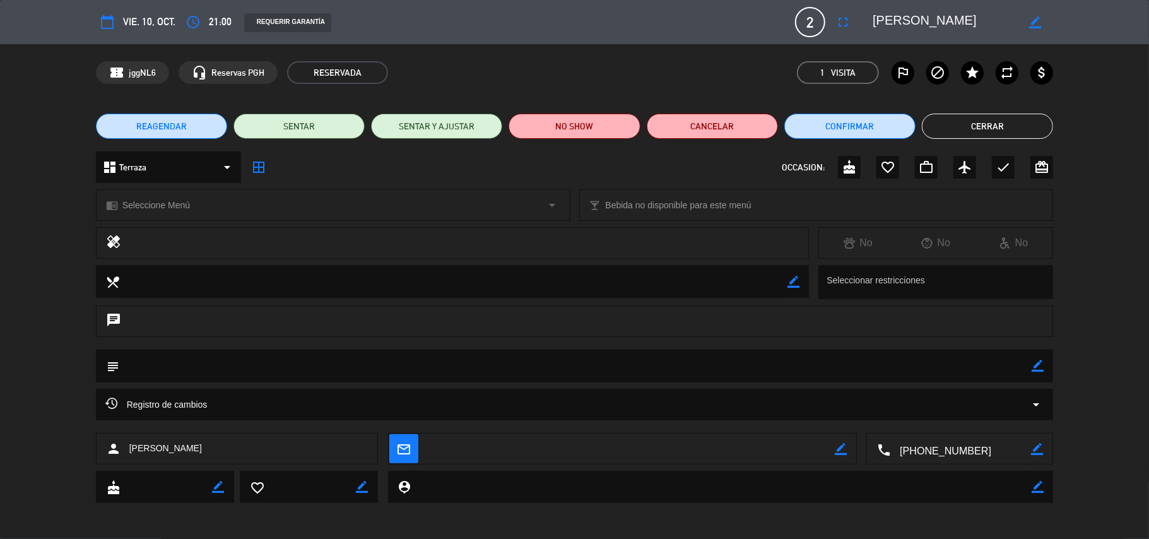
click at [975, 127] on button "Cerrar" at bounding box center [987, 126] width 131 height 25
